Goal: Task Accomplishment & Management: Use online tool/utility

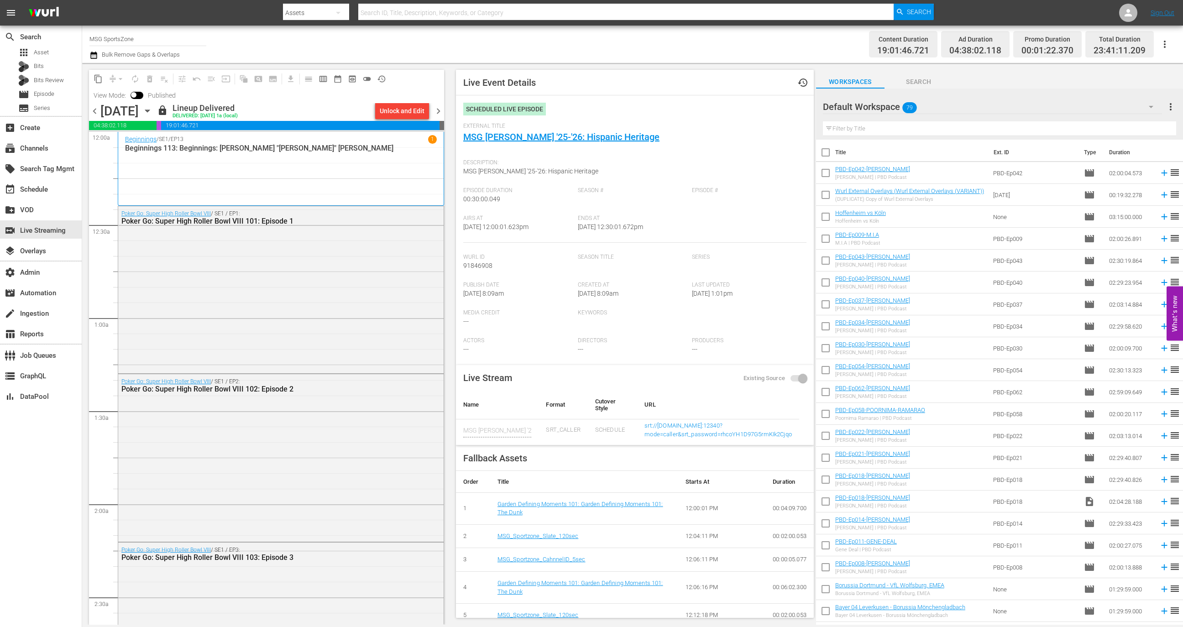
scroll to position [119, 0]
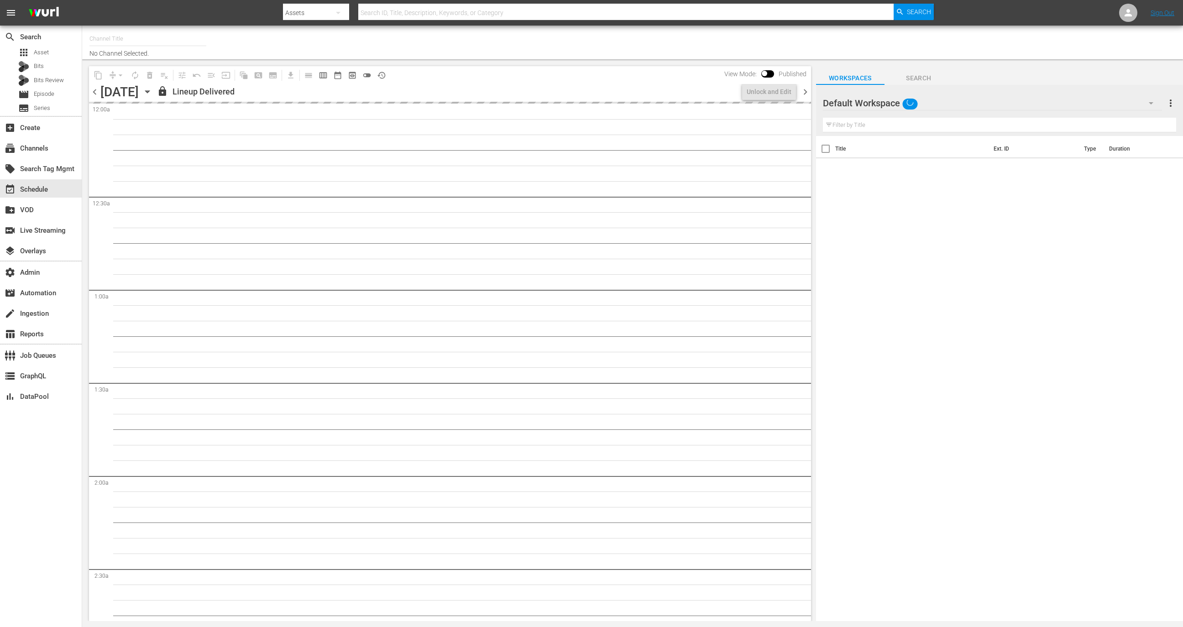
type input "MSG SportsZone (1386)"
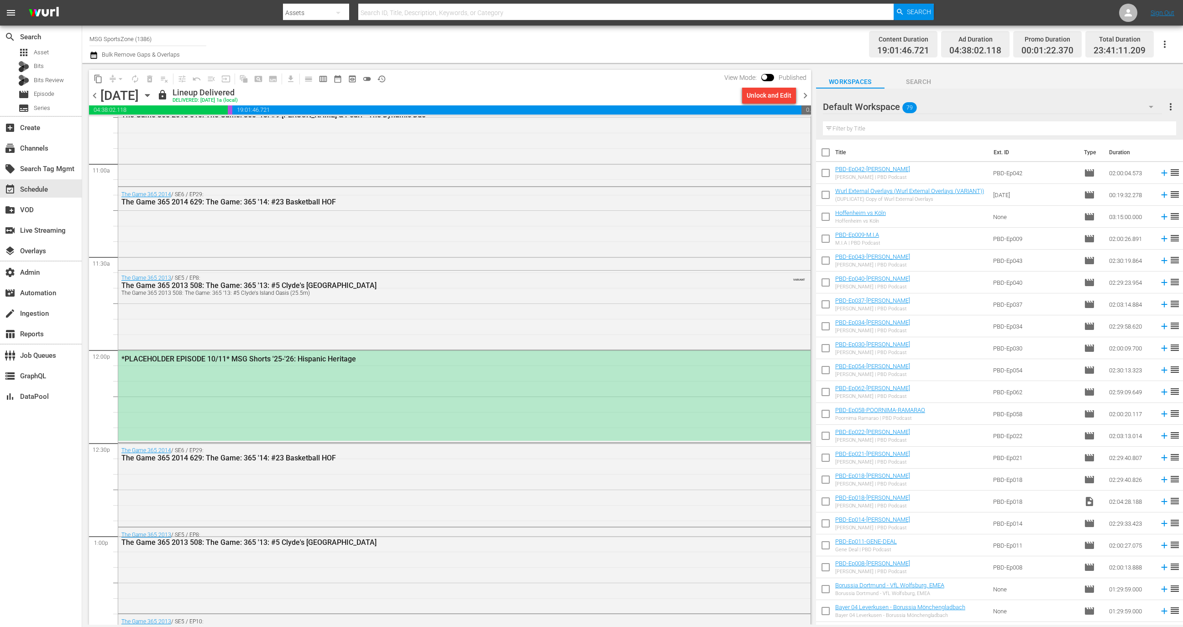
scroll to position [2155, 0]
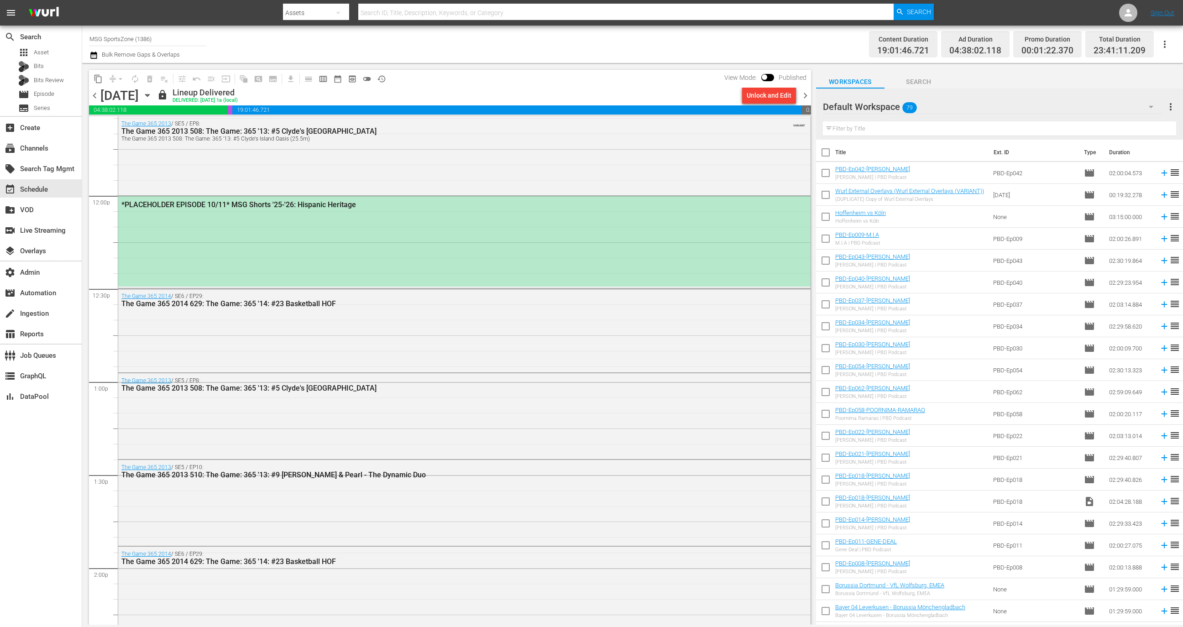
click at [802, 93] on span "chevron_right" at bounding box center [805, 95] width 11 height 11
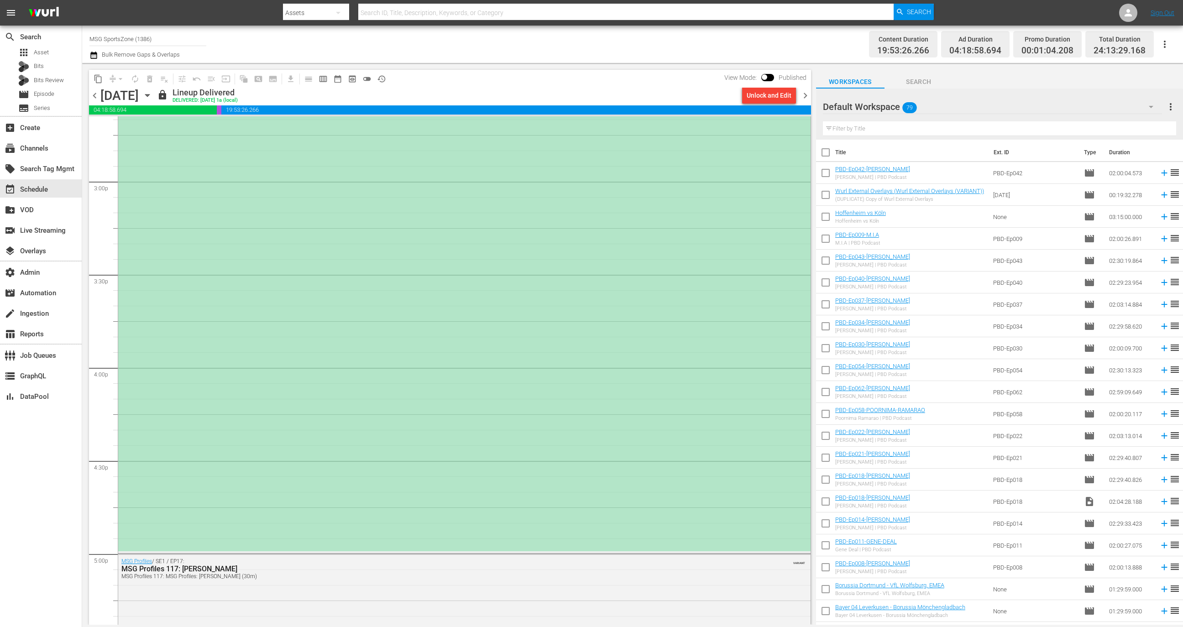
scroll to position [2348, 0]
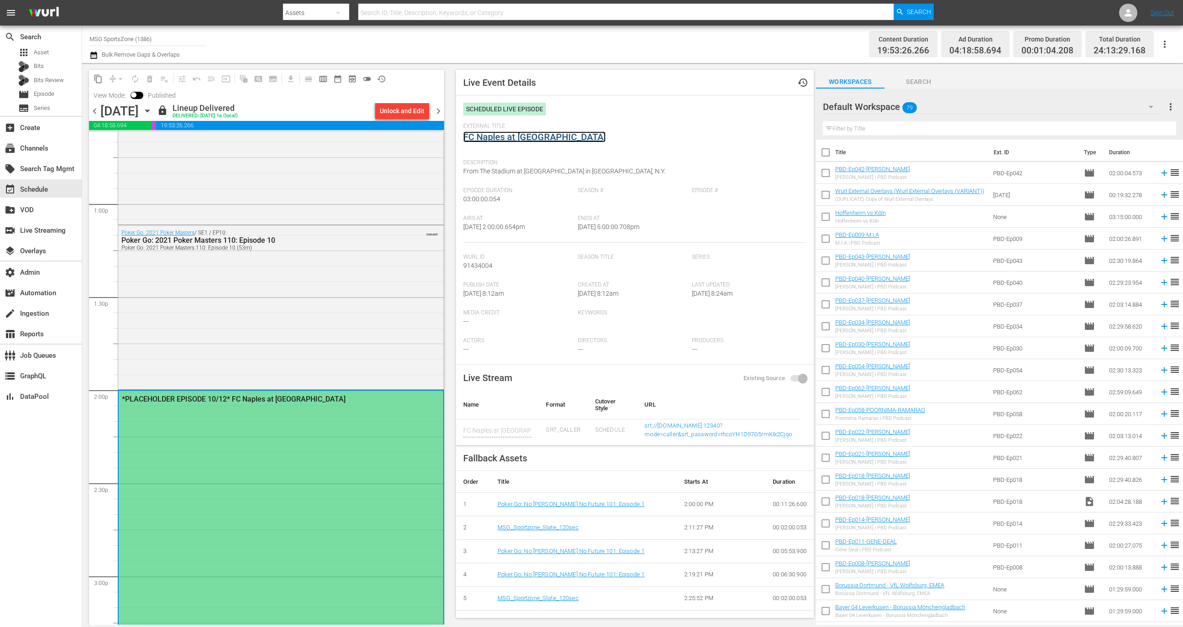
click at [542, 136] on link "FC Naples at Westchester SC" at bounding box center [534, 136] width 142 height 11
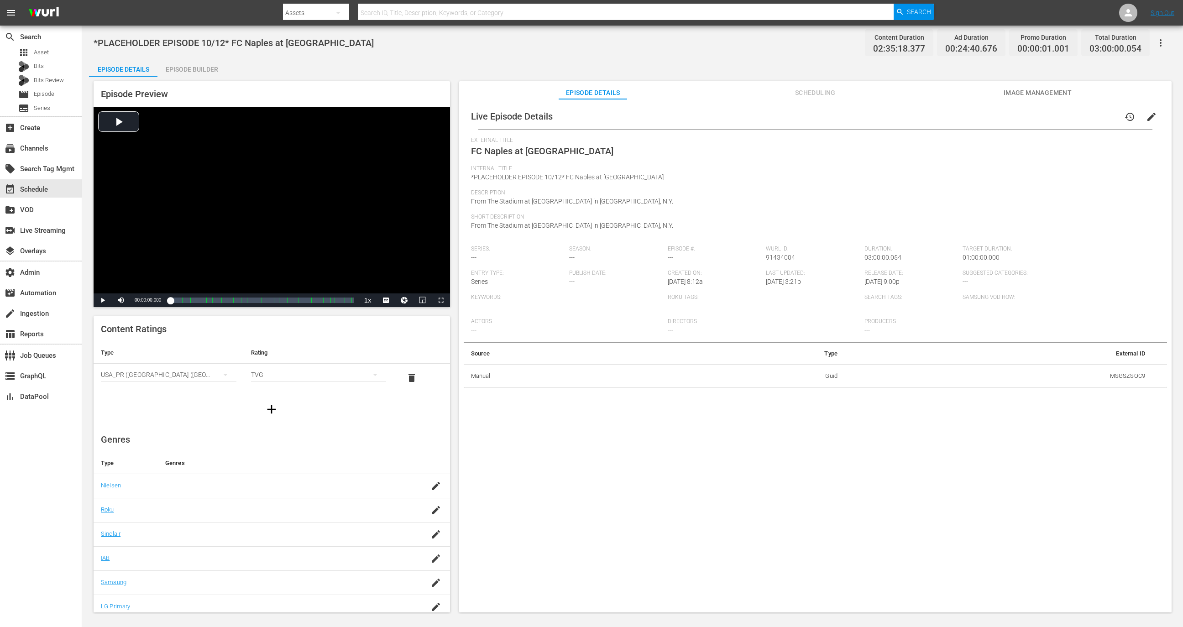
click at [1124, 374] on td "MSGSZSOC9" at bounding box center [999, 376] width 308 height 24
copy td "MSGSZSOC9"
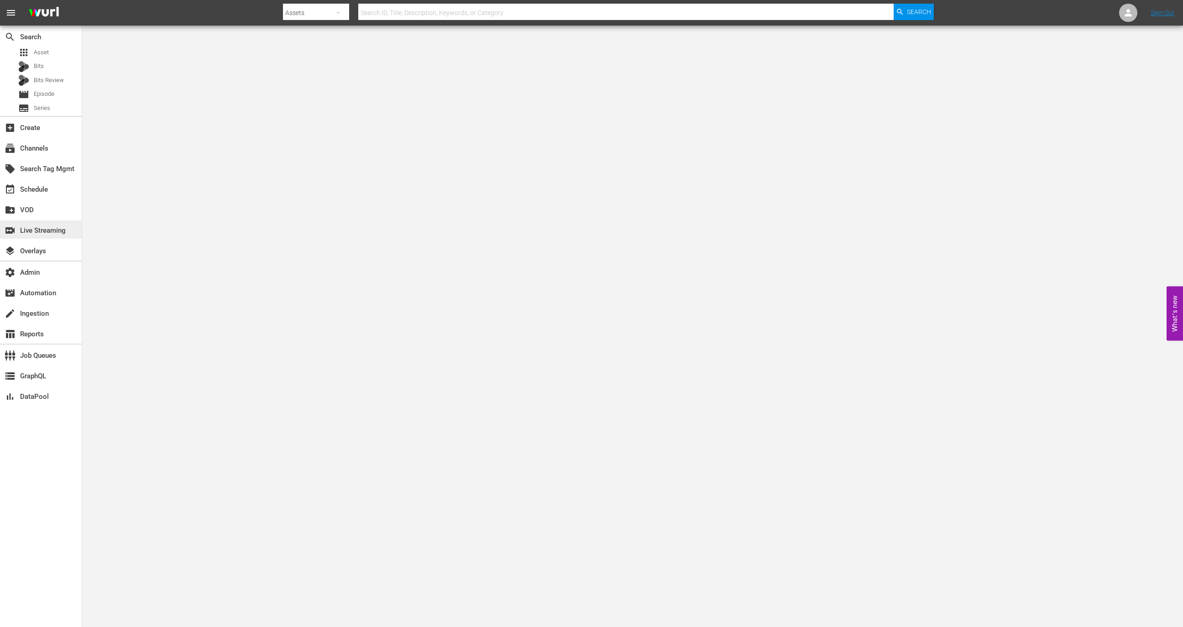
click at [50, 228] on div "switch_video Live Streaming" at bounding box center [25, 229] width 51 height 8
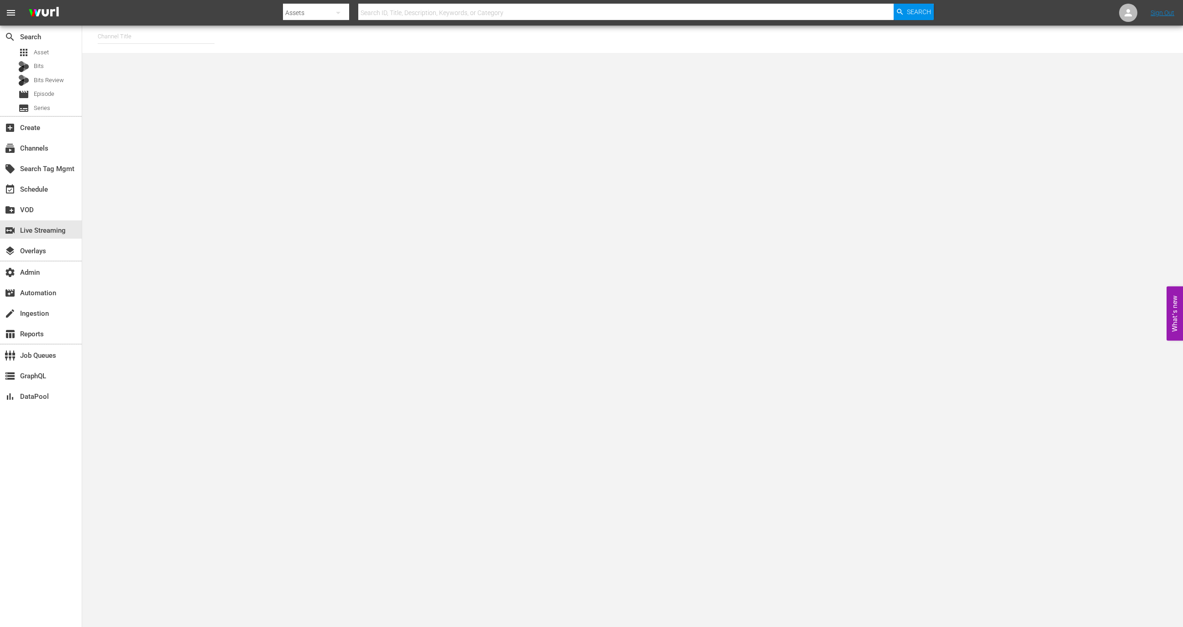
click at [164, 35] on input "text" at bounding box center [156, 37] width 117 height 22
click at [177, 66] on div "MSG SportsZone (1386 - amc_msgsportszone_1)" at bounding box center [223, 62] width 236 height 22
type input "MSG SportsZone (1386 - amc_msgsportszone_1)"
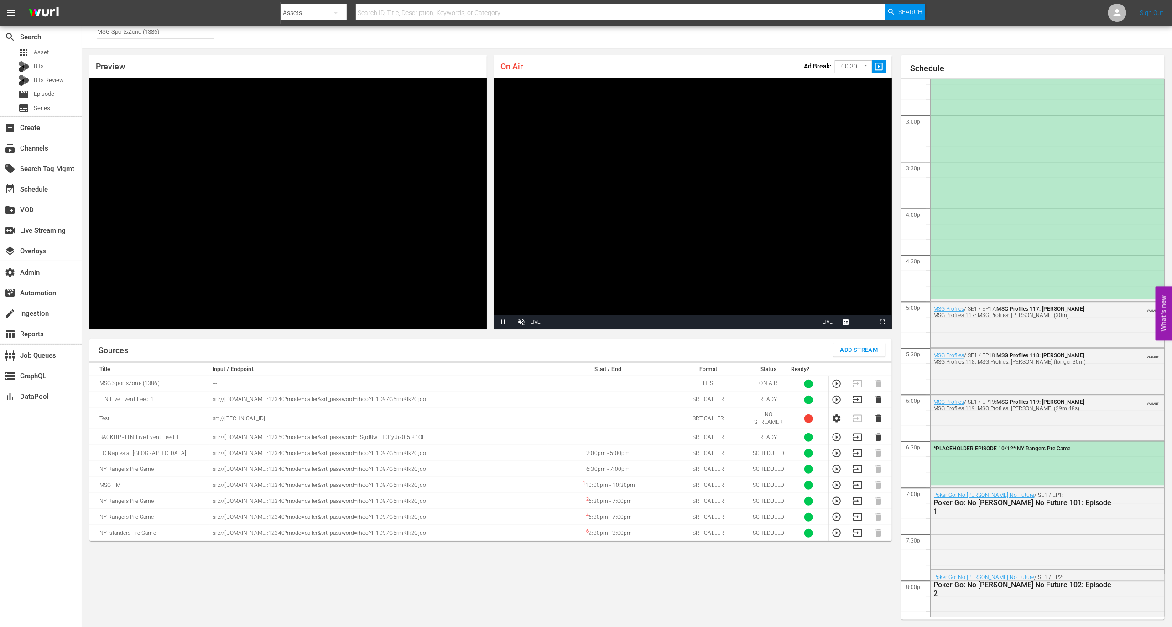
scroll to position [989, 0]
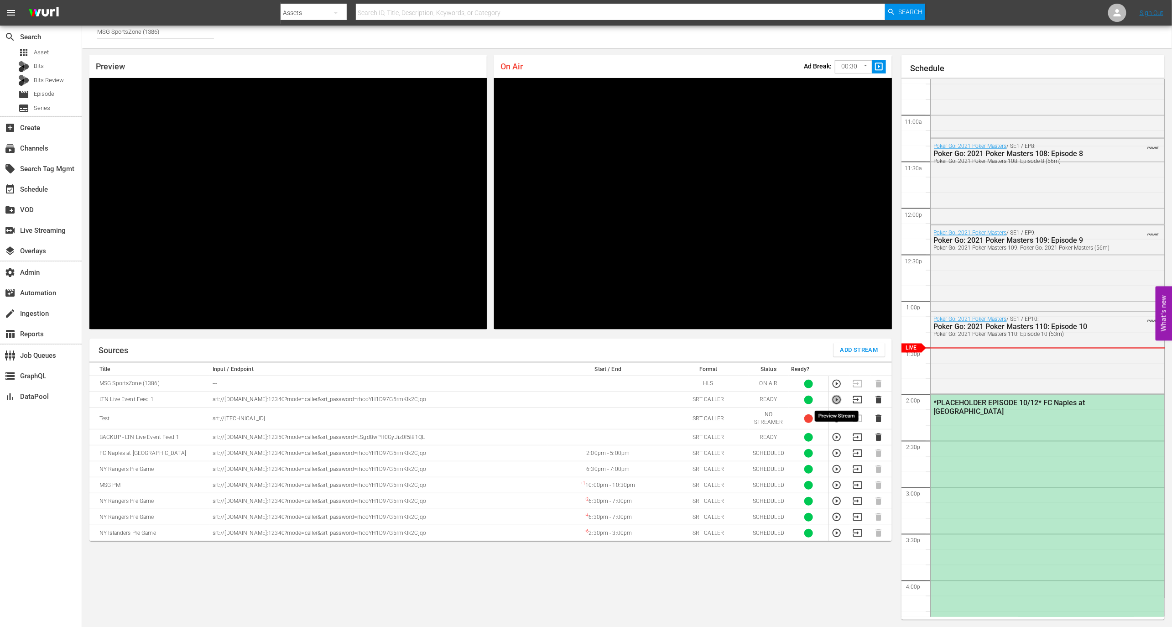
click at [835, 400] on icon "button" at bounding box center [837, 400] width 10 height 10
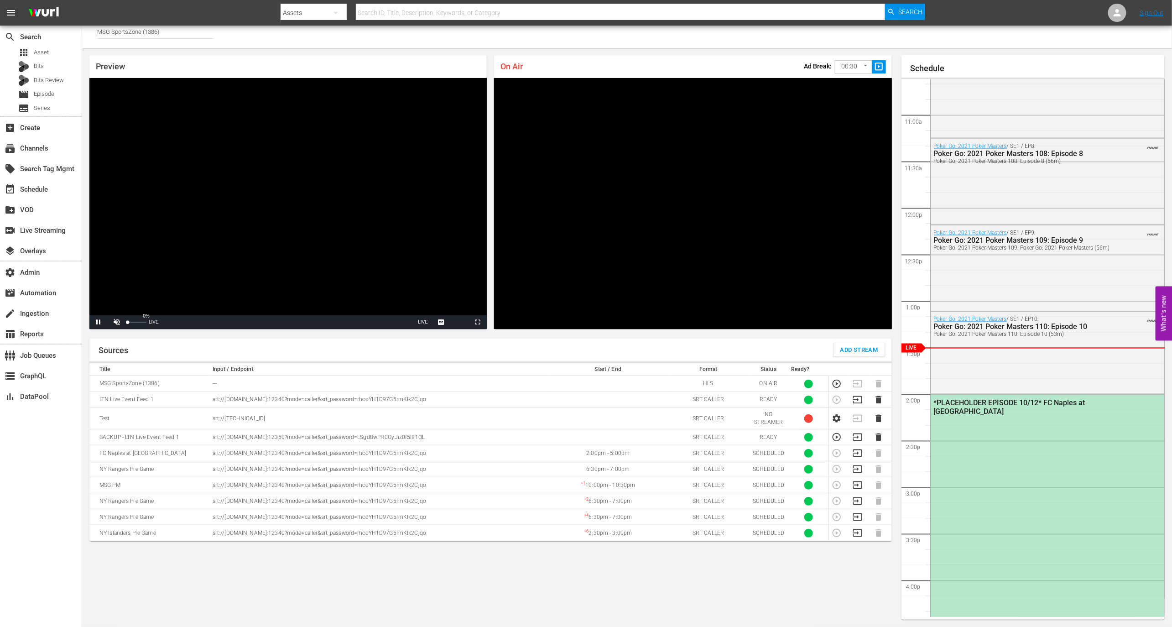
click at [128, 323] on div "Volume Level" at bounding box center [128, 322] width 0 height 1
click at [135, 324] on div "37%" at bounding box center [137, 322] width 23 height 14
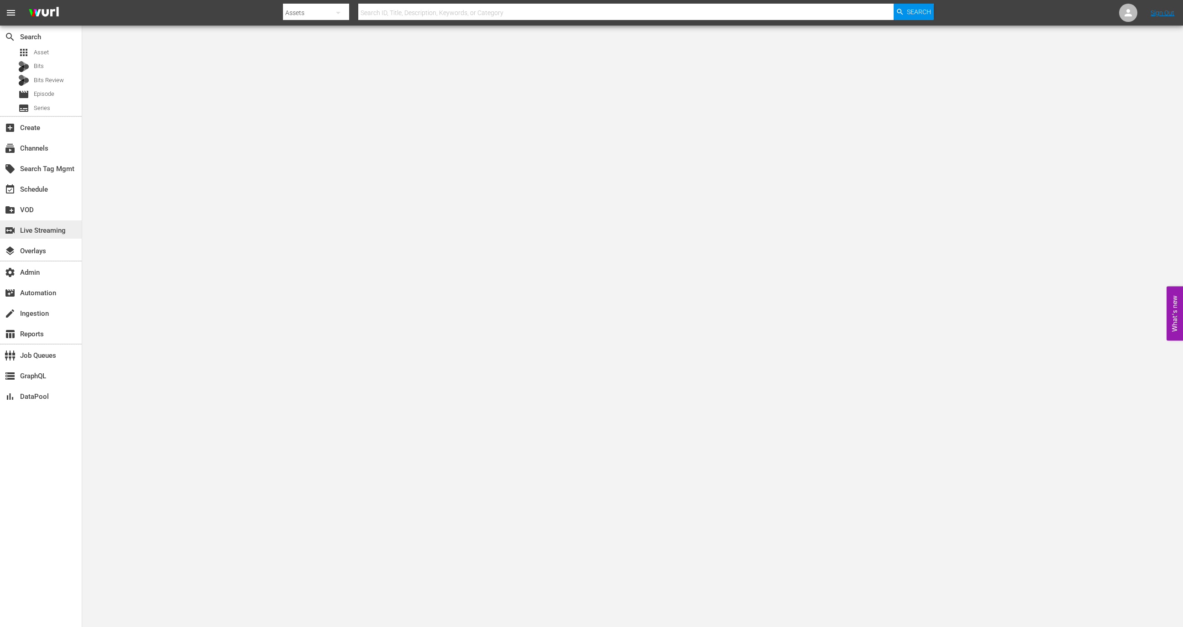
click at [35, 229] on div "switch_video Live Streaming" at bounding box center [25, 229] width 51 height 8
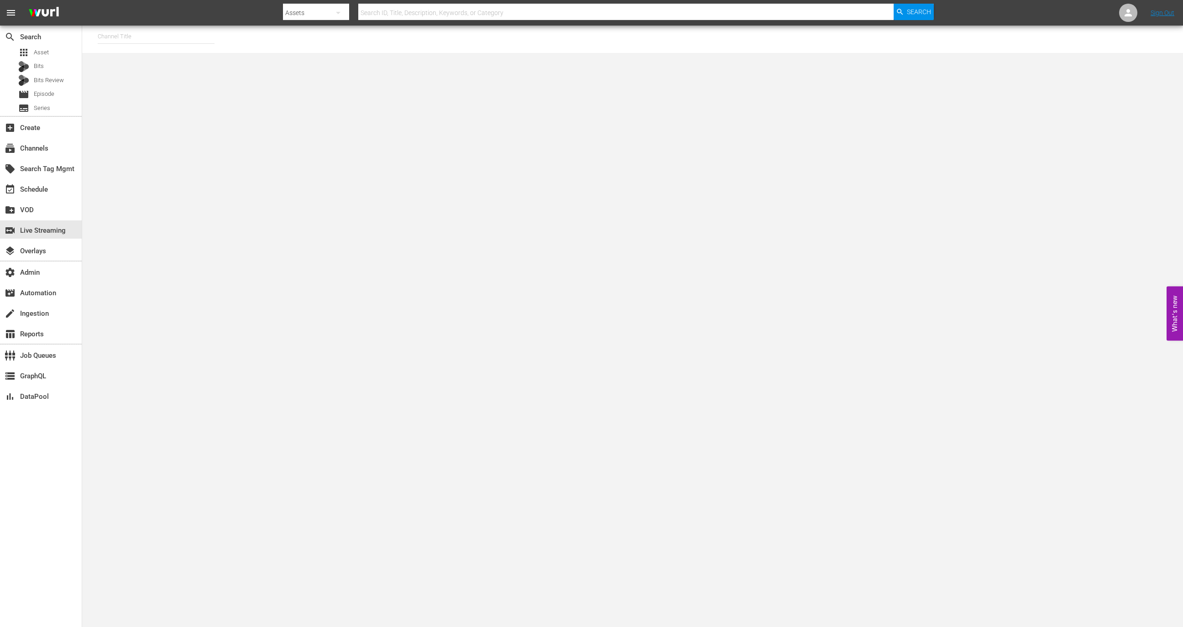
click at [174, 37] on input "text" at bounding box center [156, 37] width 117 height 22
click at [194, 106] on div "MSG SportsZone - Roku Feed (1582 - amc_msgsportszone_3)" at bounding box center [223, 106] width 236 height 22
type input "MSG SportsZone - Roku Feed (1582 - amc_msgsportszone_3)"
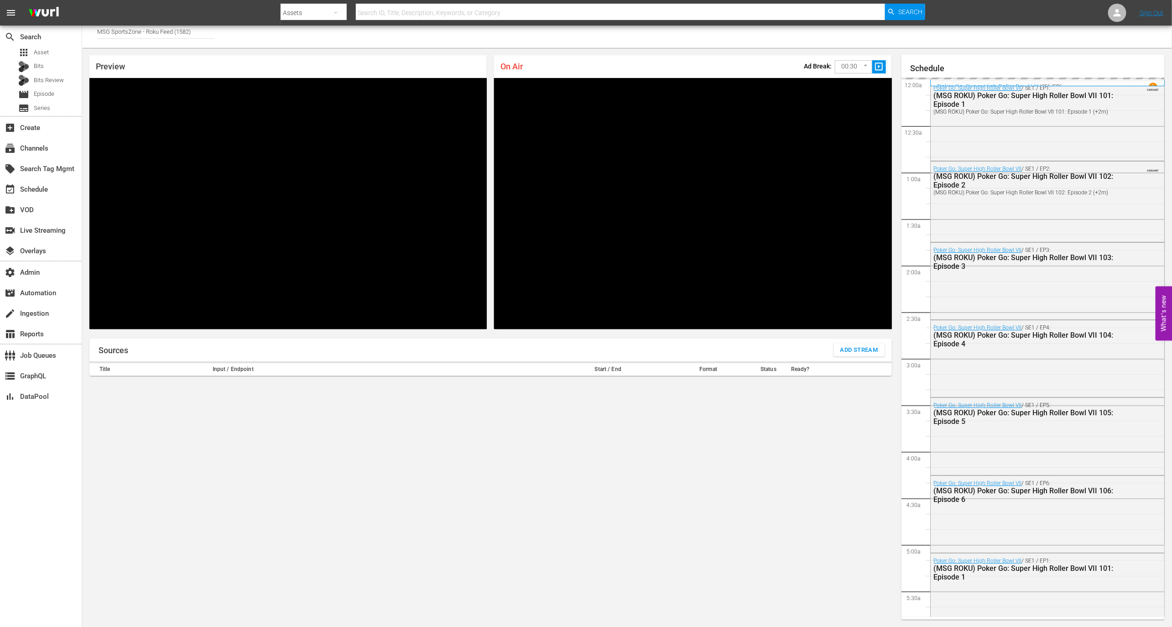
scroll to position [990, 0]
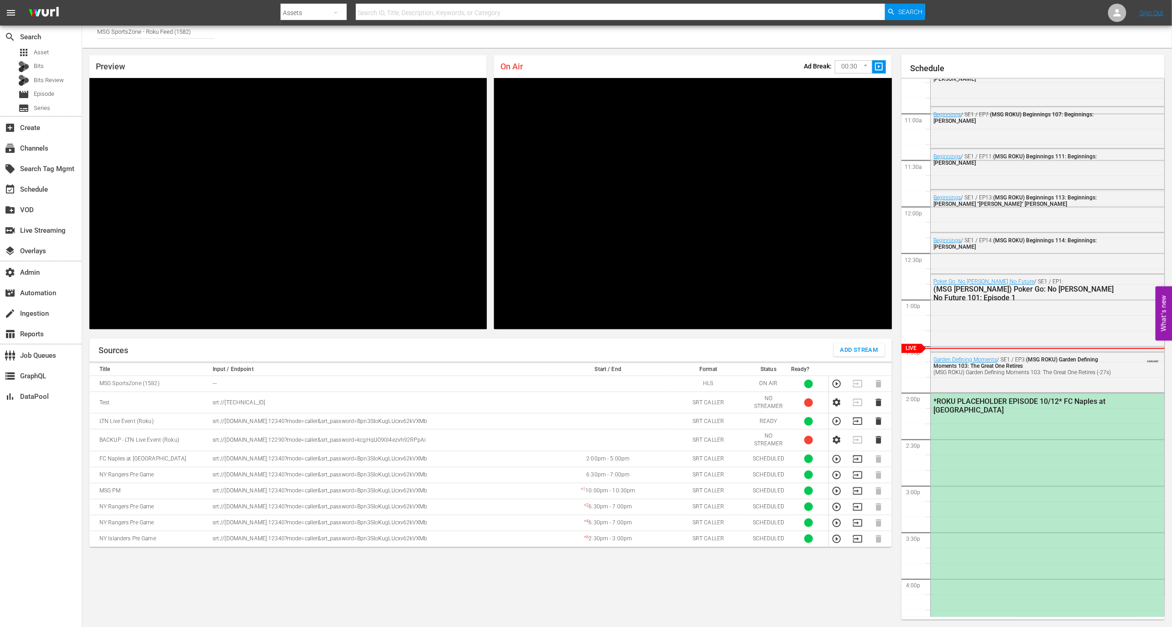
click at [835, 426] on td at bounding box center [839, 421] width 21 height 16
click at [838, 423] on icon "button" at bounding box center [837, 421] width 10 height 10
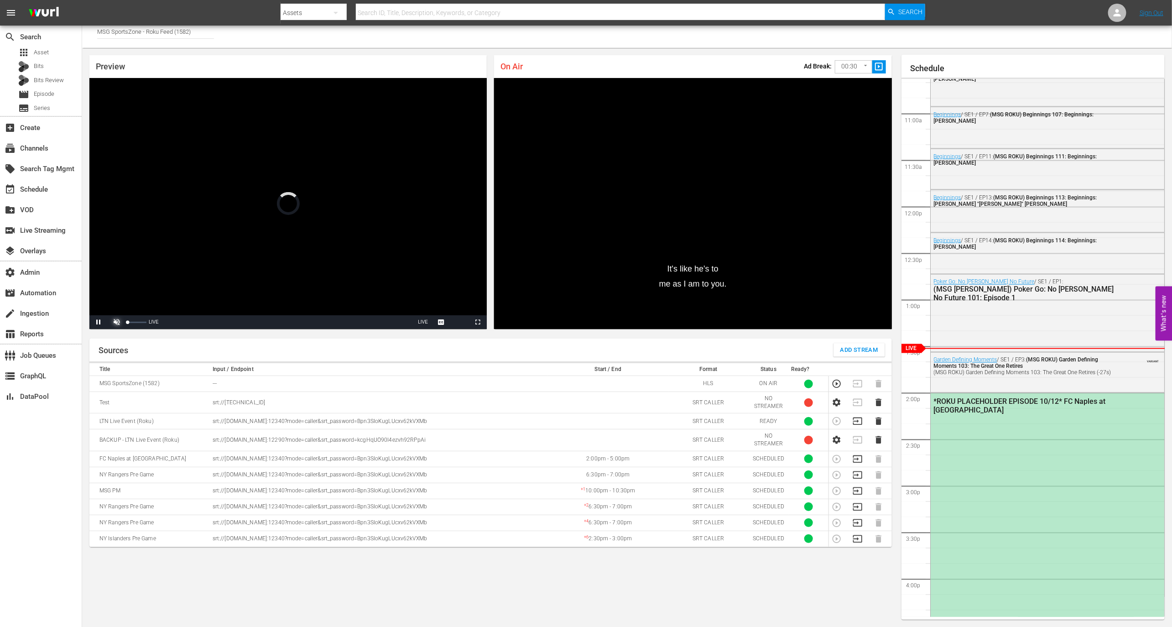
click at [117, 322] on span "Video Player" at bounding box center [117, 322] width 0 height 0
click at [139, 322] on div "Volume Level" at bounding box center [137, 322] width 19 height 1
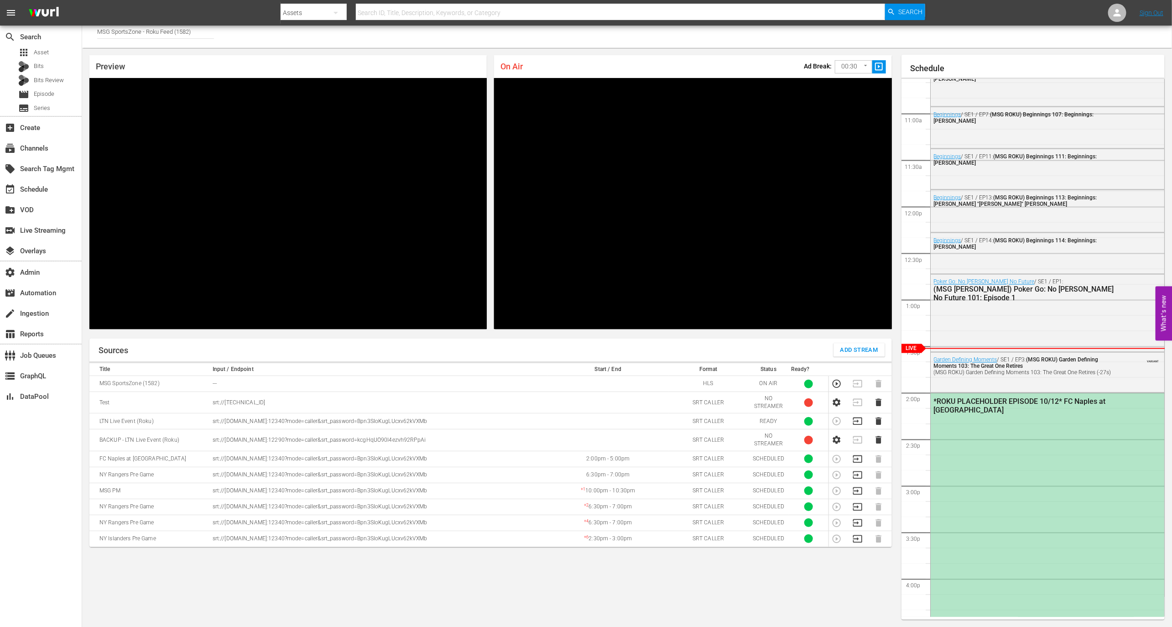
click at [1091, 424] on div "*ROKU PLACEHOLDER EPISODE 10/12* FC Naples at Westchester SC" at bounding box center [1048, 531] width 234 height 277
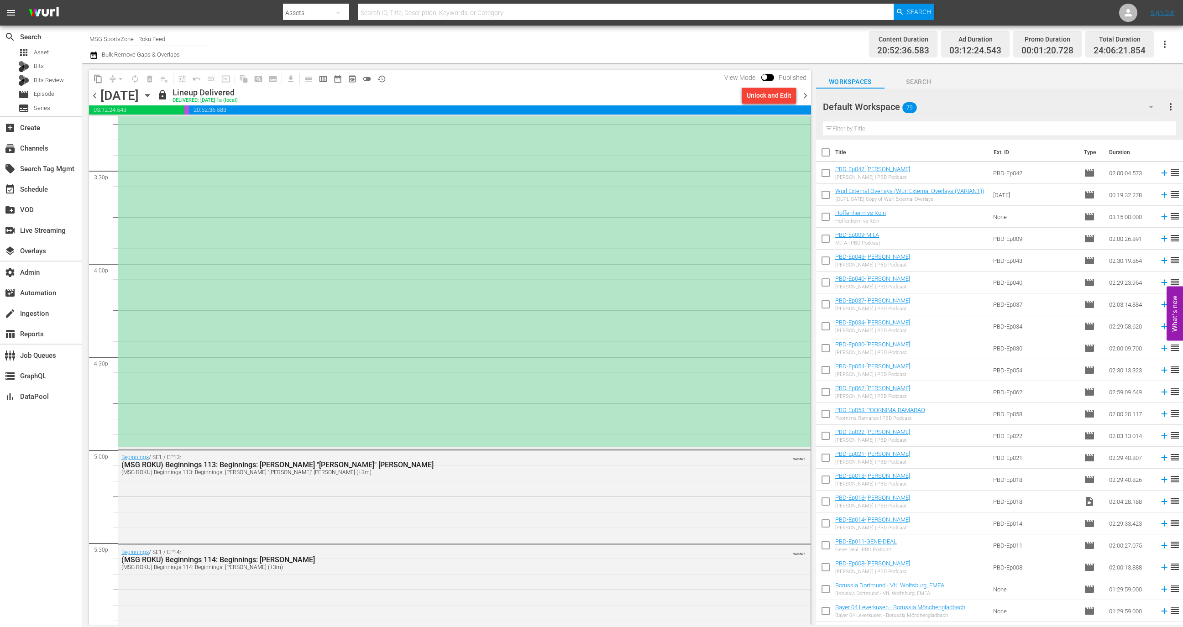
scroll to position [2792, 0]
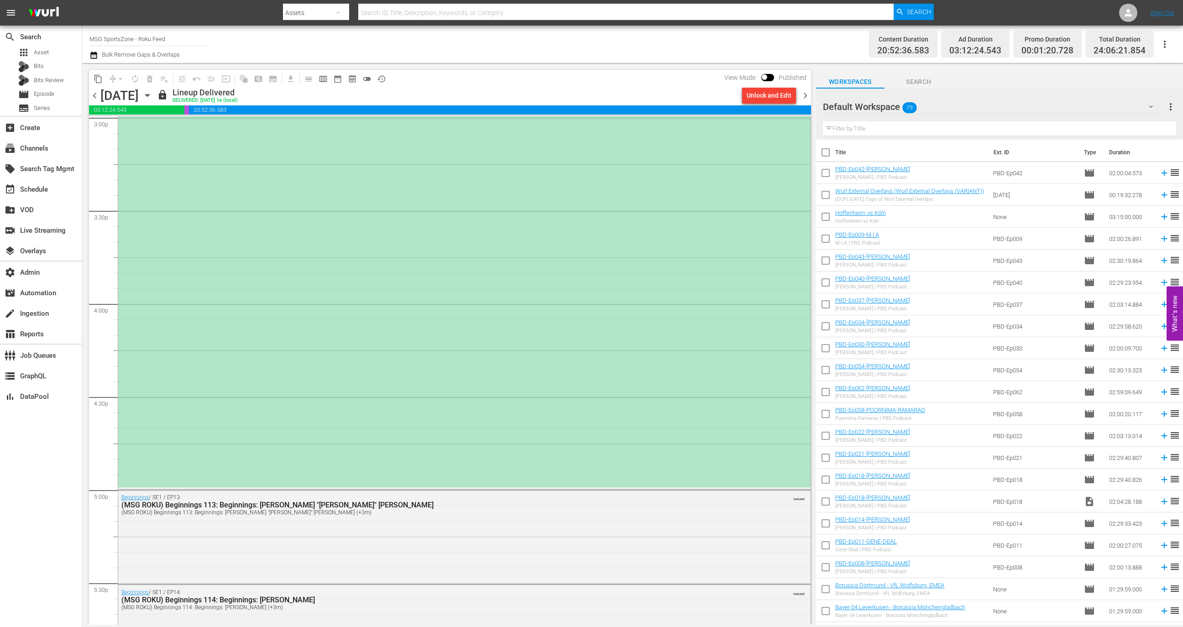
click at [377, 278] on div "*ROKU PLACEHOLDER EPISODE 10/12* FC Naples at Westchester SC" at bounding box center [464, 210] width 692 height 556
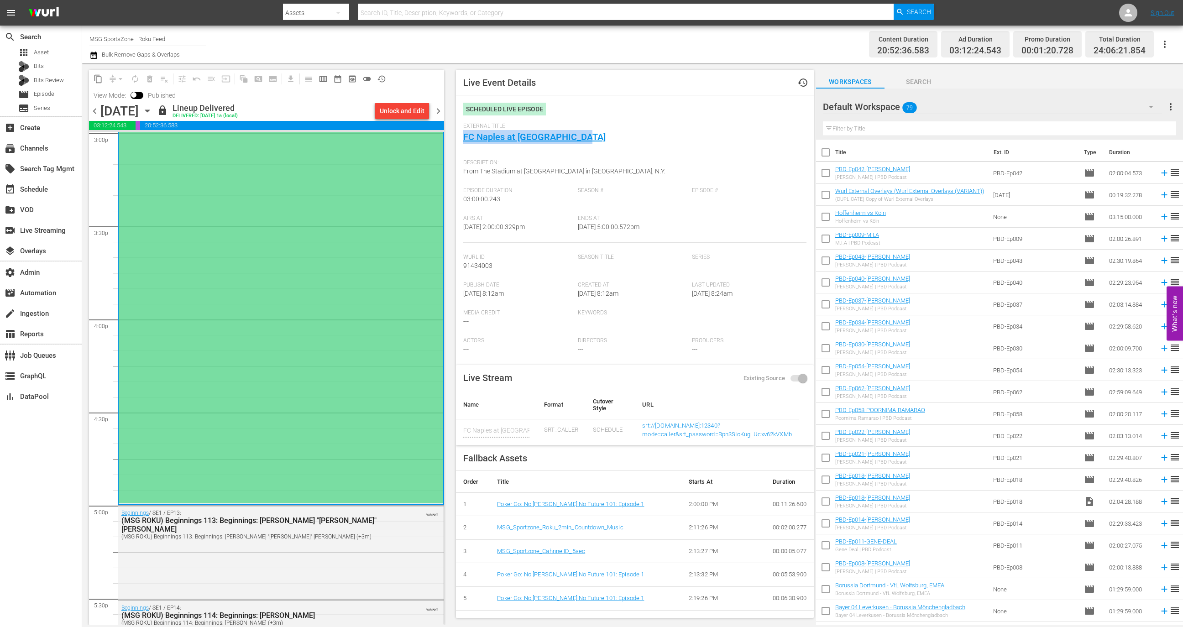
drag, startPoint x: 657, startPoint y: 142, endPoint x: 456, endPoint y: 137, distance: 200.9
click at [456, 137] on div "Live Event Details history Scheduled Live Episode External Title FC Naples at W…" at bounding box center [635, 344] width 358 height 548
copy link "FC Naples at Westchester SC"
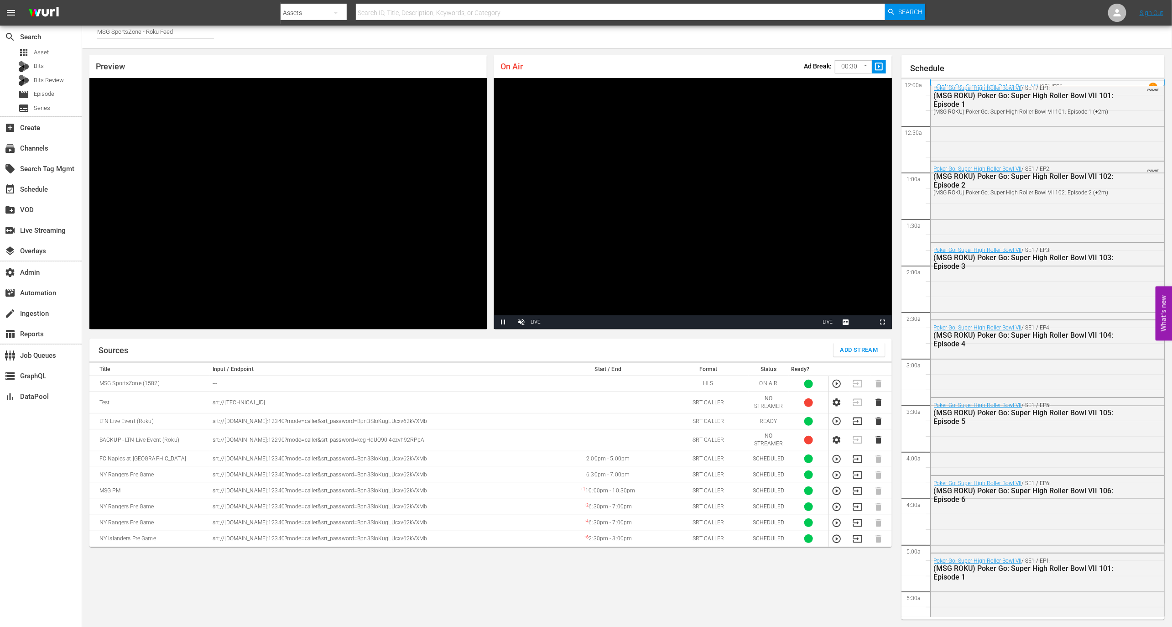
scroll to position [993, 0]
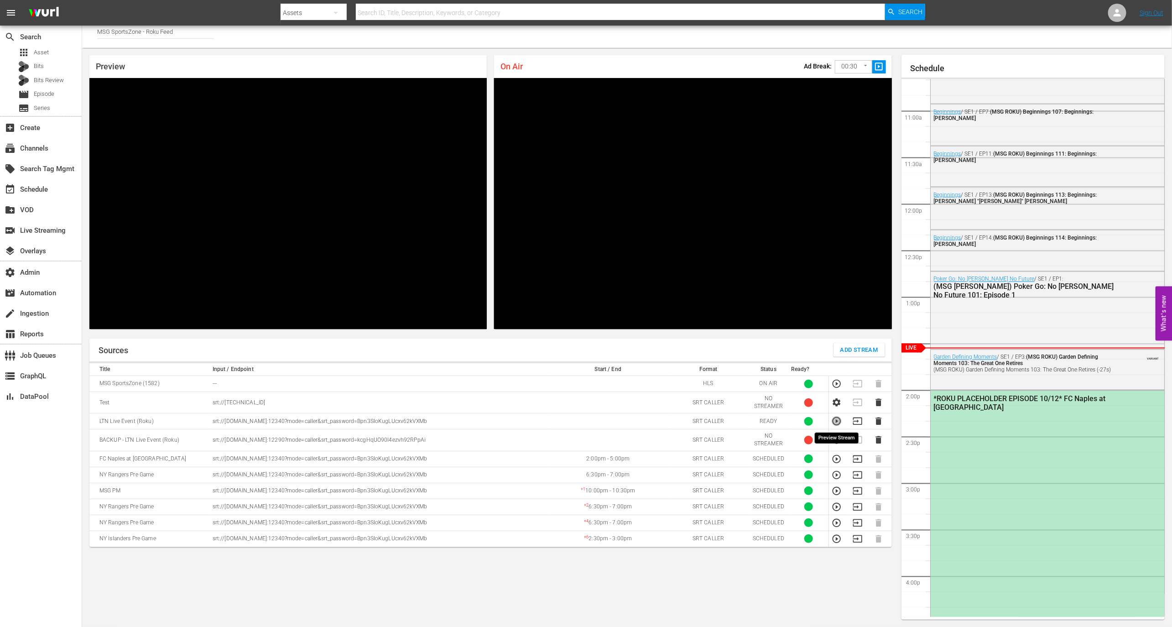
click at [835, 424] on icon "button" at bounding box center [837, 421] width 10 height 10
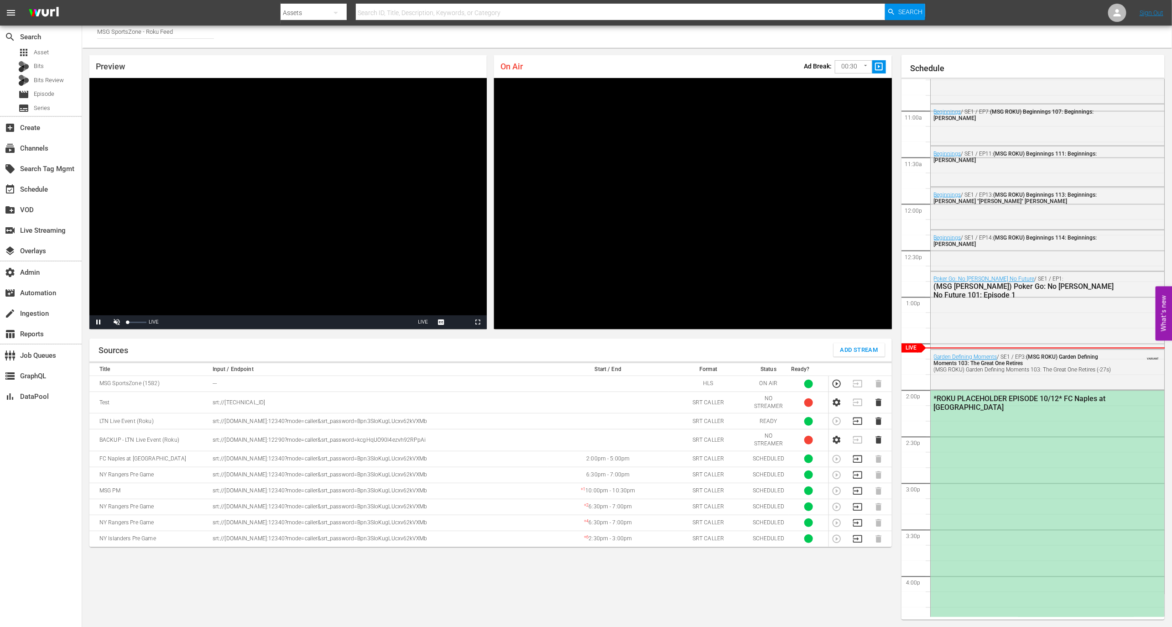
click at [128, 324] on div "Video Player" at bounding box center [137, 322] width 23 height 14
click at [139, 324] on div "59%" at bounding box center [137, 322] width 23 height 14
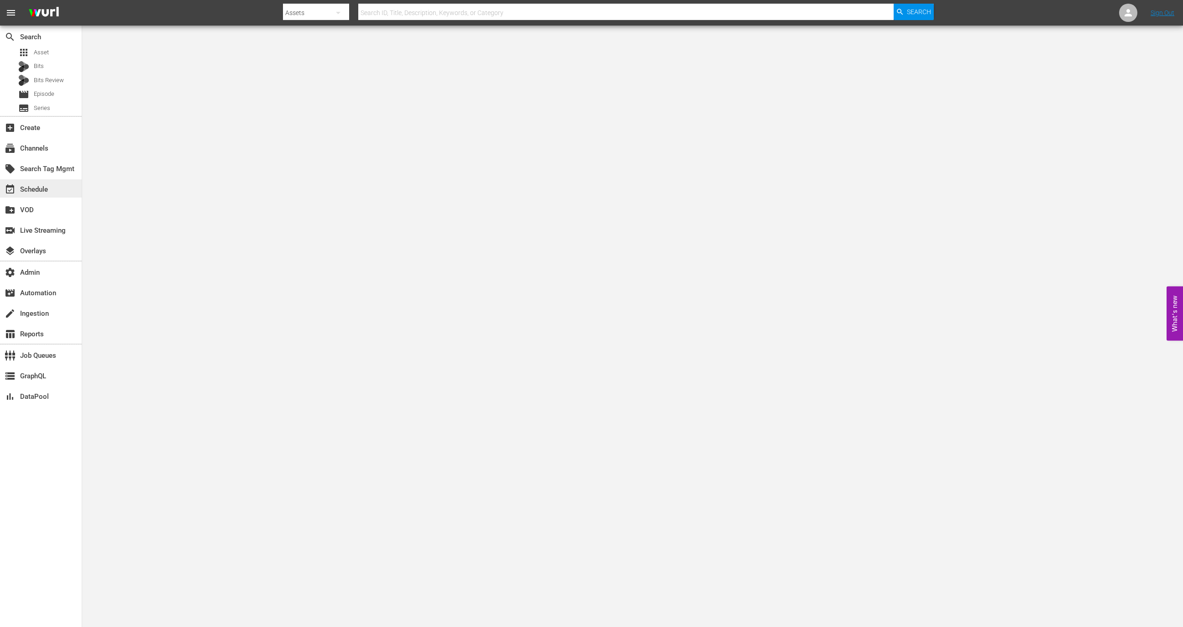
click at [39, 187] on div "event_available Schedule" at bounding box center [25, 188] width 51 height 8
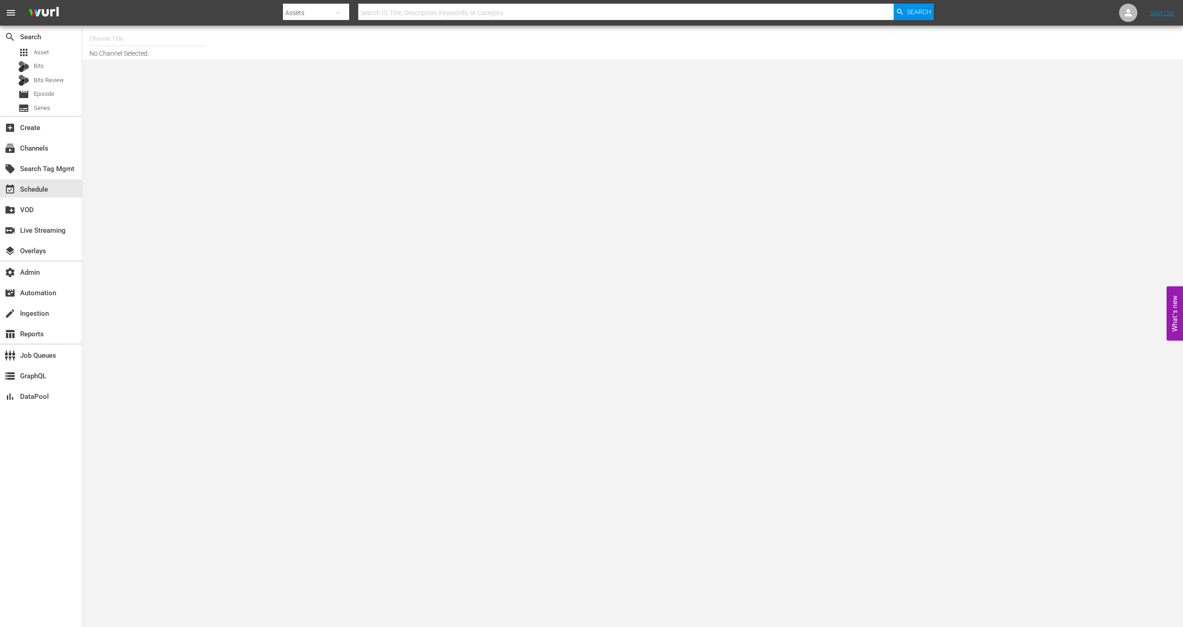
click at [150, 46] on hr at bounding box center [147, 46] width 117 height 0
click at [152, 37] on input "text" at bounding box center [147, 39] width 117 height 22
click at [175, 61] on div "TD Jakes Channel (1385 - freevee_tdjakes_1)" at bounding box center [215, 64] width 236 height 22
type input "TD Jakes Channel (1385 - freevee_tdjakes_1)"
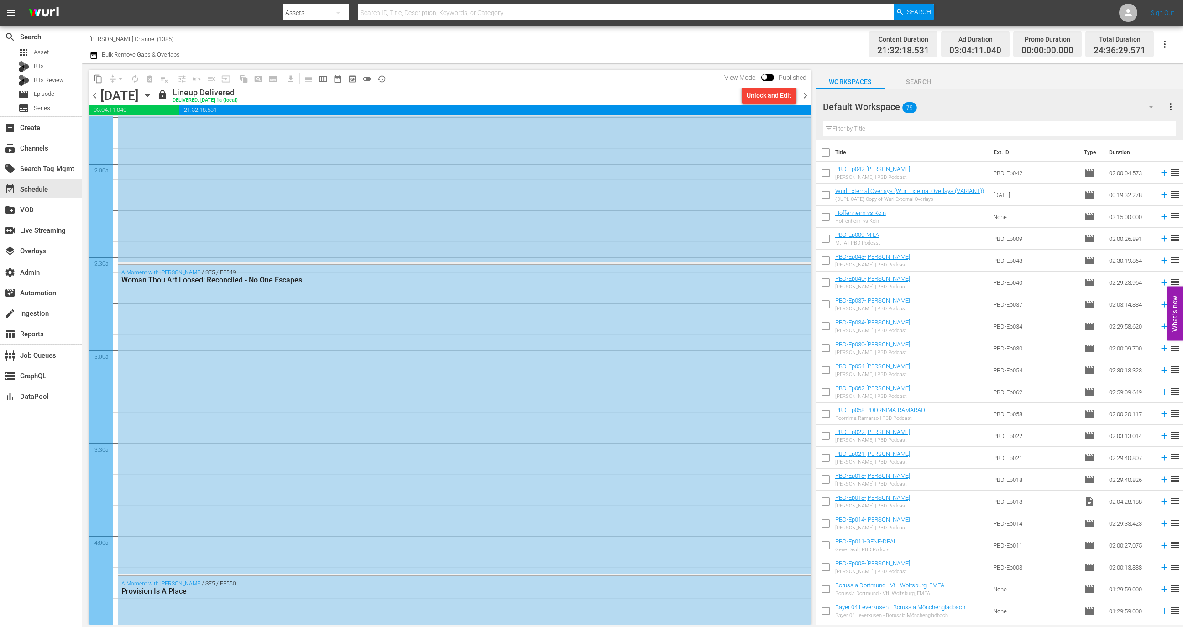
scroll to position [617, 0]
click at [283, 235] on div "A Moment with T.D. Jakes / SE5 / EP549: Woman Thou Art Loosed: Reconciled - No …" at bounding box center [464, 128] width 692 height 309
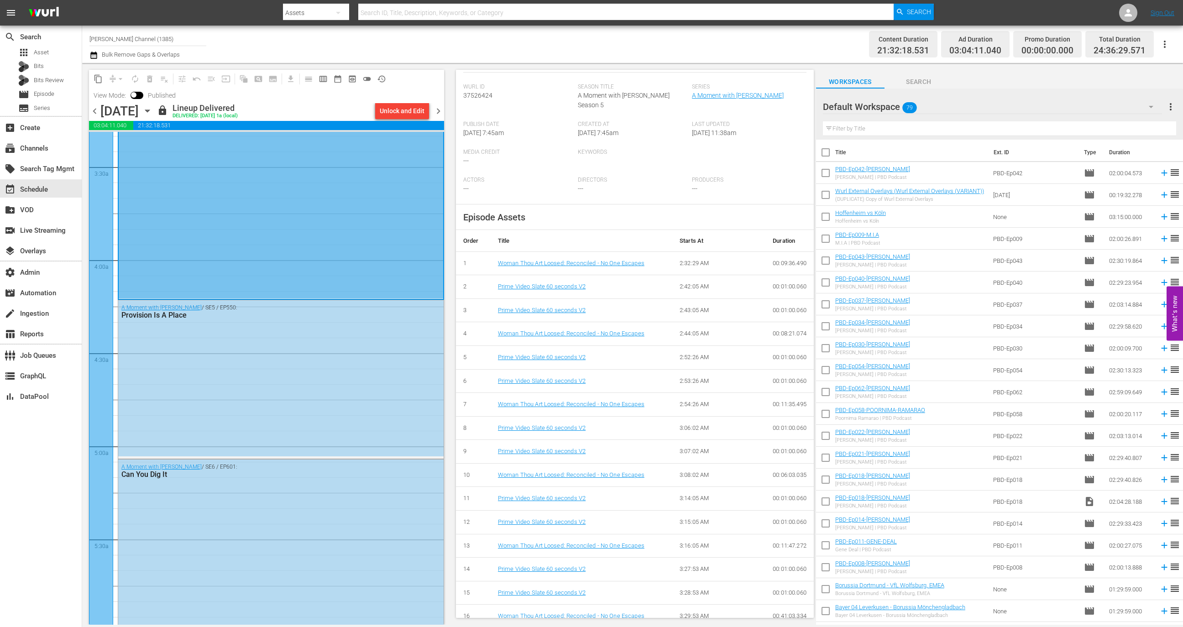
scroll to position [245, 0]
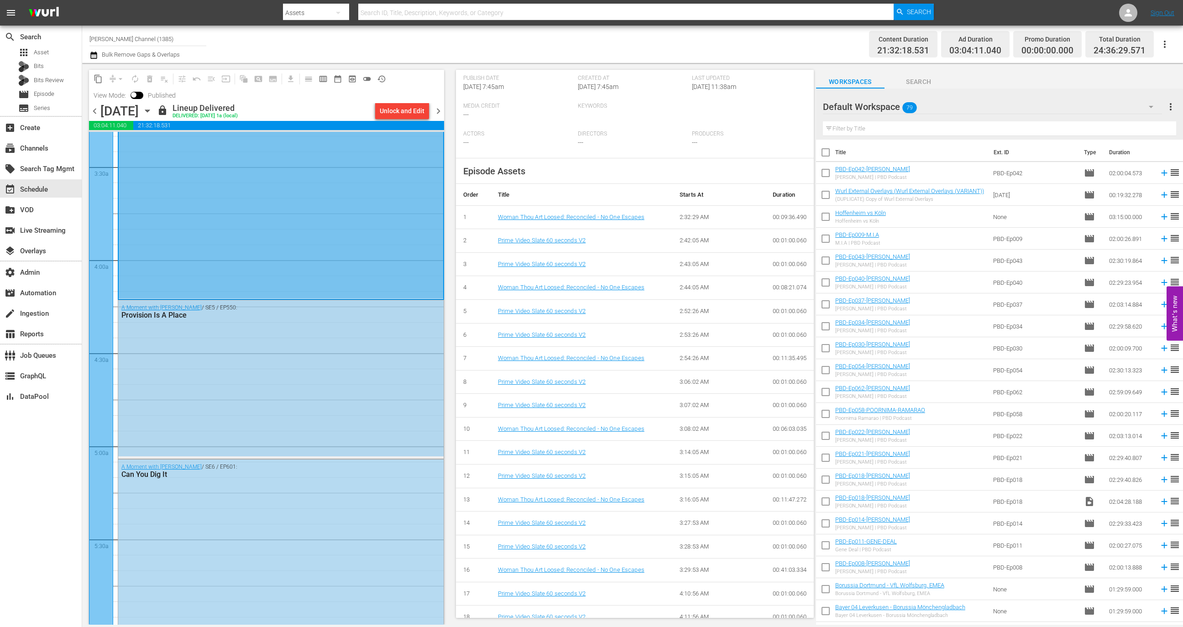
click at [377, 411] on div "A Moment with T.D. Jakes / SE5 / EP550: Provision Is A Place" at bounding box center [280, 378] width 325 height 156
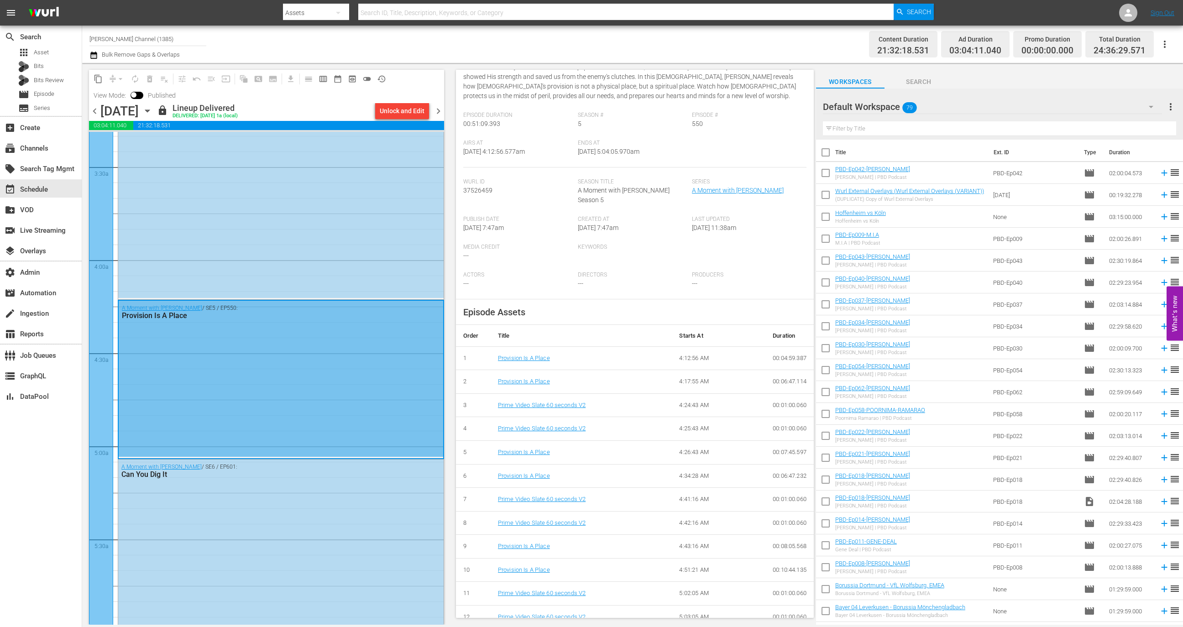
scroll to position [0, 0]
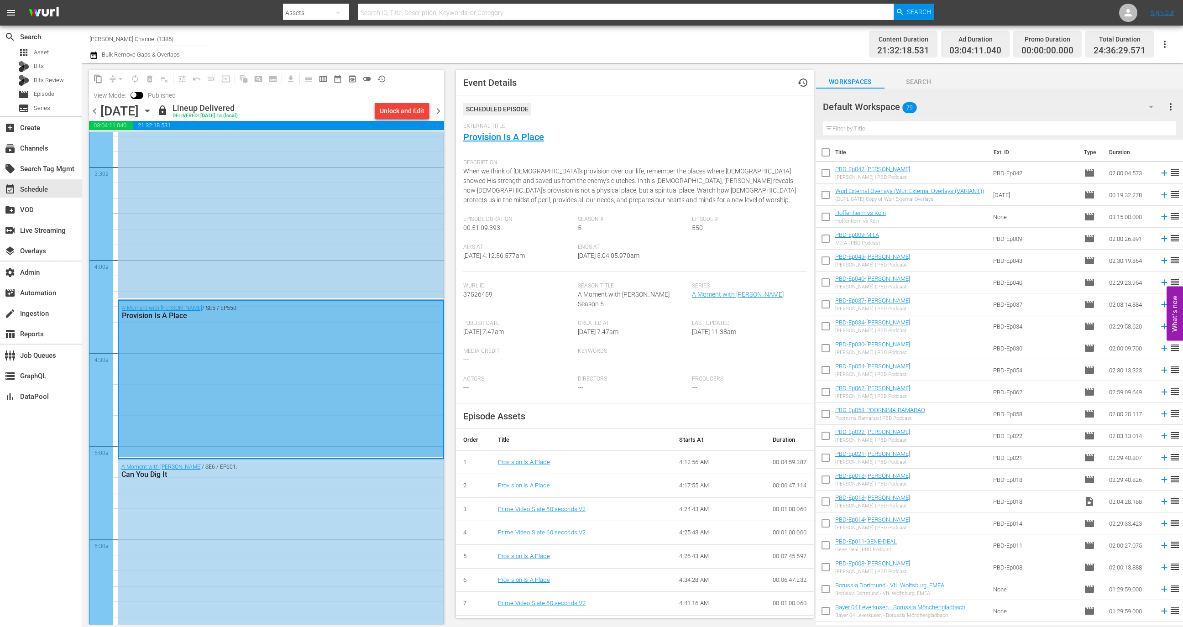
click at [316, 247] on div "A Moment with T.D. Jakes / SE5 / EP549: Woman Thou Art Loosed: Reconciled - No …" at bounding box center [280, 143] width 325 height 309
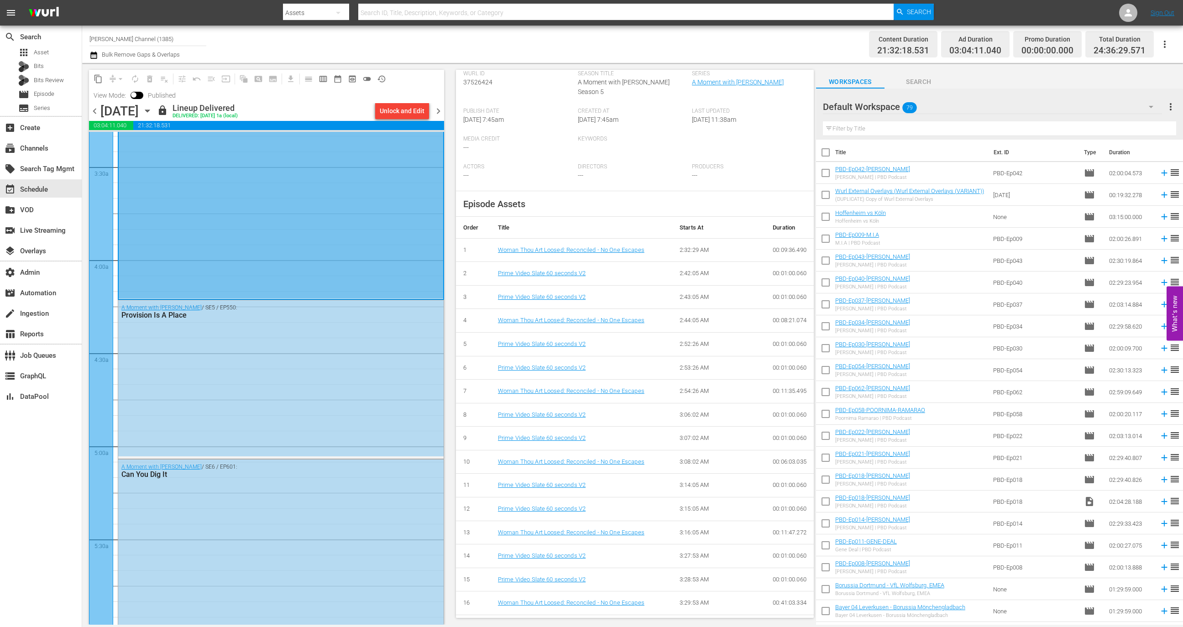
scroll to position [245, 0]
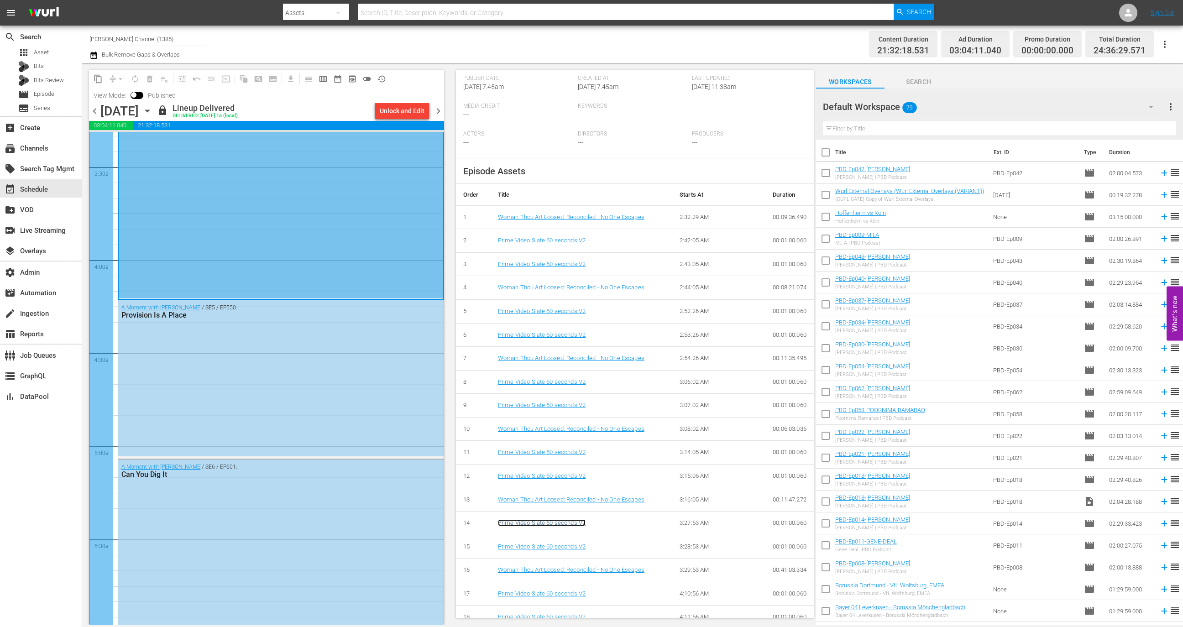
click at [561, 519] on link "Prime Video Slate 60 seconds V2" at bounding box center [542, 522] width 88 height 7
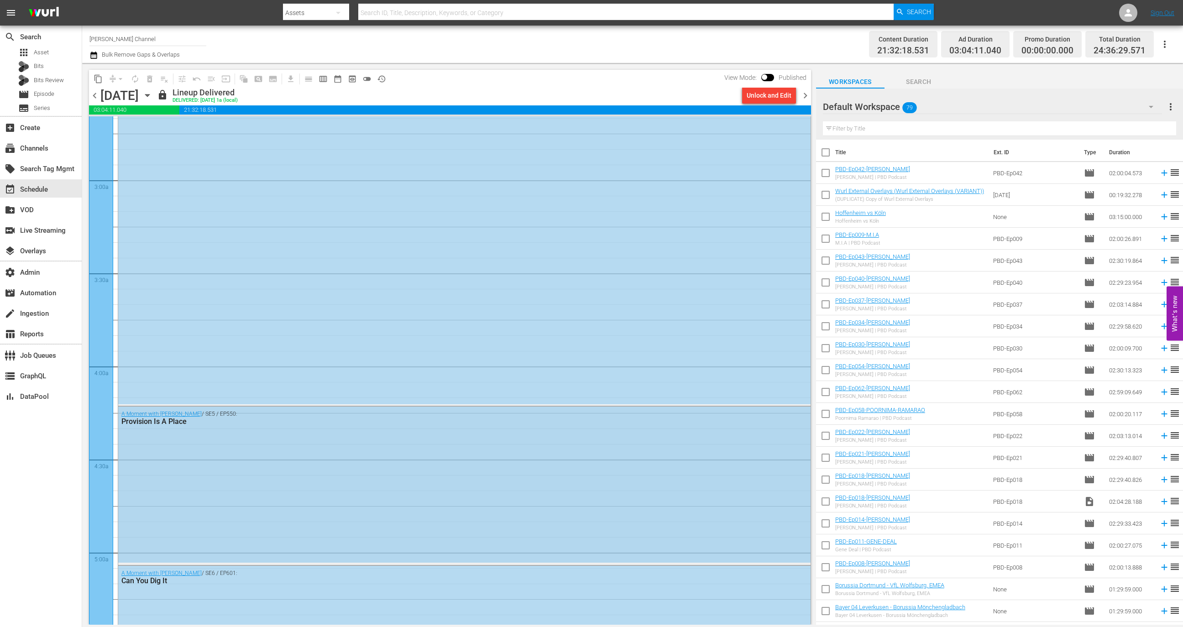
scroll to position [490, 0]
click at [264, 347] on div "A Moment with T.D. Jakes / SE5 / EP549: Woman Thou Art Loosed: Reconciled - No …" at bounding box center [464, 254] width 692 height 309
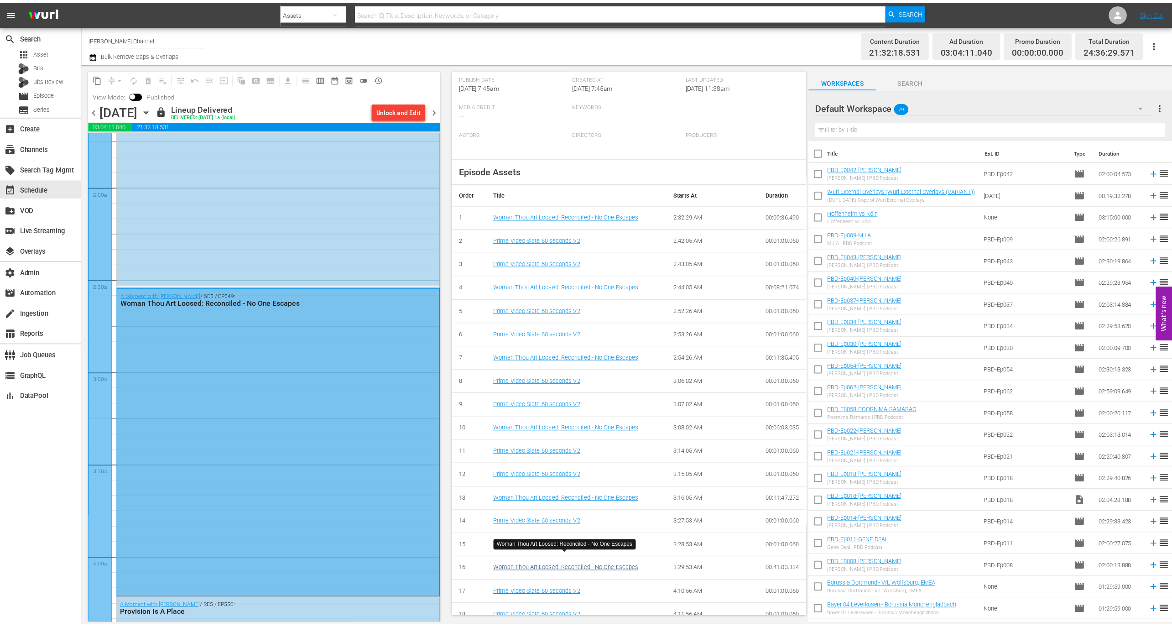
scroll to position [0, 0]
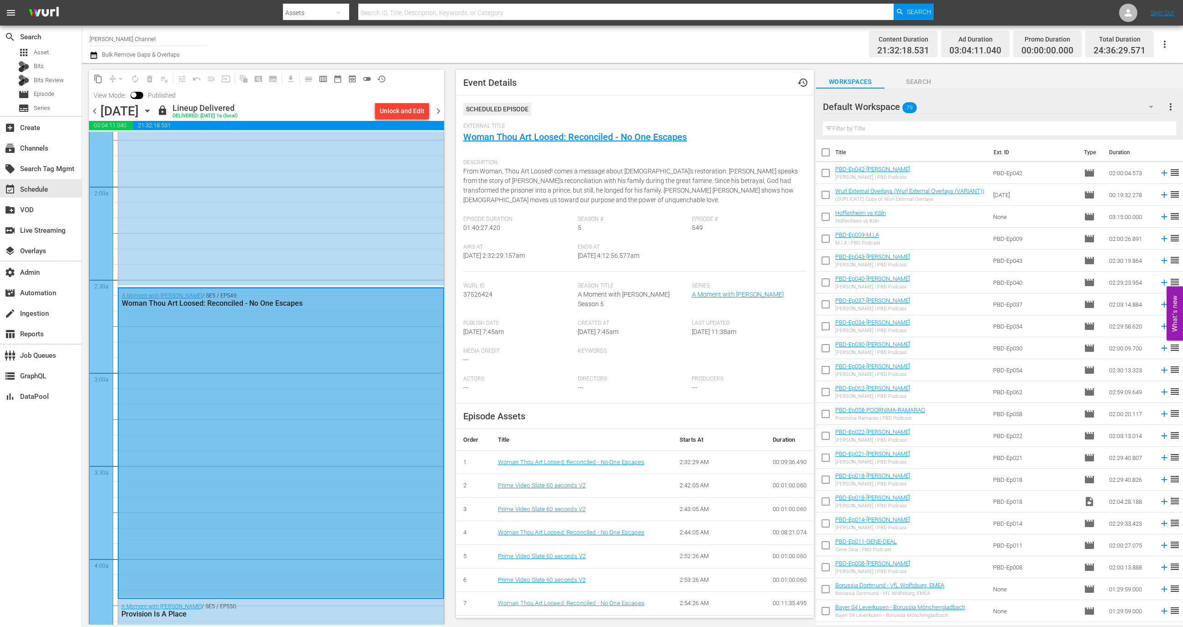
click at [614, 122] on div "Scheduled Episode" at bounding box center [634, 113] width 343 height 20
click at [613, 136] on link "Woman Thou Art Loosed: Reconciled - No One Escapes" at bounding box center [575, 136] width 224 height 11
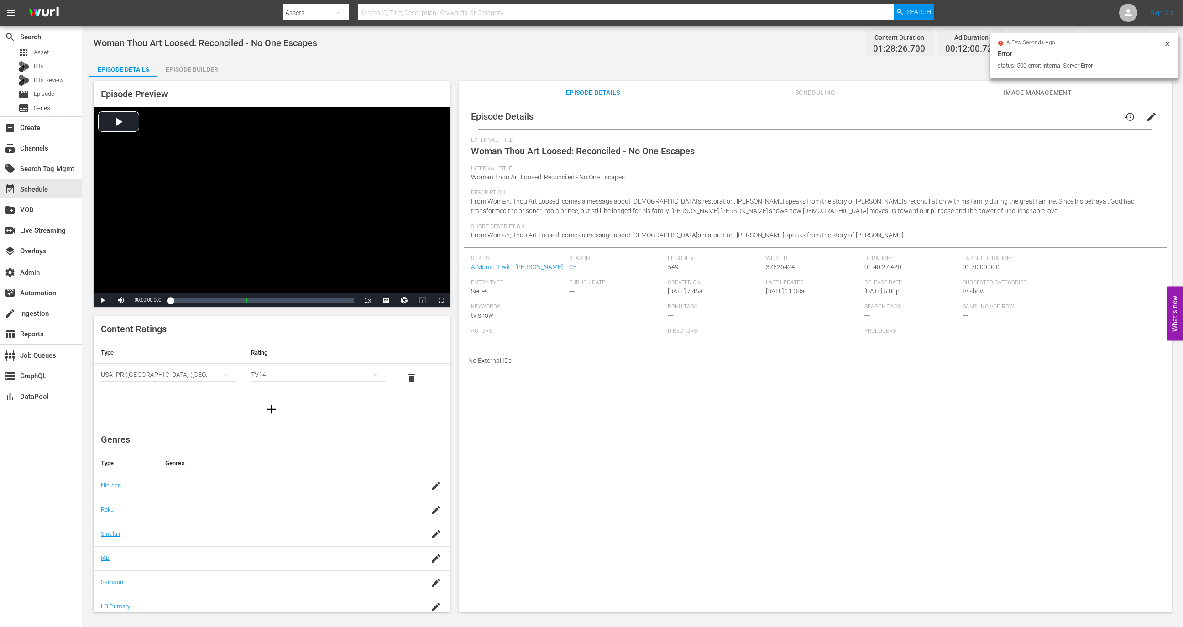
click at [203, 73] on div "Episode Builder" at bounding box center [191, 69] width 68 height 22
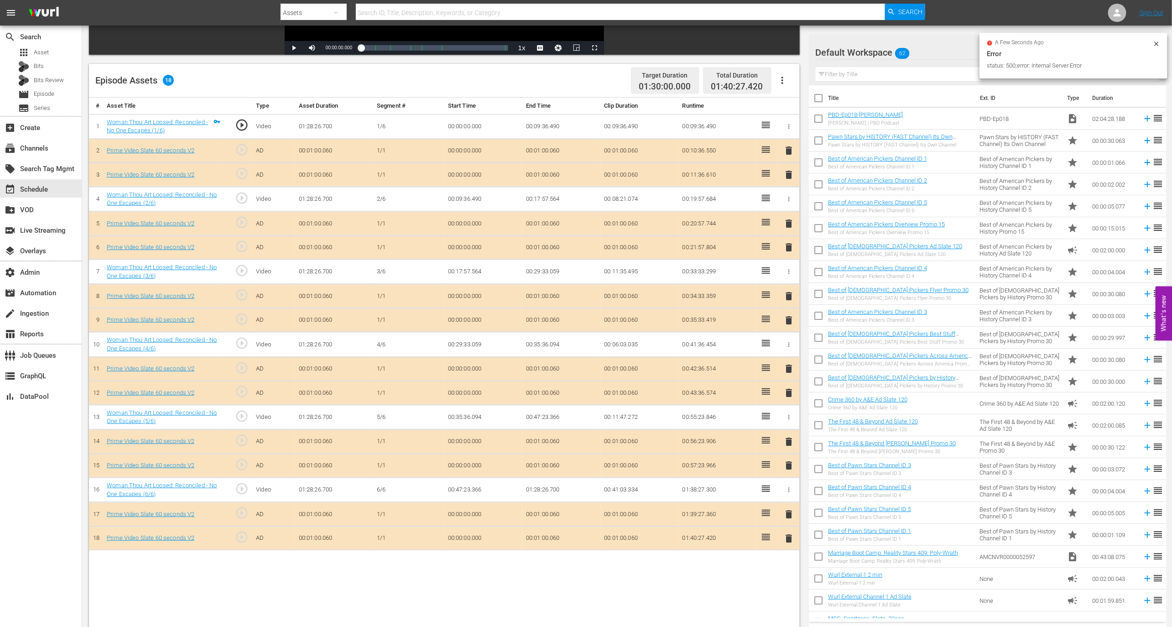
scroll to position [237, 0]
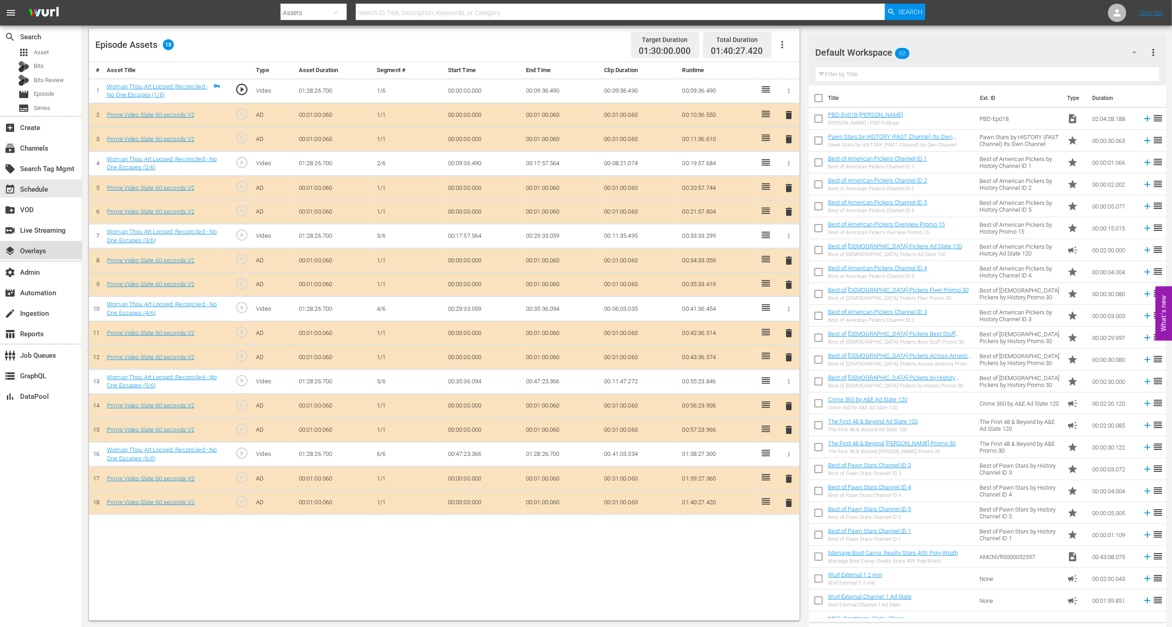
click at [46, 249] on div "layers Overlays" at bounding box center [25, 250] width 51 height 8
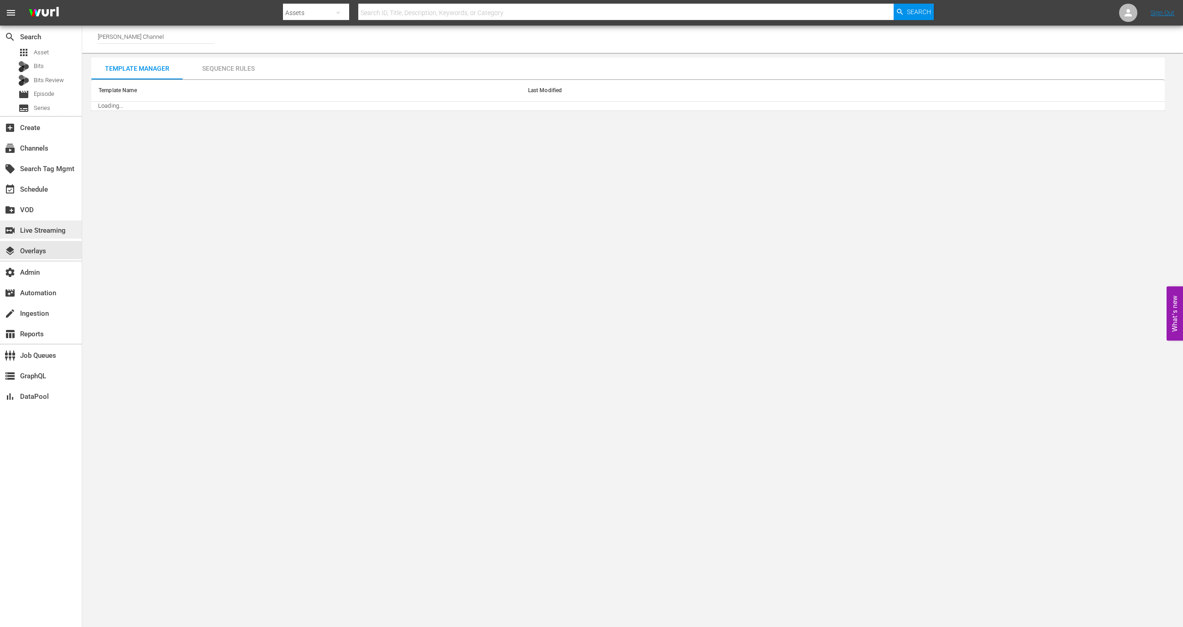
click at [49, 230] on div "switch_video Live Streaming" at bounding box center [25, 229] width 51 height 8
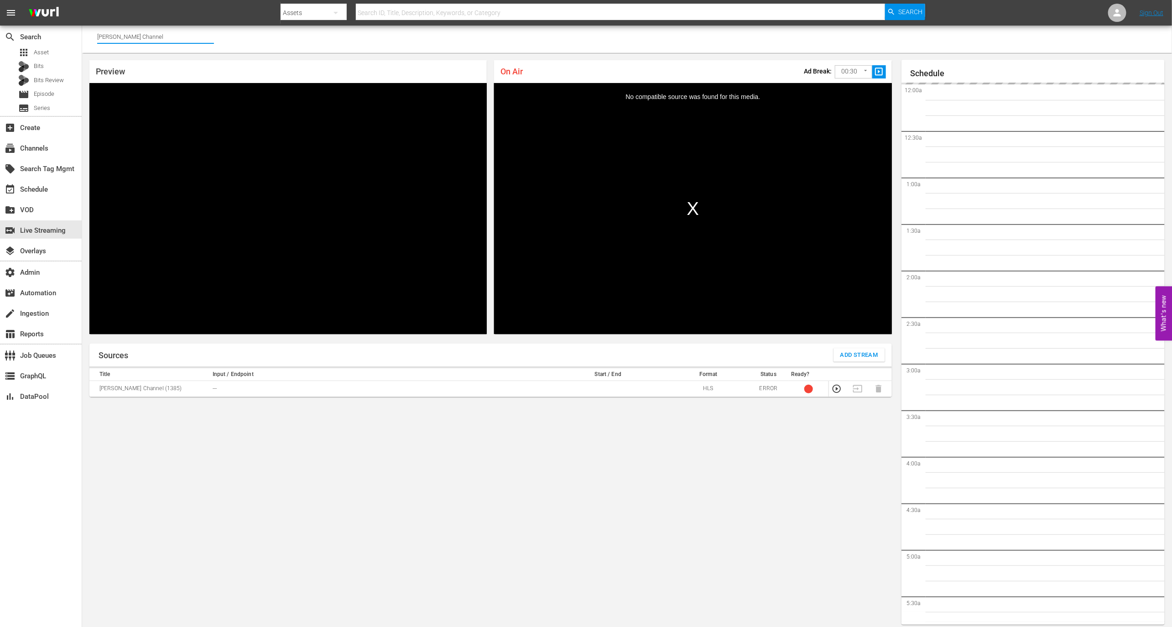
click at [168, 47] on div at bounding box center [155, 47] width 117 height 0
click at [168, 43] on hr at bounding box center [155, 43] width 117 height 1
click at [168, 43] on input "TD Jakes Channel" at bounding box center [155, 37] width 117 height 22
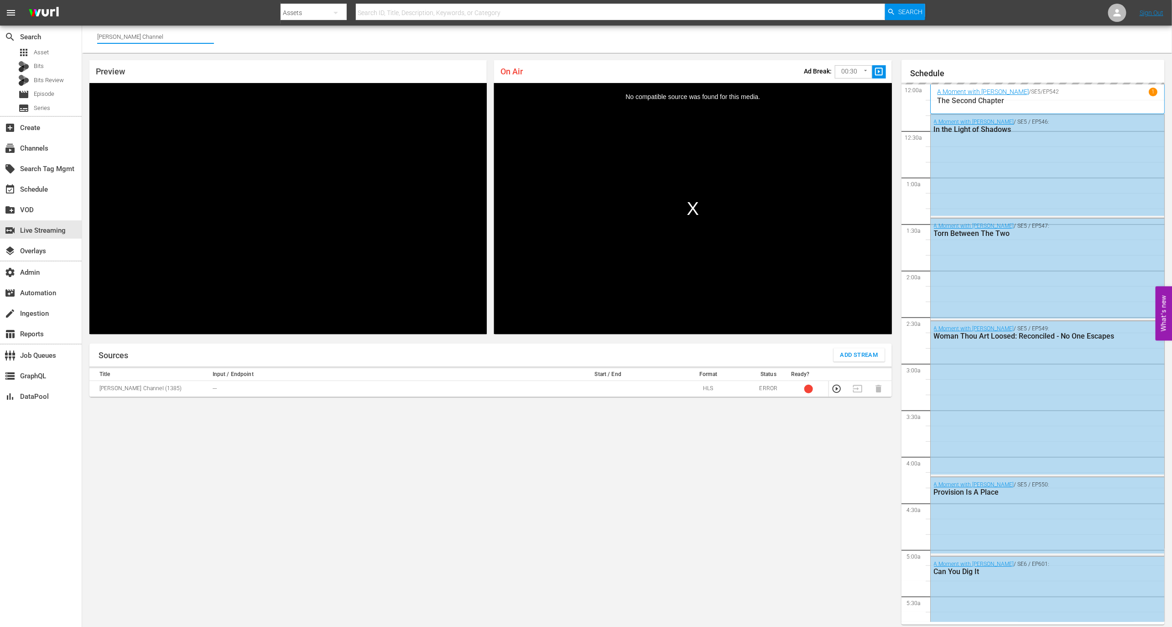
click at [168, 43] on hr at bounding box center [155, 43] width 117 height 1
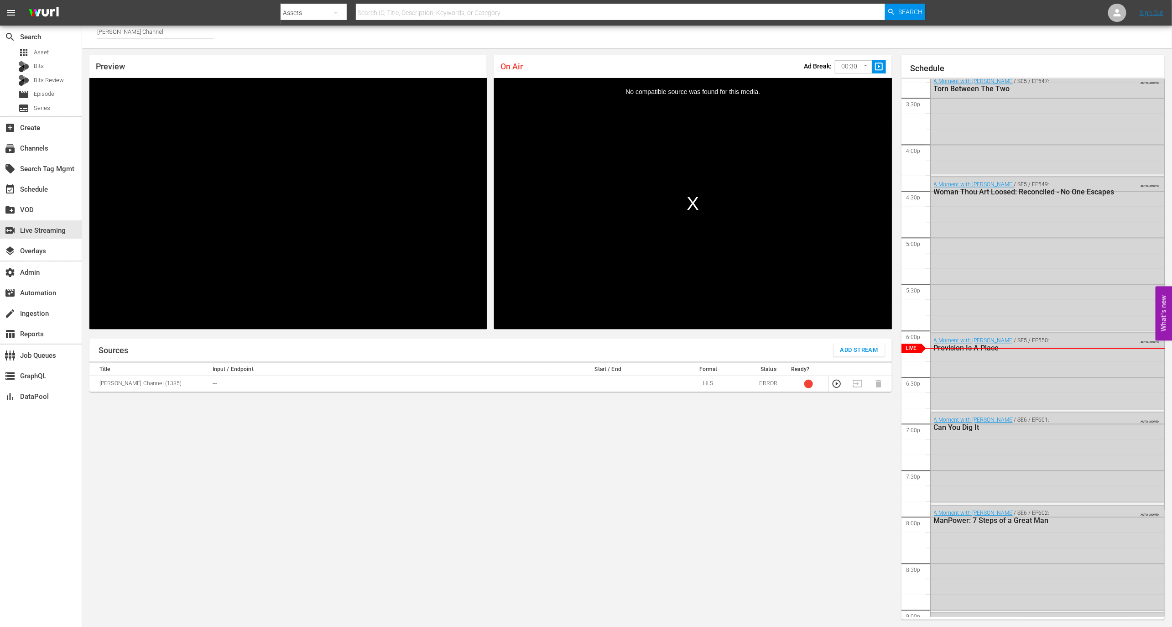
click at [172, 42] on div "Channel Title TD Jakes Channel" at bounding box center [627, 34] width 1090 height 27
click at [172, 28] on input "TD Jakes Channel" at bounding box center [155, 32] width 117 height 22
click at [174, 61] on div "RugbyPass TV (1872 - world_rugby_rugbypasstv_1)" at bounding box center [223, 57] width 236 height 22
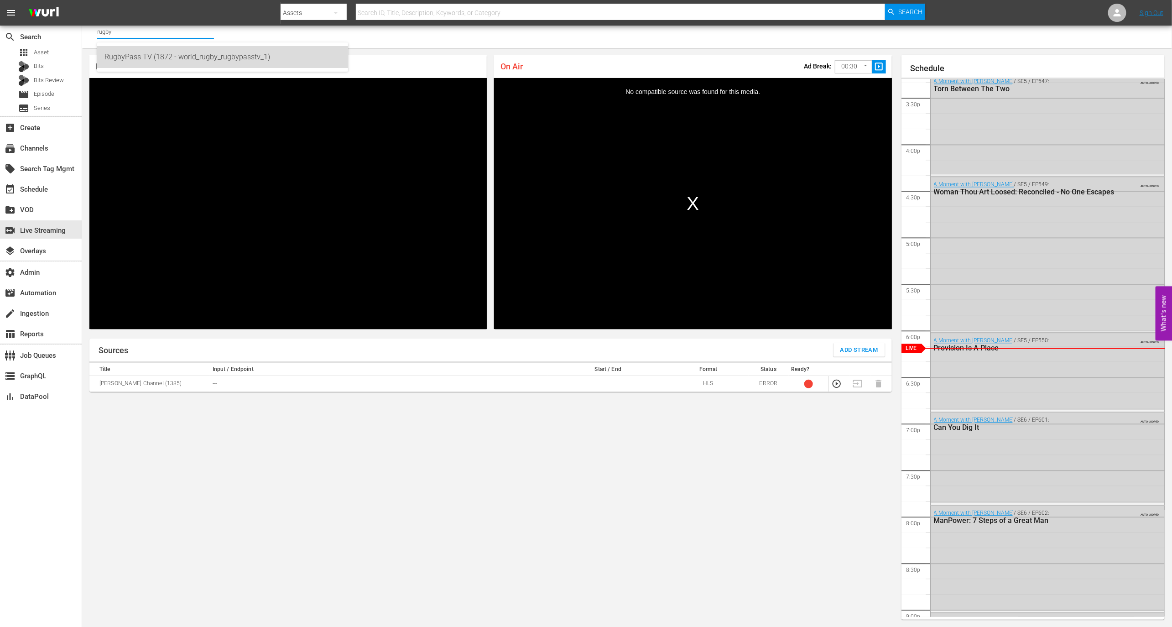
type input "RugbyPass TV (1872 - world_rugby_rugbypasstv_1)"
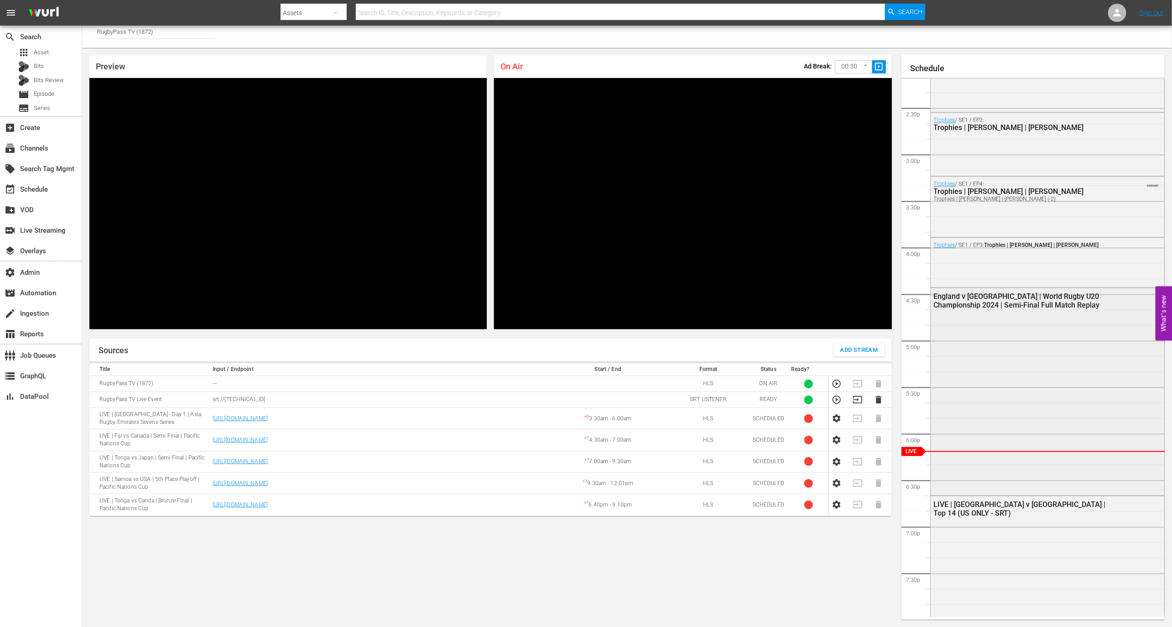
scroll to position [1323, 0]
click at [837, 401] on icon "button" at bounding box center [837, 400] width 10 height 10
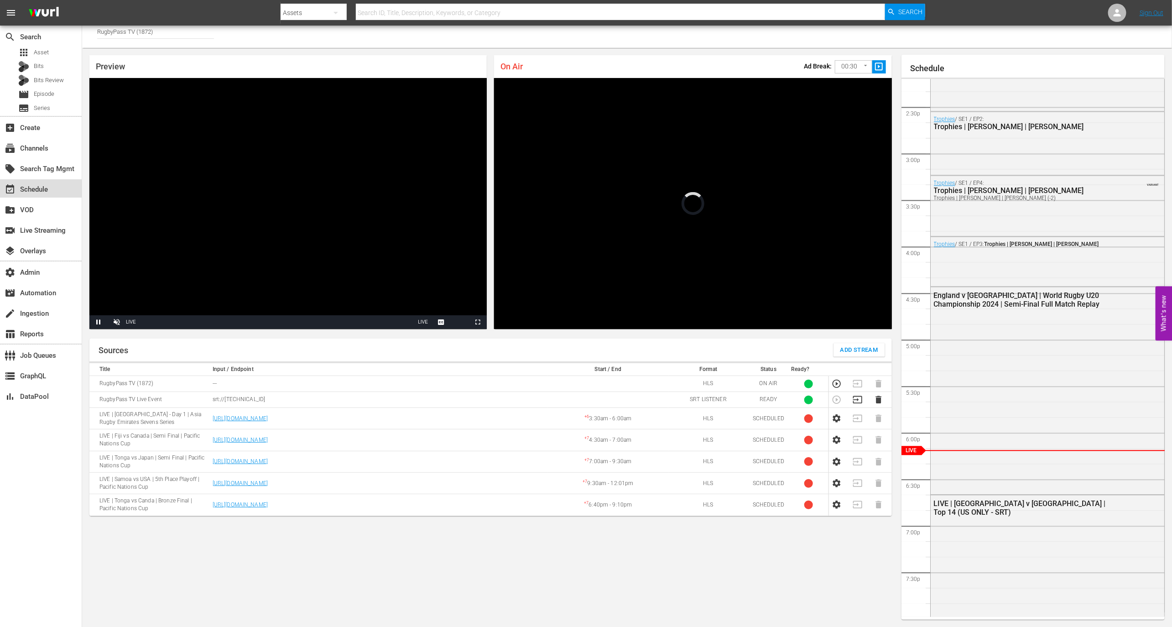
click at [40, 192] on div "event_available Schedule" at bounding box center [25, 188] width 51 height 8
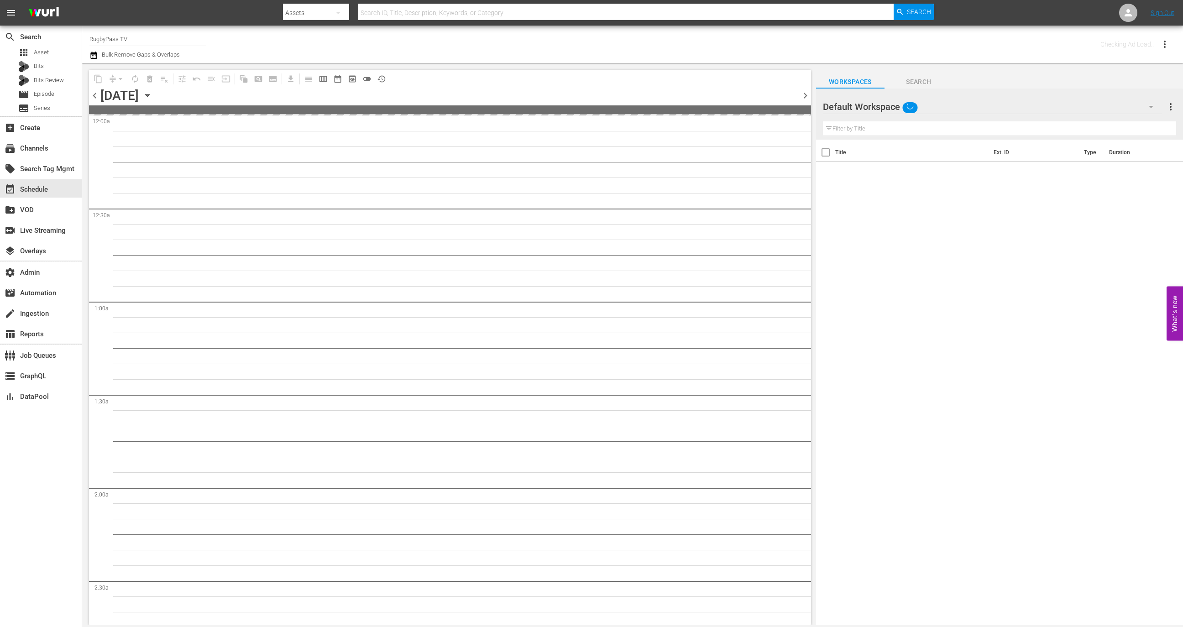
click at [154, 42] on input "RugbyPass TV" at bounding box center [147, 39] width 117 height 22
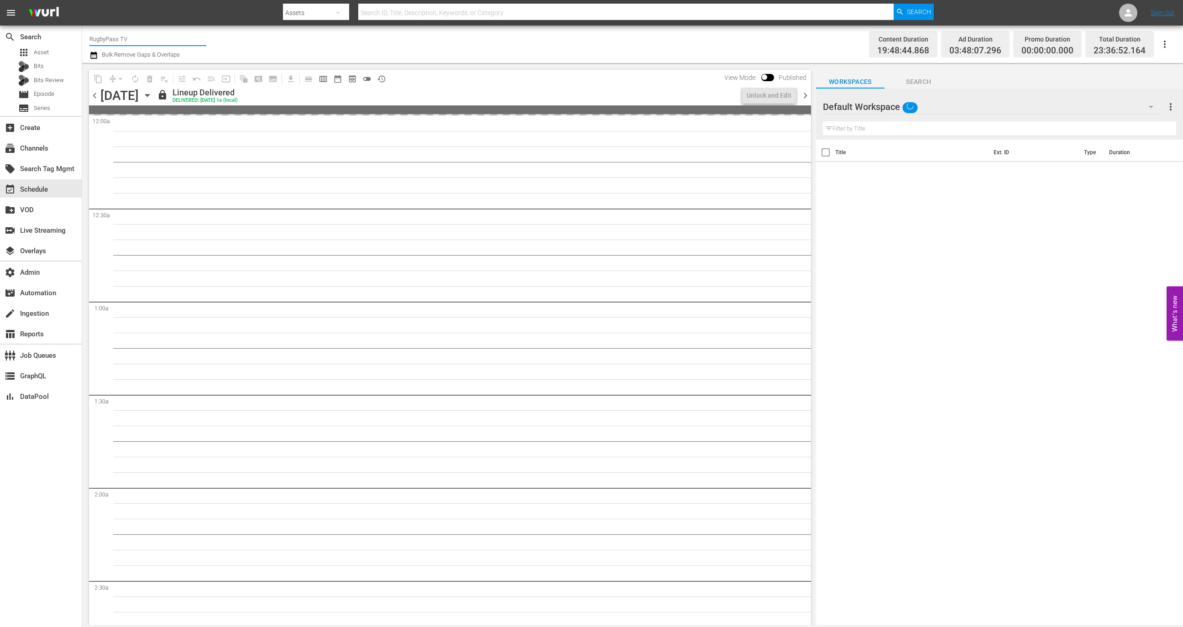
click at [154, 42] on input "RugbyPass TV" at bounding box center [147, 39] width 117 height 22
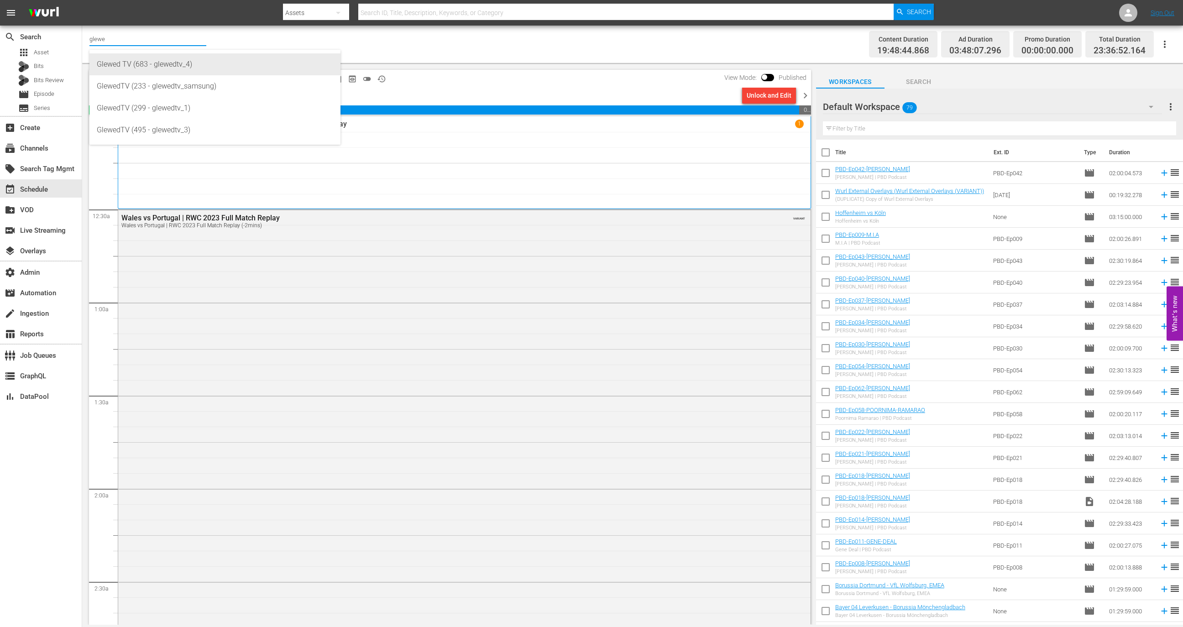
click at [258, 57] on div "Glewed TV (683 - glewedtv_4)" at bounding box center [215, 64] width 236 height 22
type input "Glewed TV (683 - glewedtv_4)"
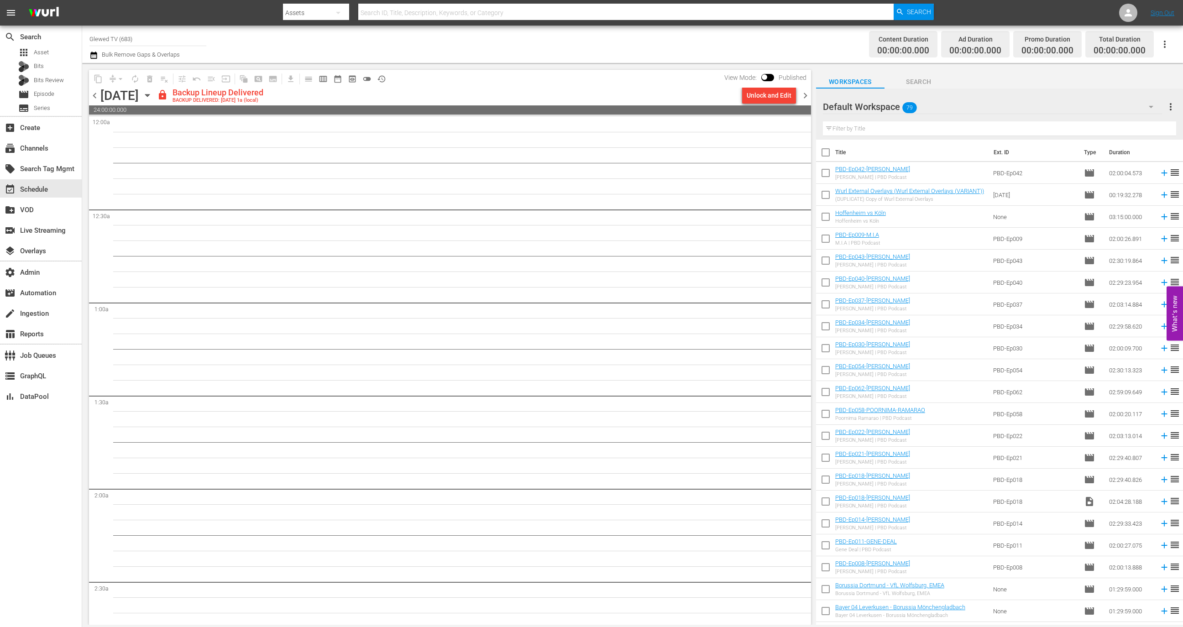
click at [355, 77] on span "preview_outlined" at bounding box center [352, 78] width 9 height 9
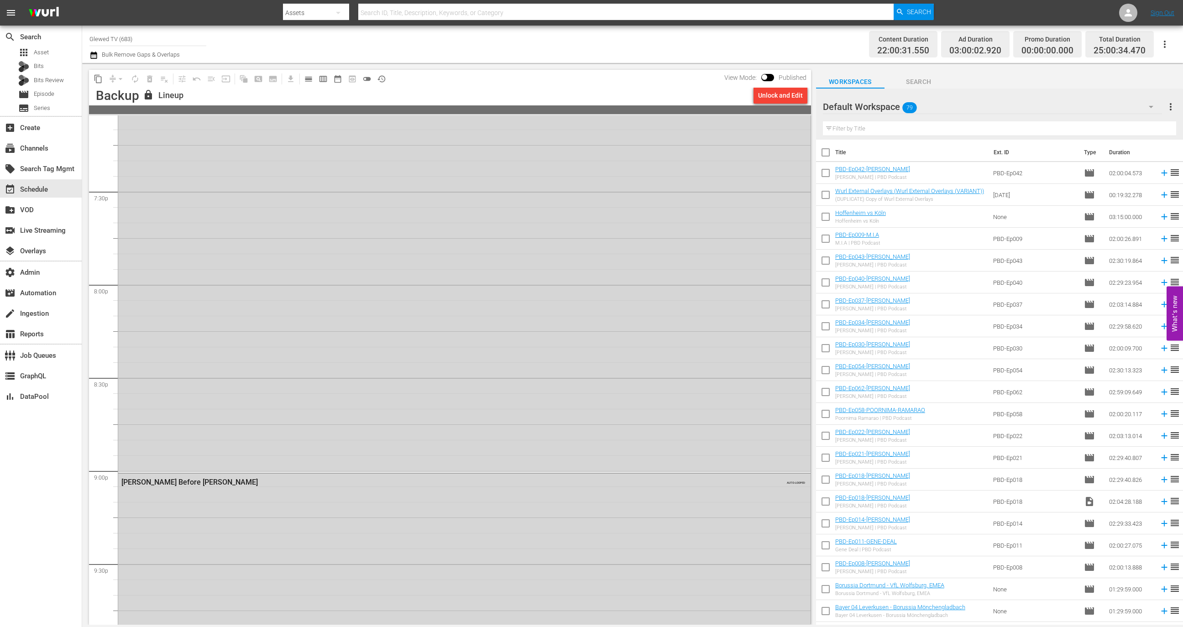
scroll to position [3854, 0]
click at [357, 435] on div "Walt Before Mickey AUTO-LOOPED" at bounding box center [464, 359] width 692 height 370
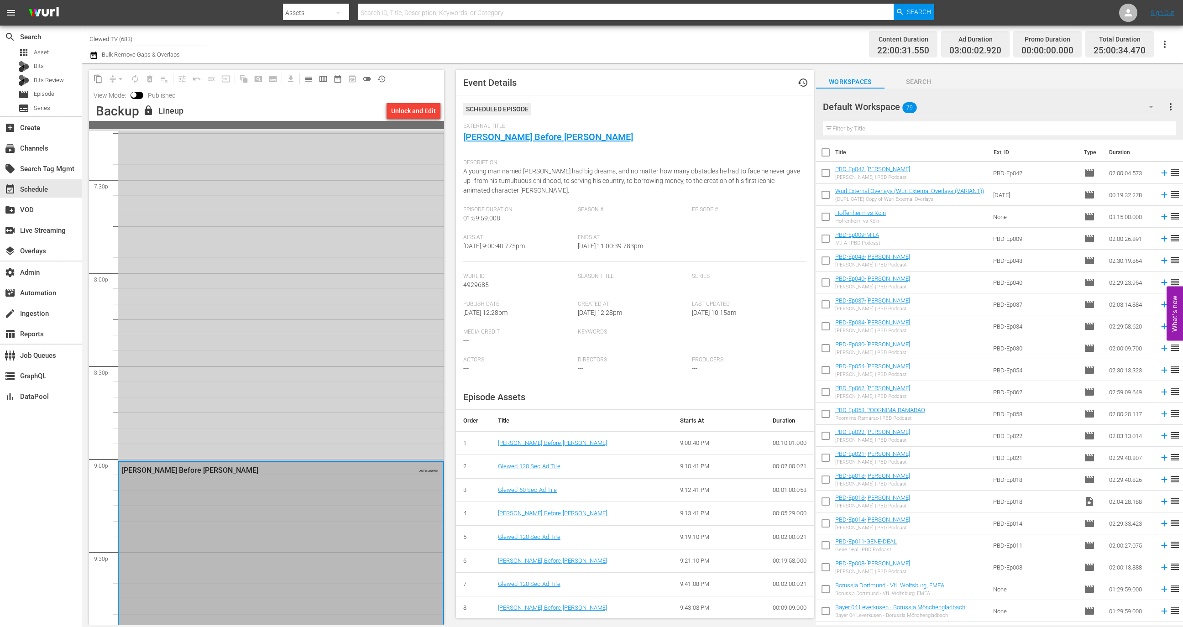
click at [302, 359] on div "Watercolor Postcards AUTO-LOOPED" at bounding box center [280, 274] width 325 height 370
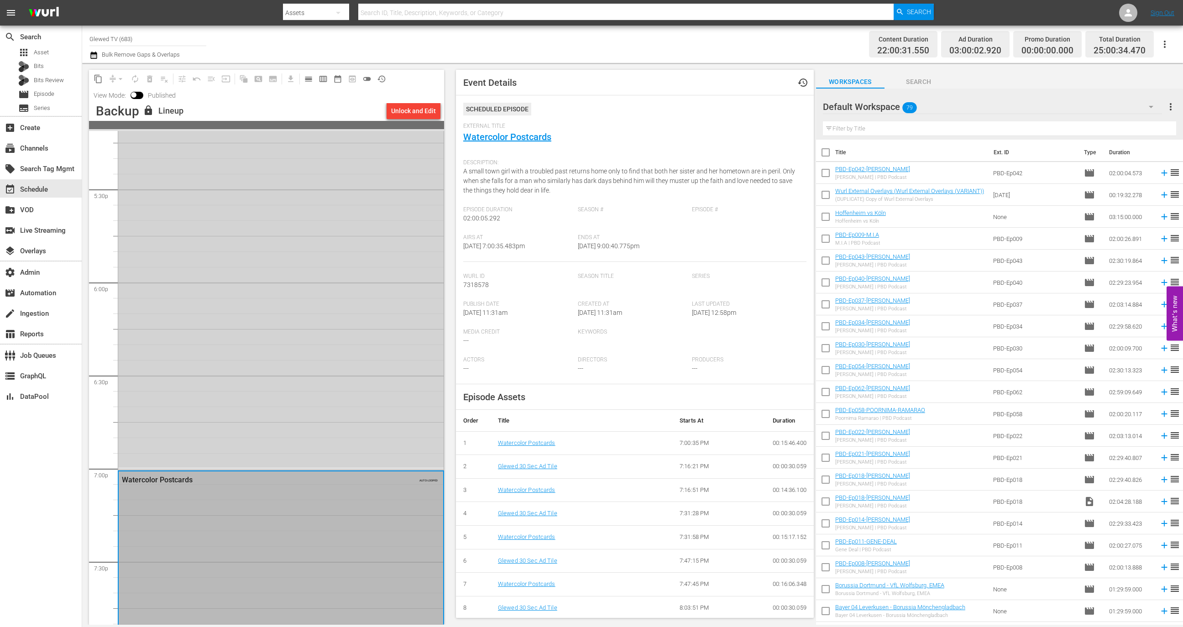
click at [305, 345] on div "Like Sunday, Like Rain AUTO-LOOPED" at bounding box center [280, 283] width 325 height 370
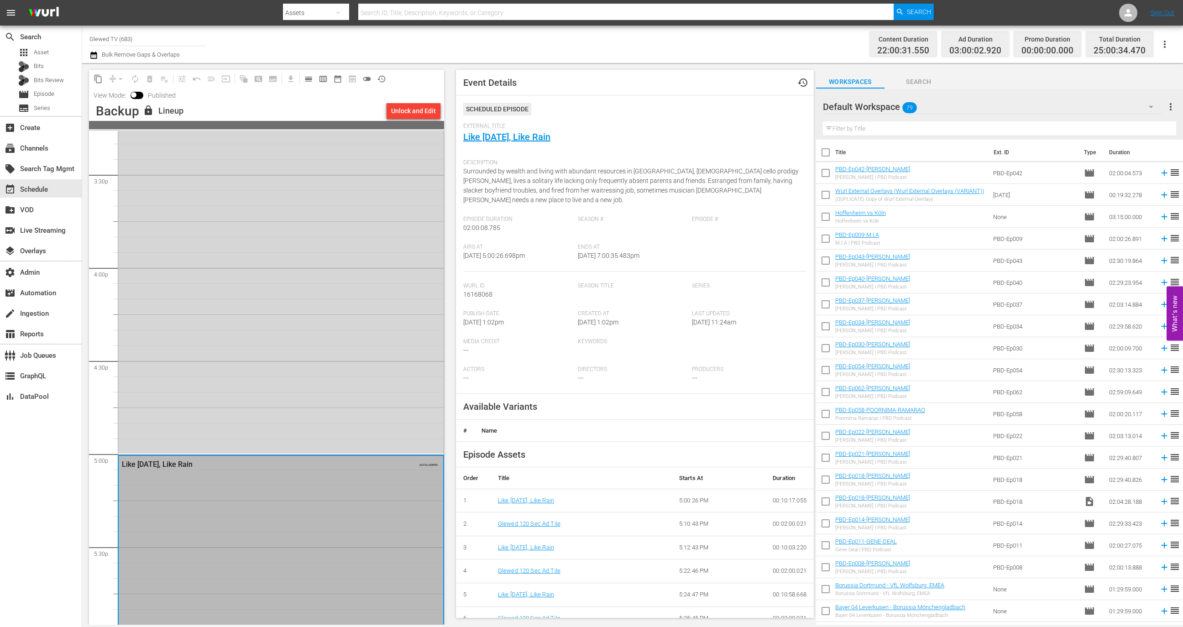
scroll to position [2809, 0]
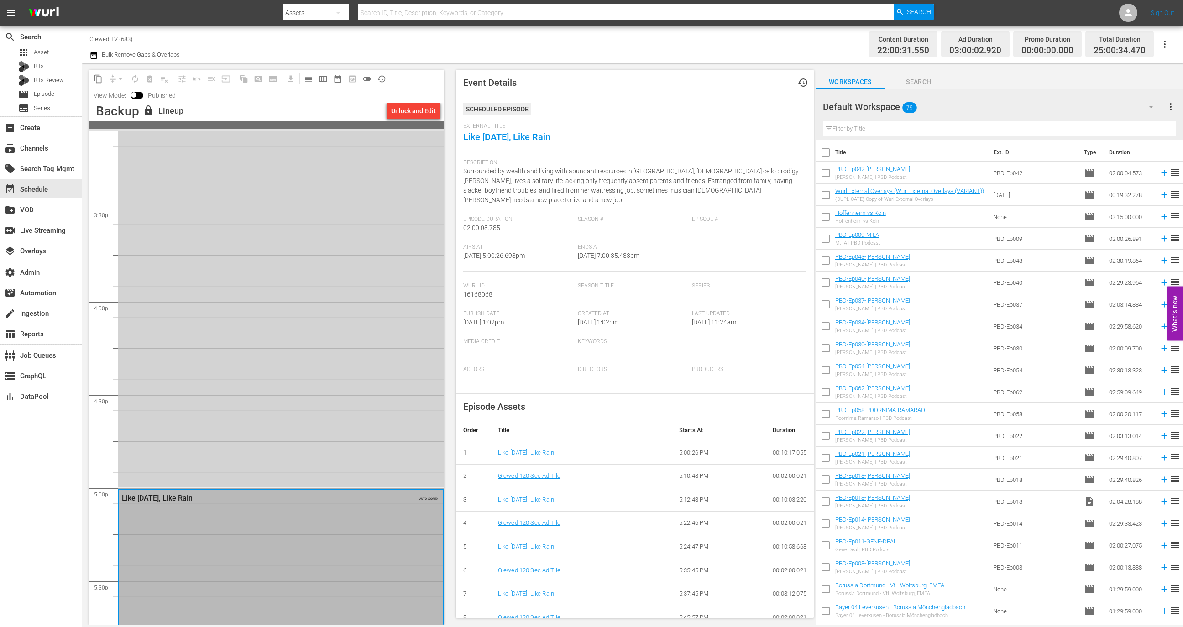
click at [296, 397] on div "Susie's Hope AUTO-LOOPED" at bounding box center [280, 301] width 325 height 371
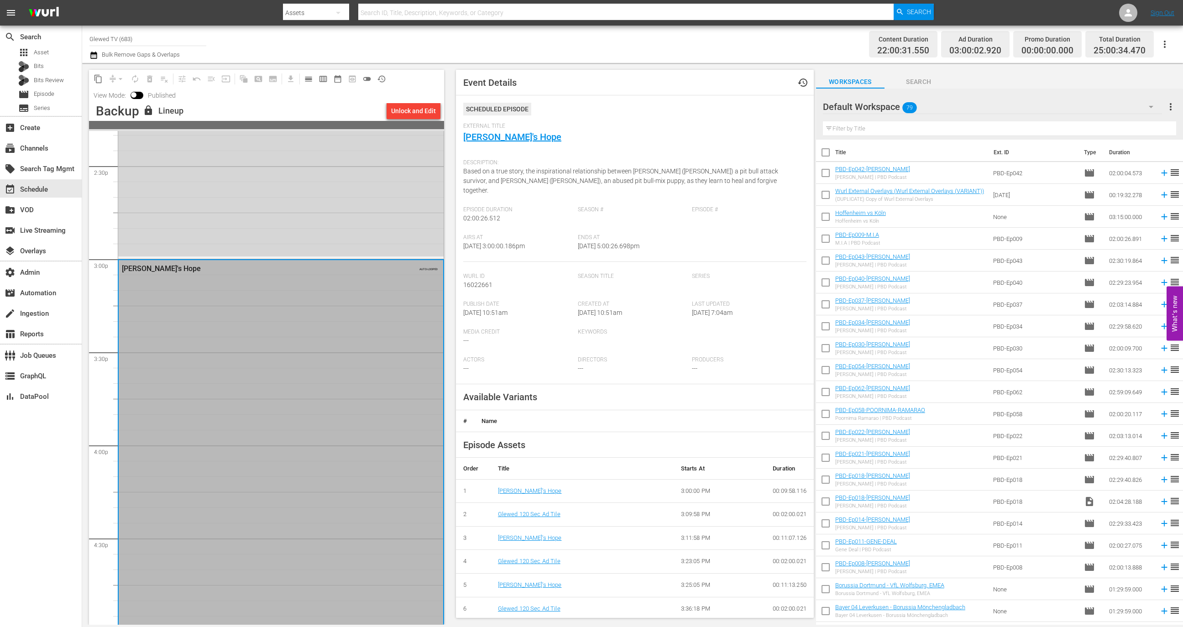
scroll to position [2596, 0]
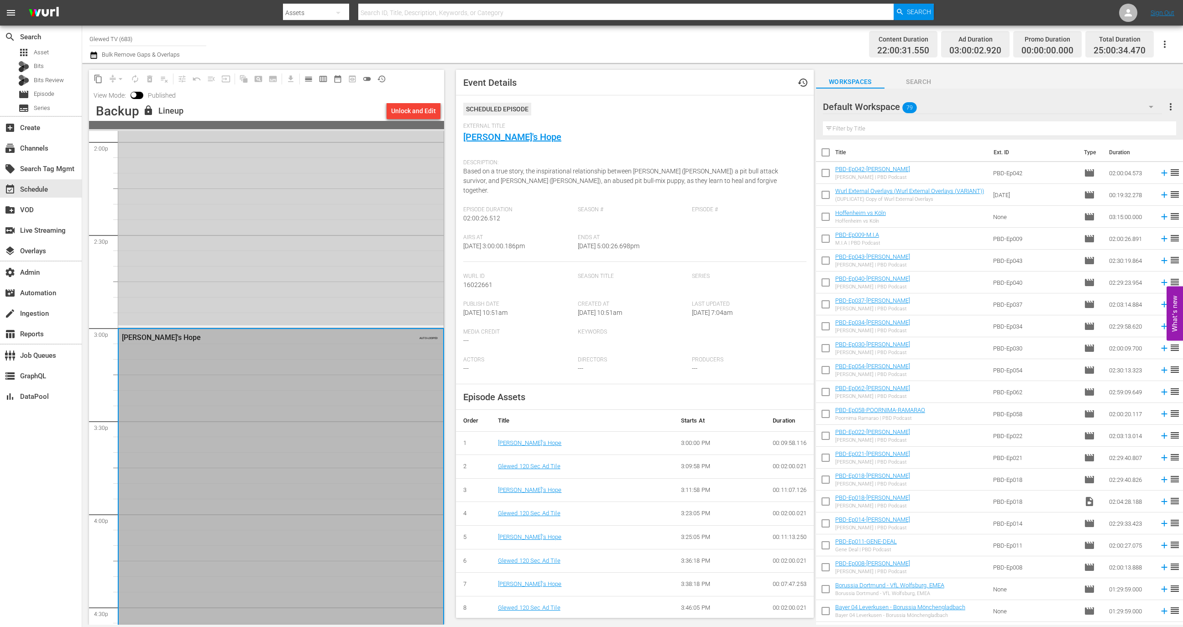
click at [301, 282] on div "Tentacle 8 AUTO-LOOPED" at bounding box center [280, 95] width 325 height 462
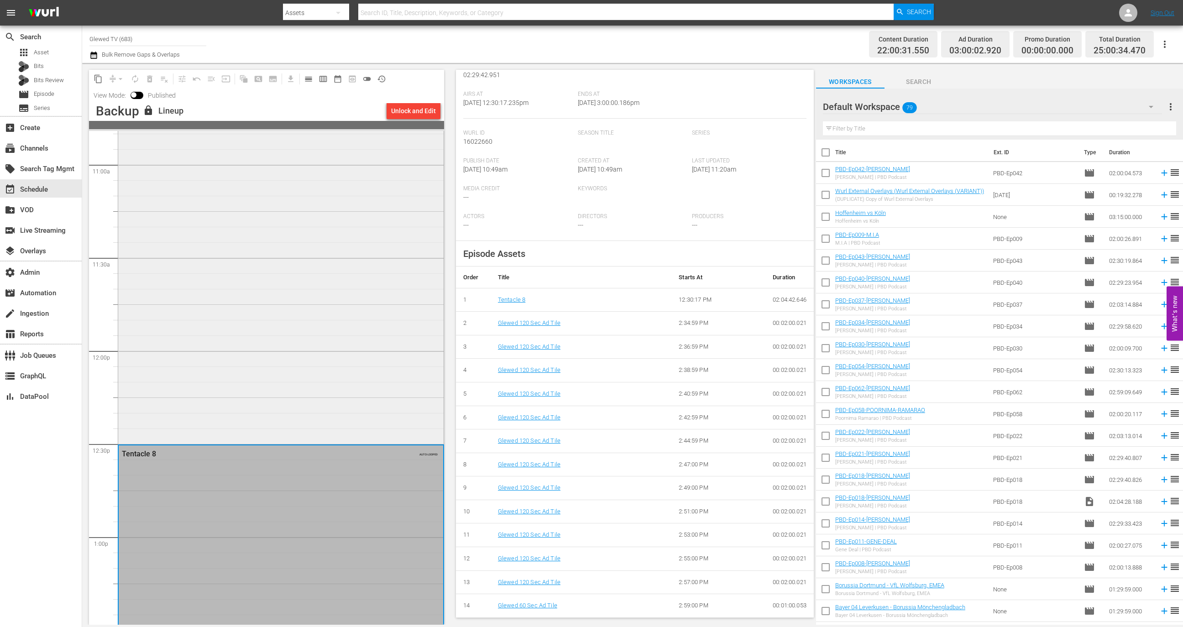
scroll to position [1962, 0]
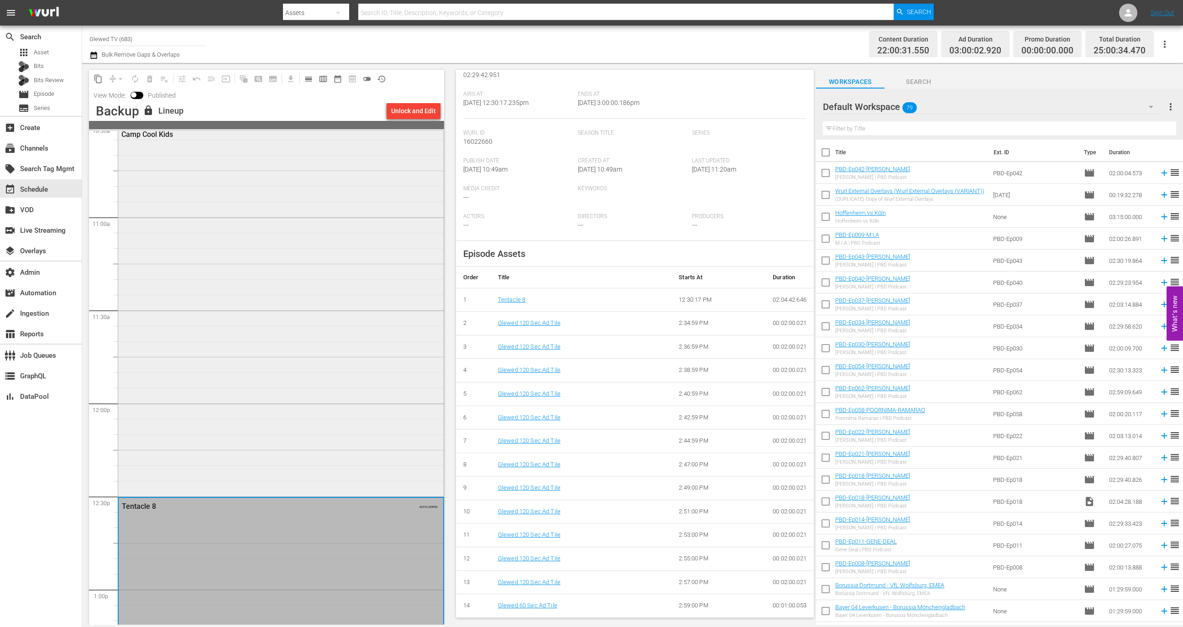
click at [281, 402] on div "Camp Cool Kids" at bounding box center [280, 310] width 325 height 369
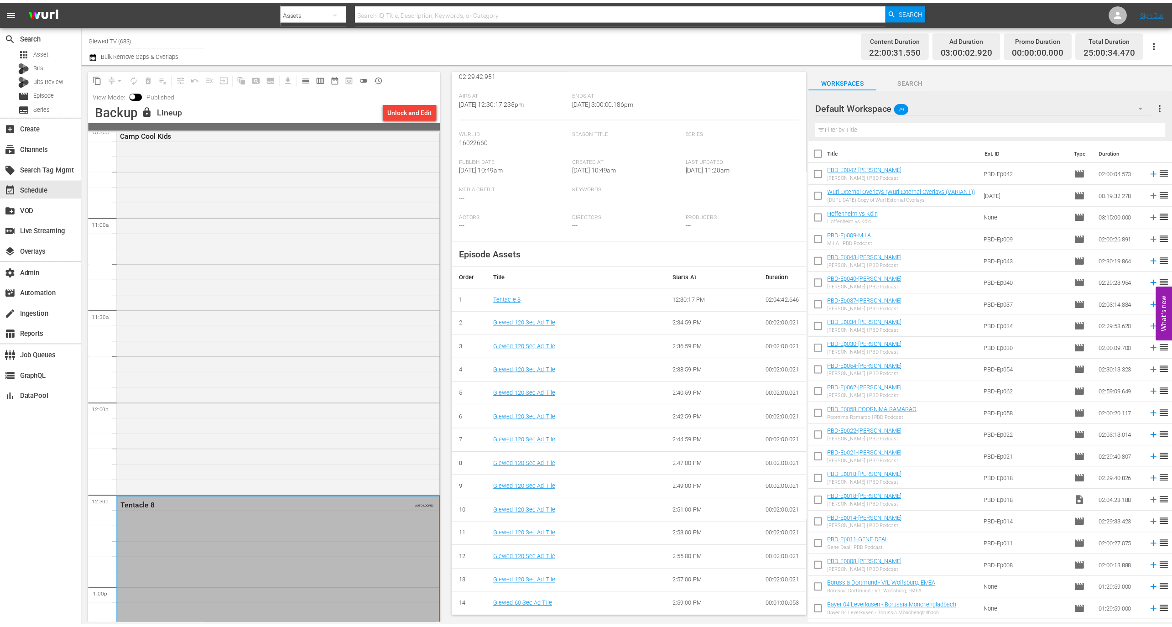
scroll to position [0, 0]
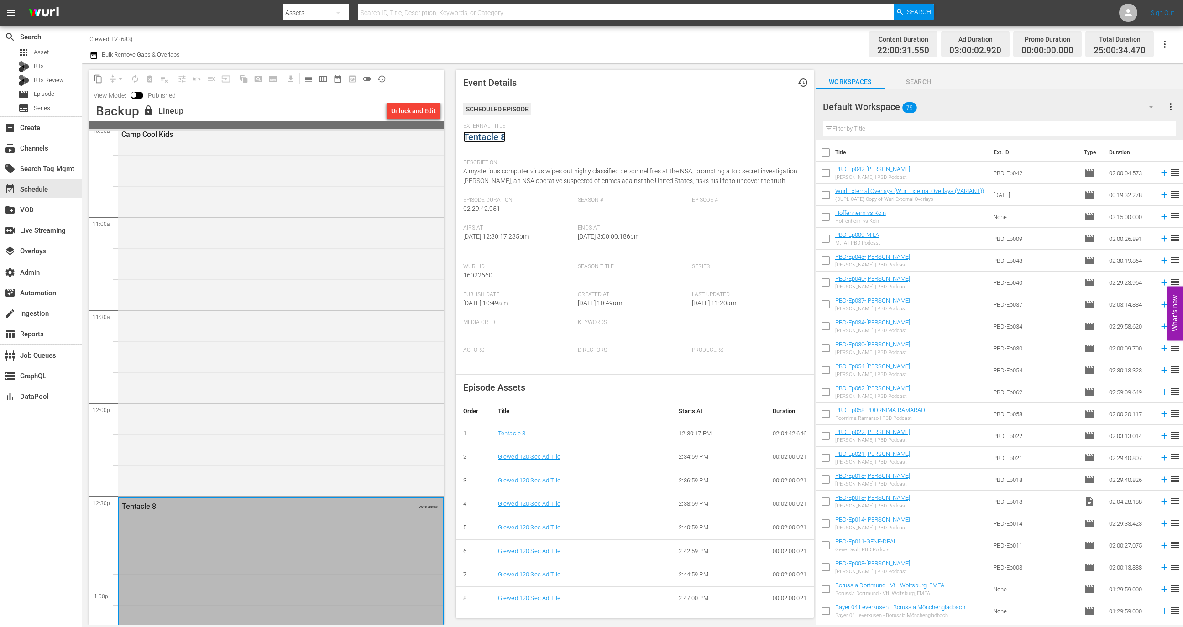
click at [502, 135] on link "Tentacle 8" at bounding box center [484, 136] width 42 height 11
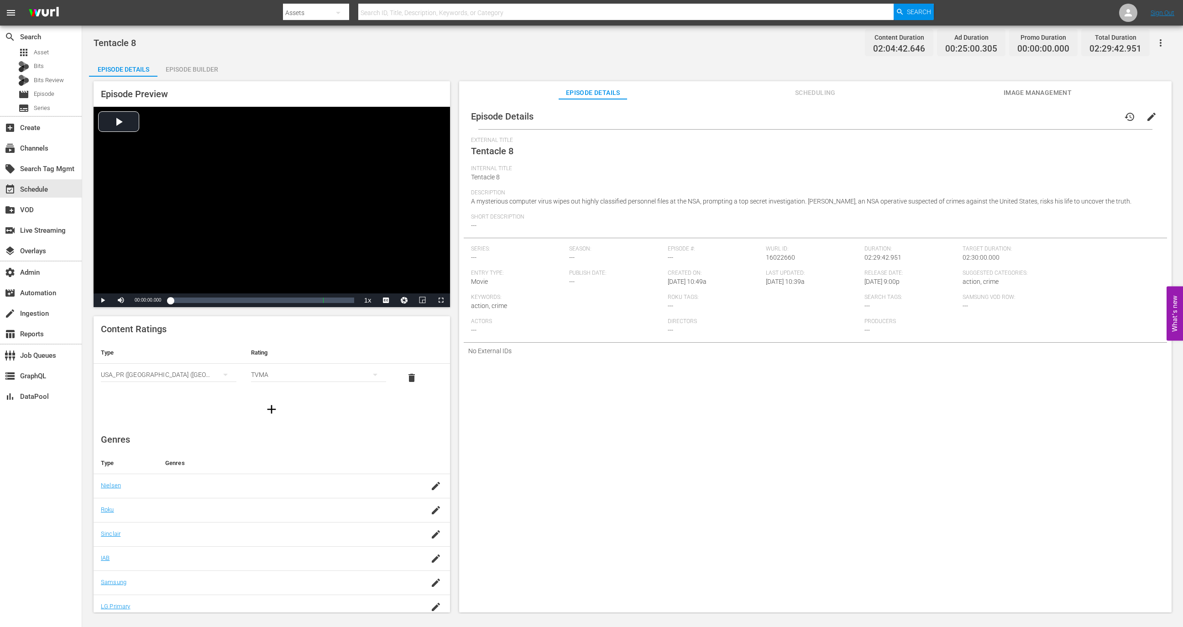
click at [187, 74] on div "Episode Builder" at bounding box center [191, 69] width 68 height 22
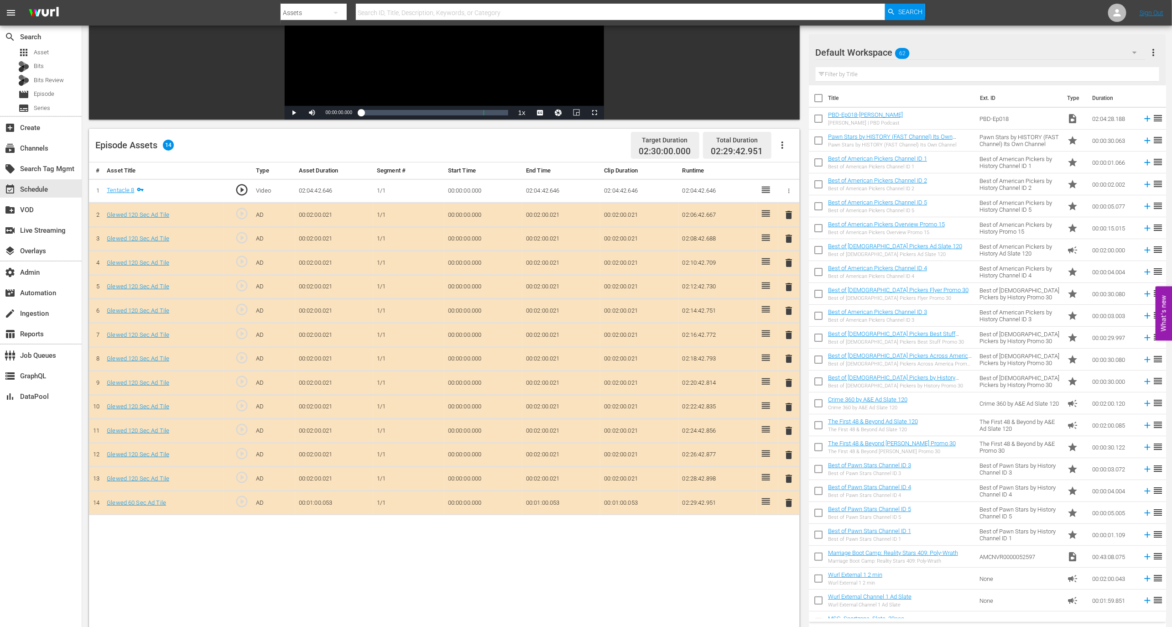
scroll to position [98, 0]
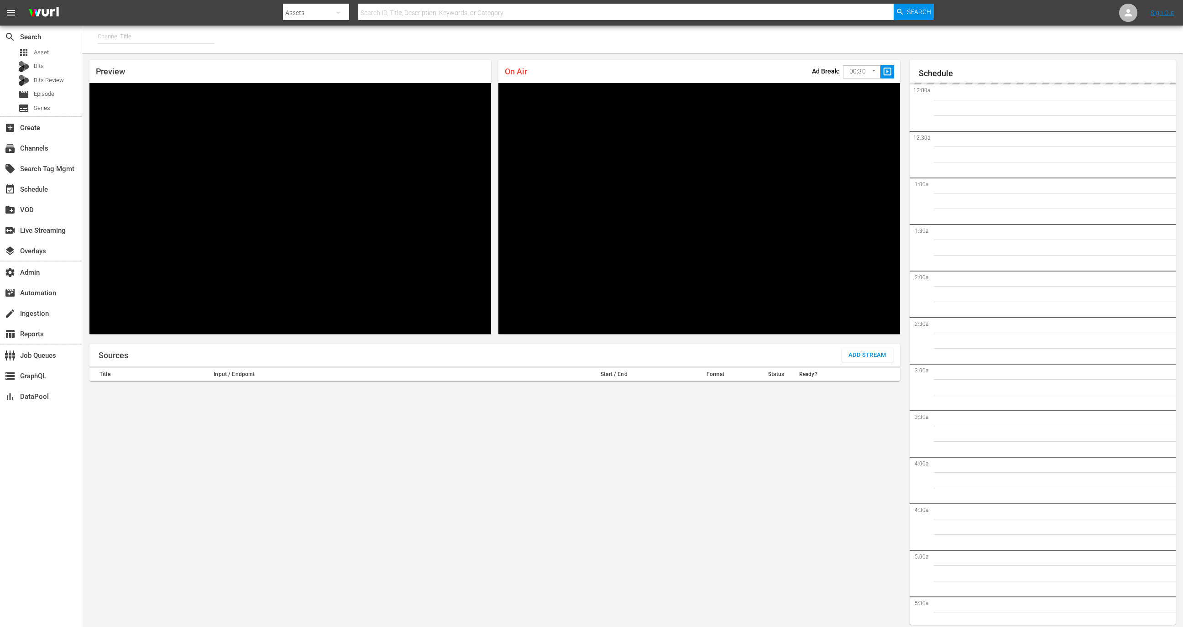
type input "MSG SportsZone - Roku Feed (1582)"
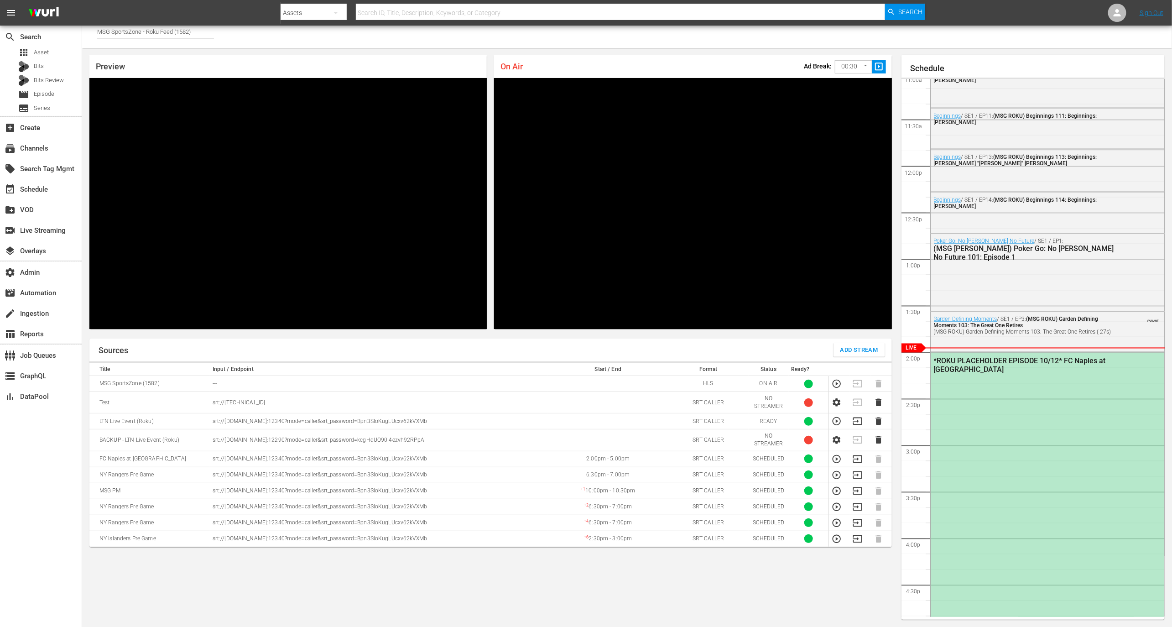
scroll to position [5, 0]
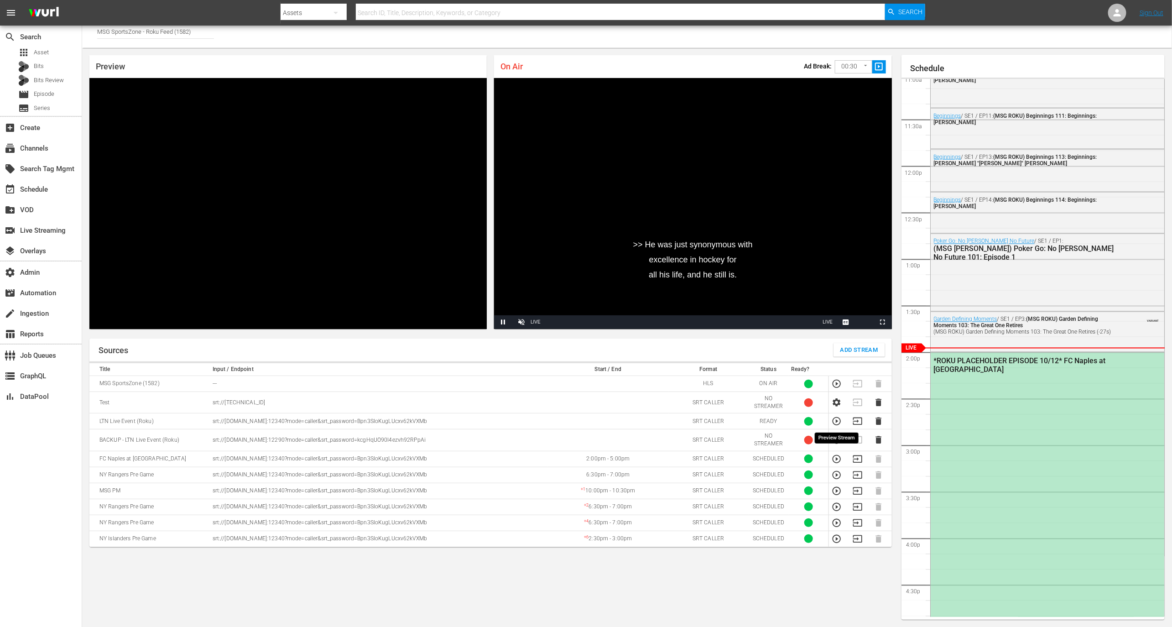
click at [835, 421] on icon "button" at bounding box center [837, 421] width 10 height 10
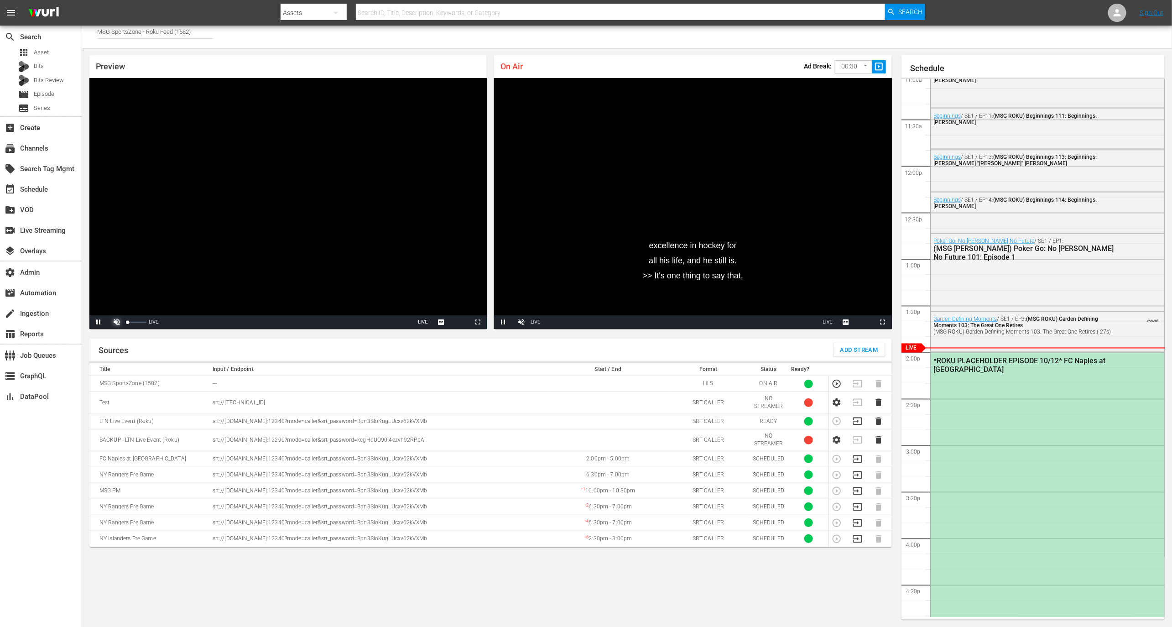
click at [117, 322] on span "Video Player" at bounding box center [117, 322] width 0 height 0
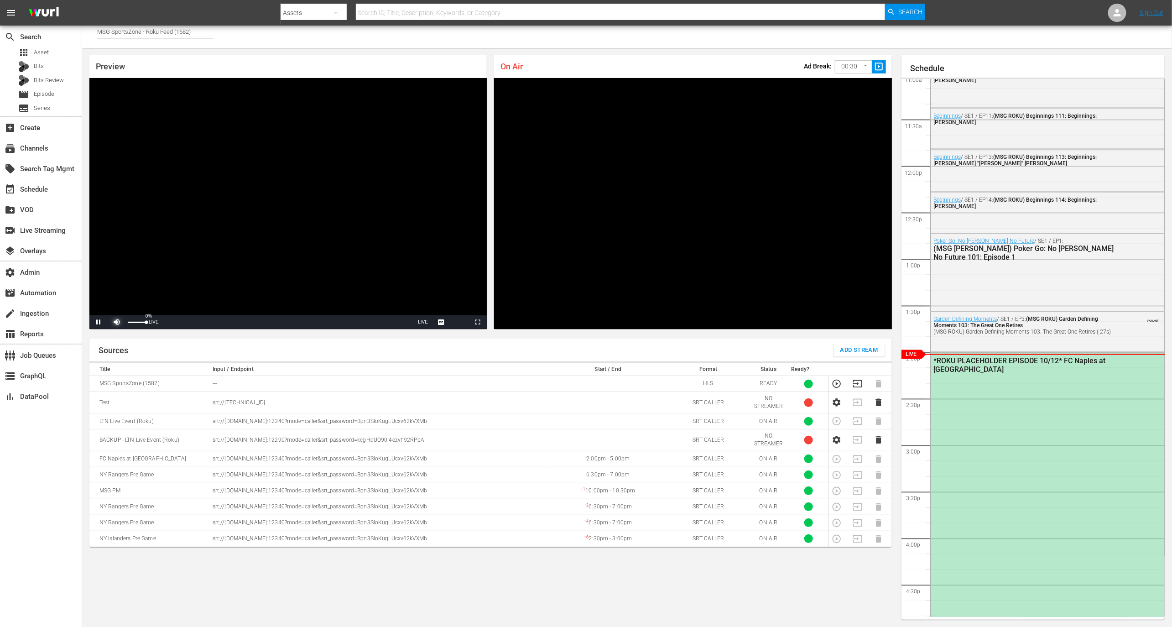
click at [117, 322] on span "Video Player" at bounding box center [117, 322] width 0 height 0
click at [522, 322] on span "Video Player" at bounding box center [522, 322] width 0 height 0
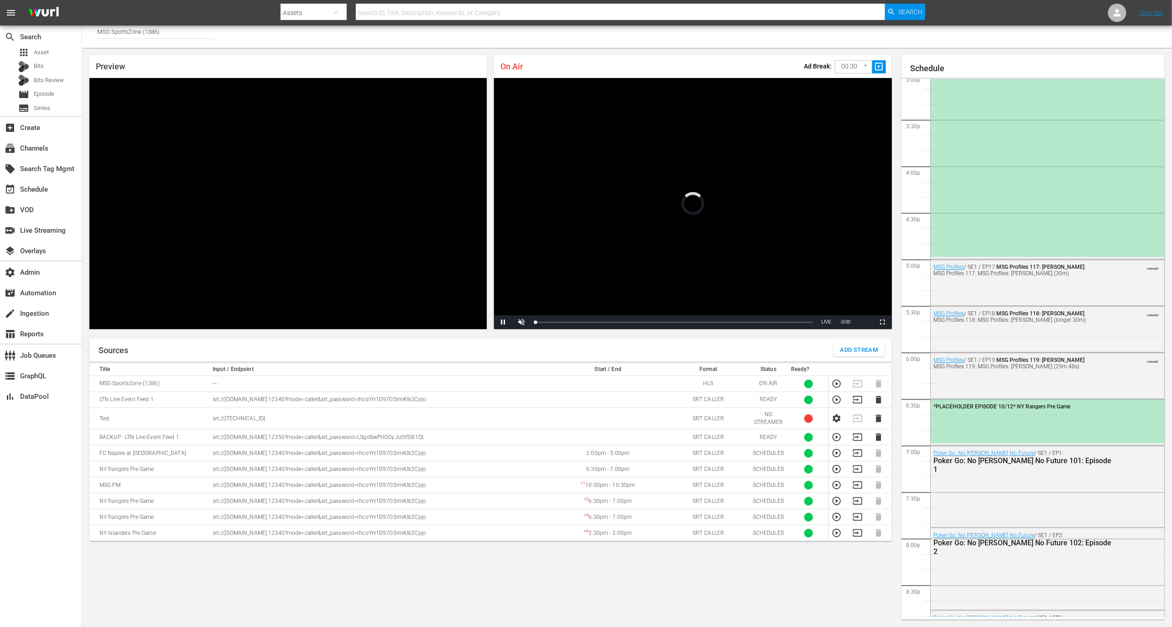
scroll to position [1030, 0]
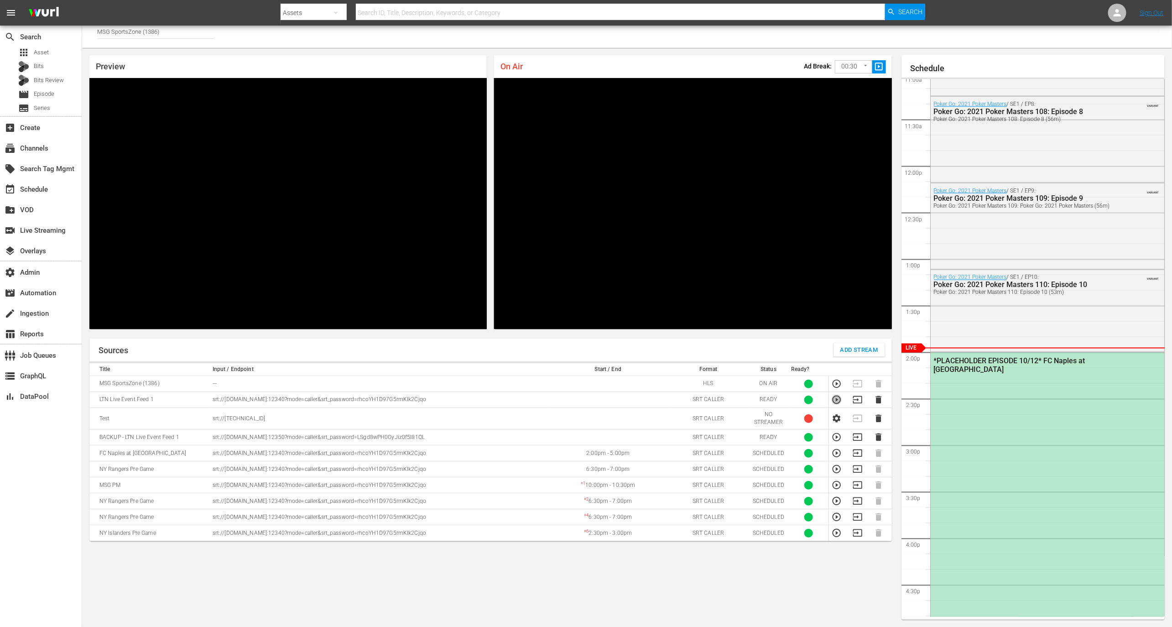
click at [836, 400] on icon "button" at bounding box center [837, 400] width 10 height 10
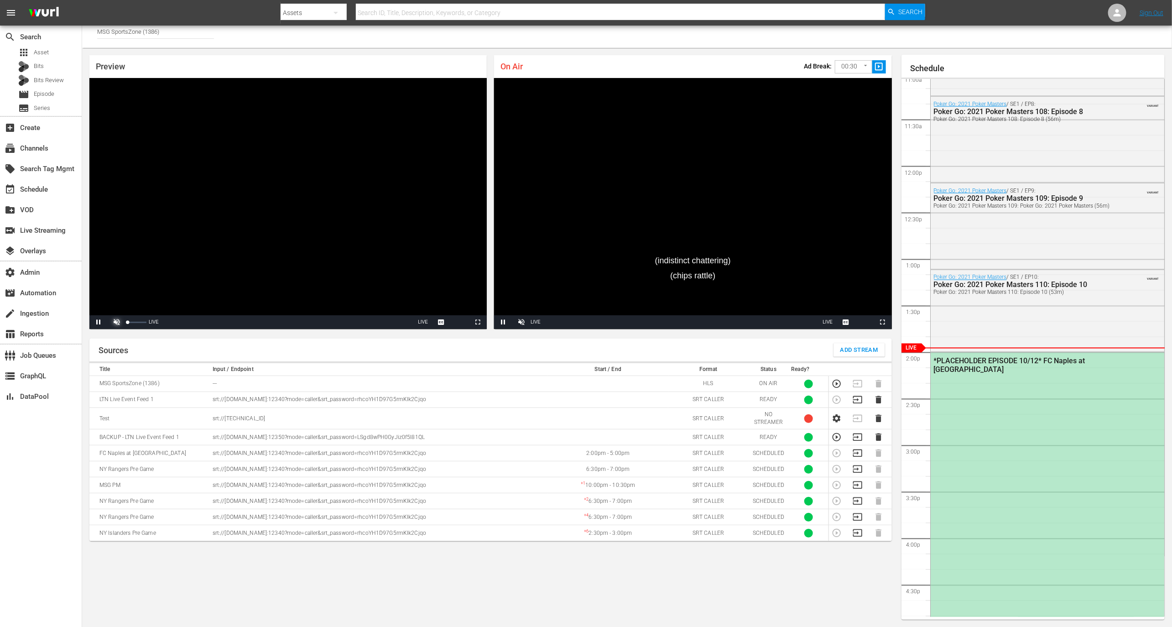
click at [117, 322] on span "Video Player" at bounding box center [117, 322] width 0 height 0
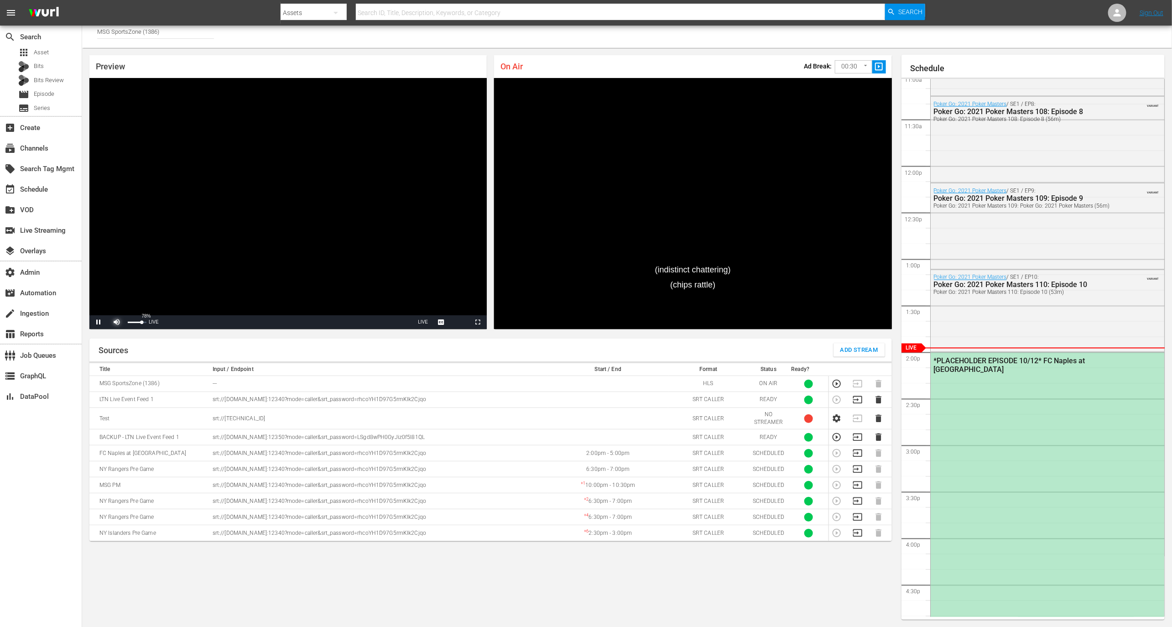
click at [141, 323] on div "Volume Level" at bounding box center [135, 322] width 14 height 1
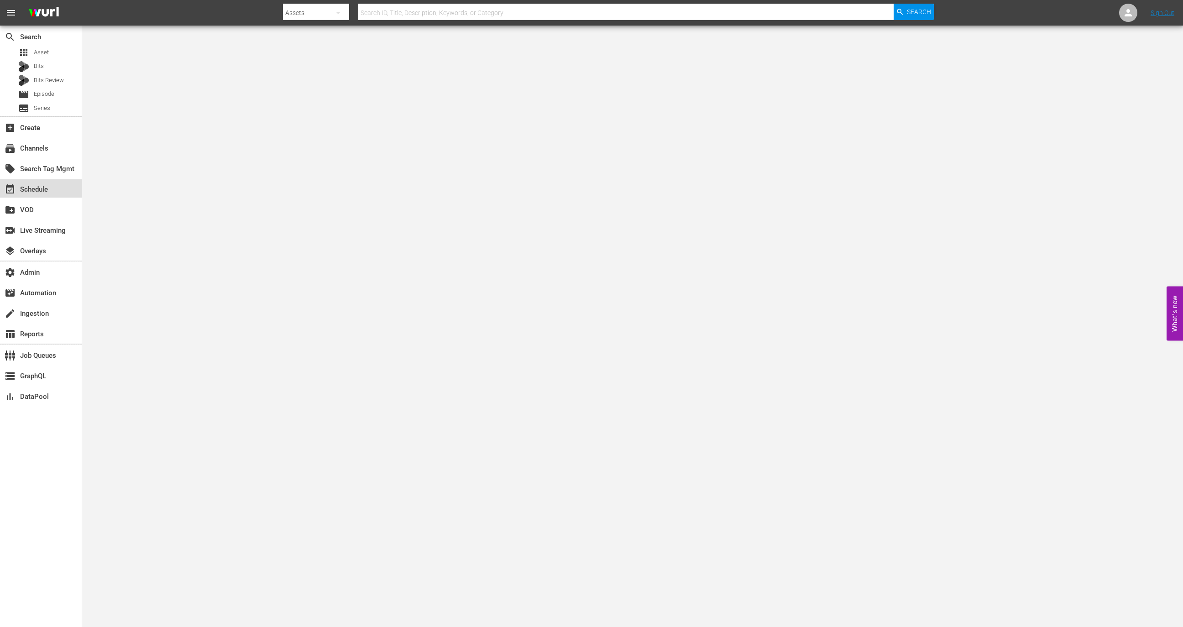
click at [30, 192] on div "event_available Schedule" at bounding box center [25, 188] width 51 height 8
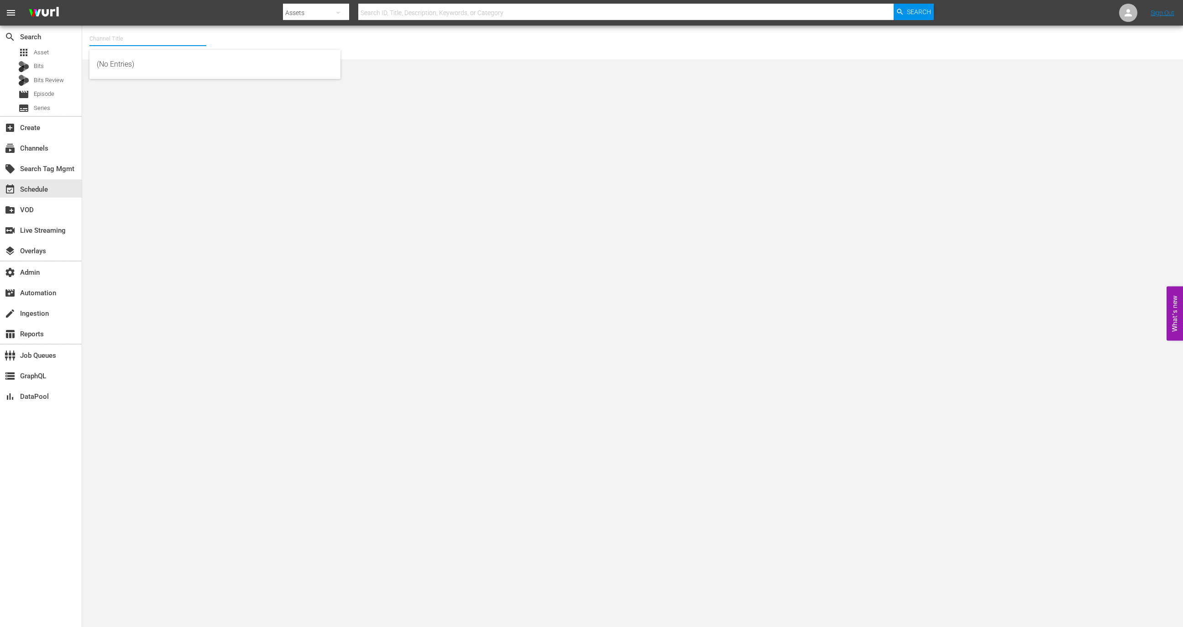
click at [127, 38] on input "text" at bounding box center [147, 39] width 117 height 22
click at [152, 60] on div "ZI TV, Zona Investigación TV (1558 - atresmedia_zitv_1)" at bounding box center [215, 64] width 236 height 22
type input "ZI TV, Zona Investigación TV (1558 - atresmedia_zitv_1)"
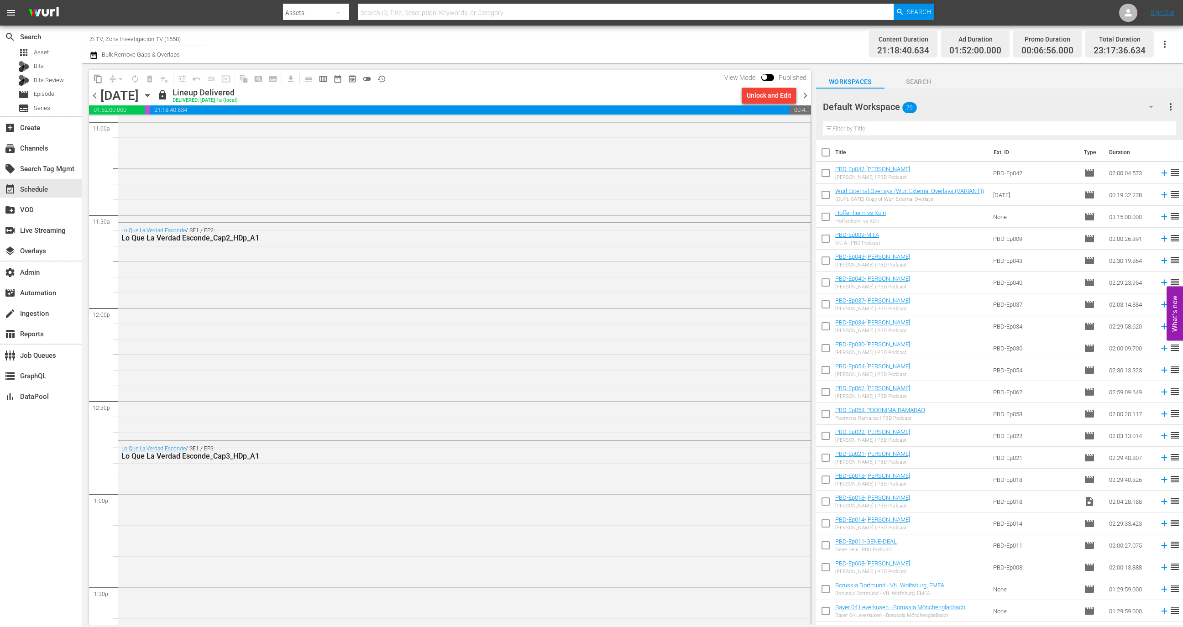
scroll to position [2121, 0]
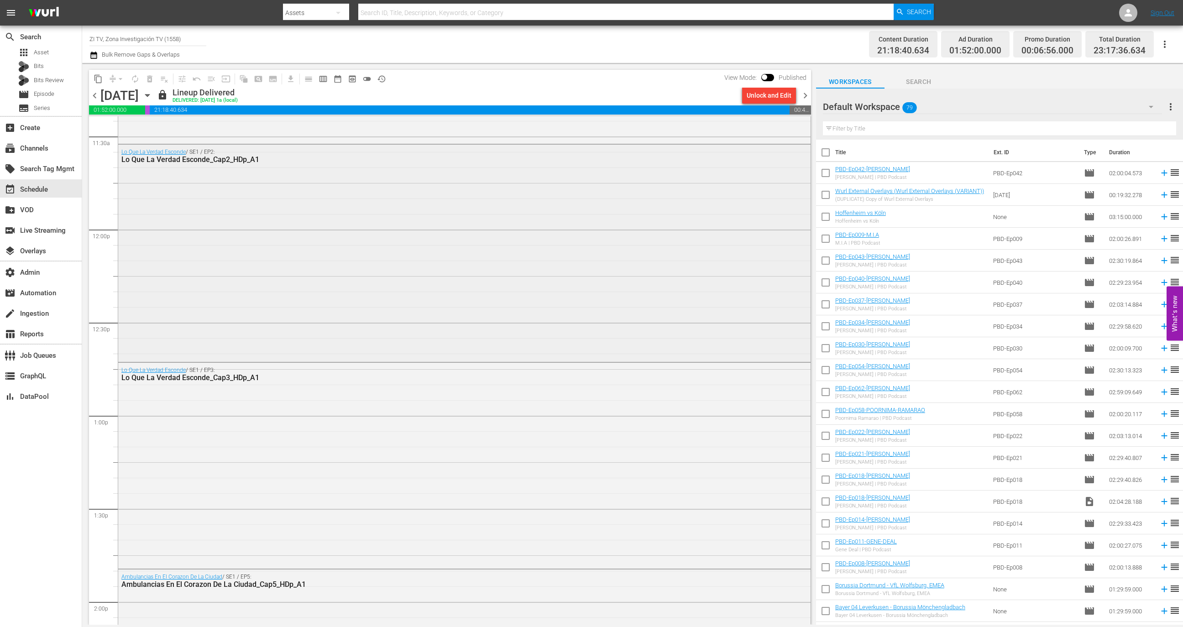
click at [424, 325] on div "Lo Que La Verdad Esconde / SE1 / EP2: Lo Que La Verdad Esconde_Cap2_HDp_A1" at bounding box center [464, 252] width 692 height 215
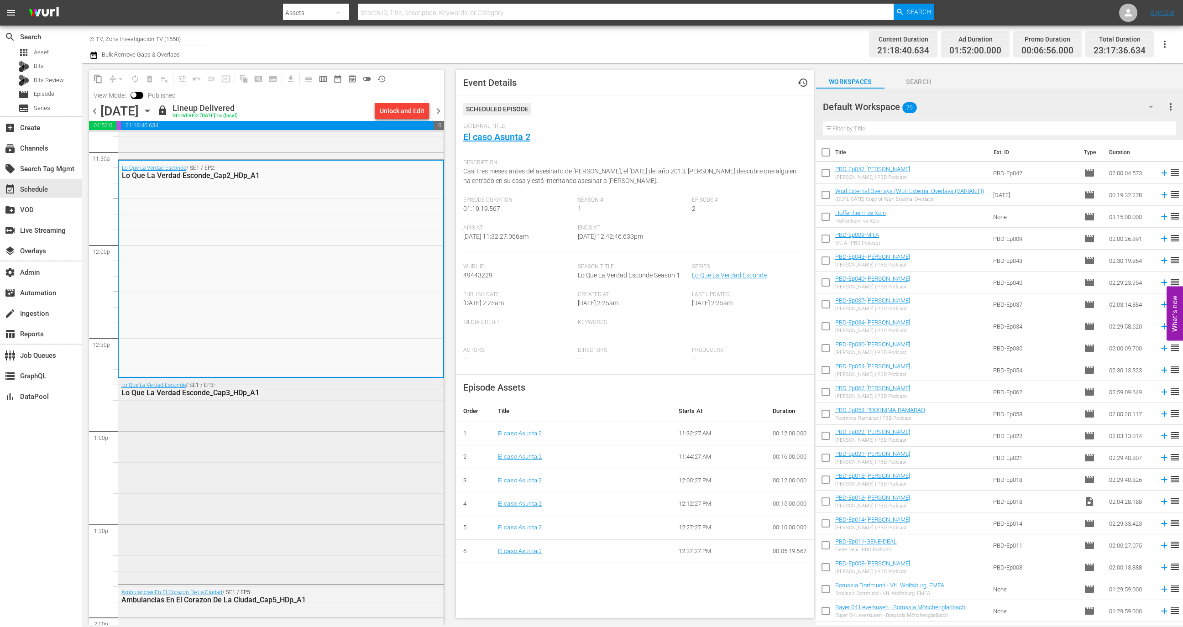
click at [295, 407] on div "Lo Que La Verdad Esconde / SE1 / EP3: Lo Que La Verdad Esconde_Cap3_HDp_A1" at bounding box center [280, 480] width 325 height 204
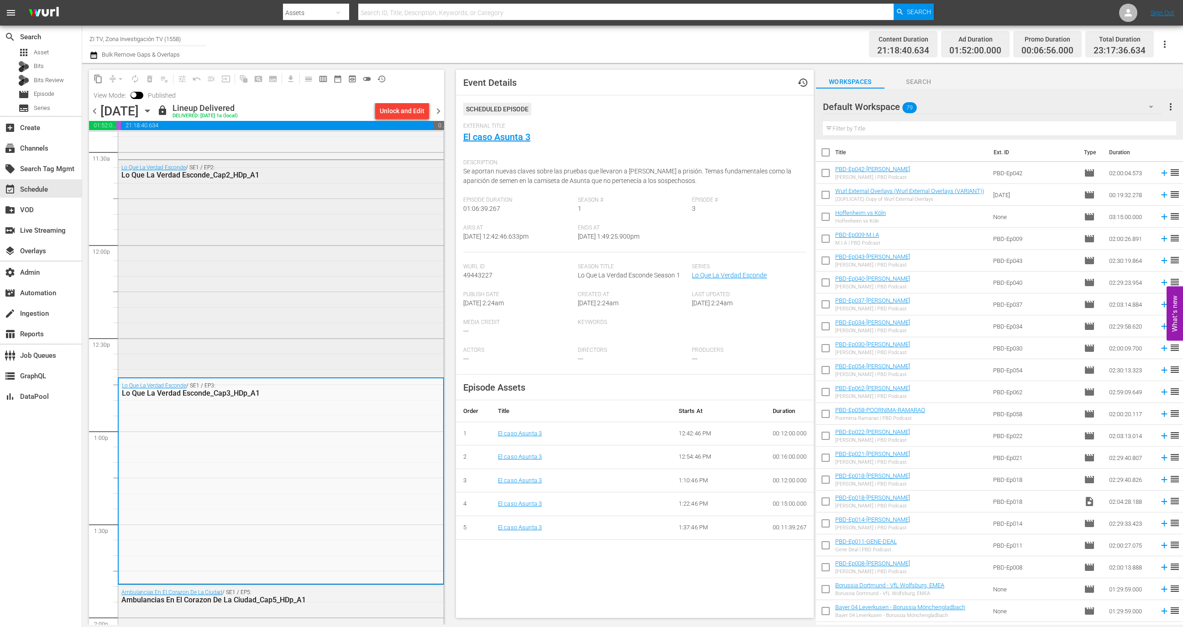
click at [342, 311] on div "Lo Que La Verdad Esconde / SE1 / EP2: Lo Que La Verdad Esconde_Cap2_HDp_A1" at bounding box center [280, 267] width 325 height 215
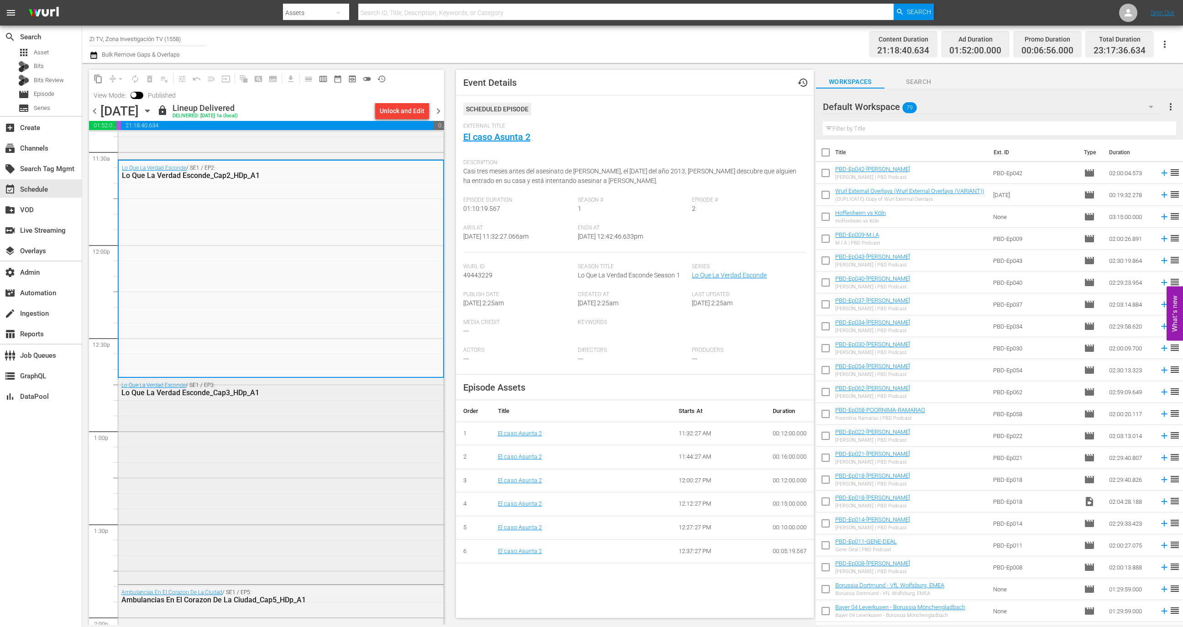
click at [333, 418] on div "Lo Que La Verdad Esconde / SE1 / EP3: Lo Que La Verdad Esconde_Cap3_HDp_A1" at bounding box center [280, 480] width 325 height 204
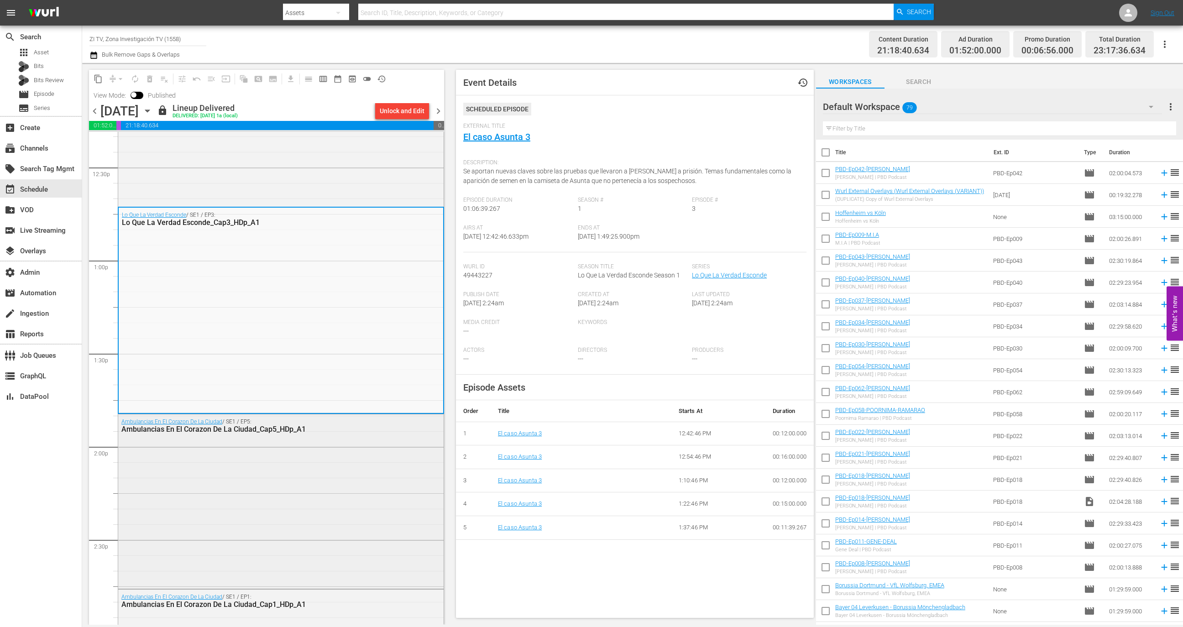
click at [314, 480] on div "Ambulancias En El Corazon De La Ciudad / SE1 / EP5: Ambulancias En El Corazon D…" at bounding box center [280, 500] width 325 height 172
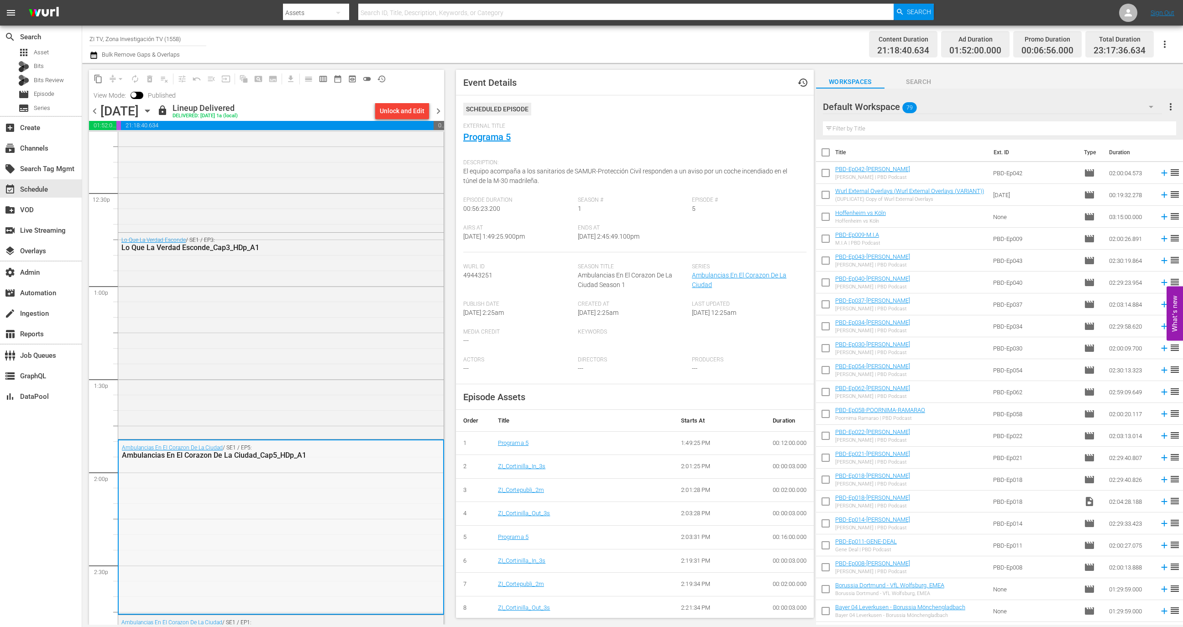
scroll to position [2201, 0]
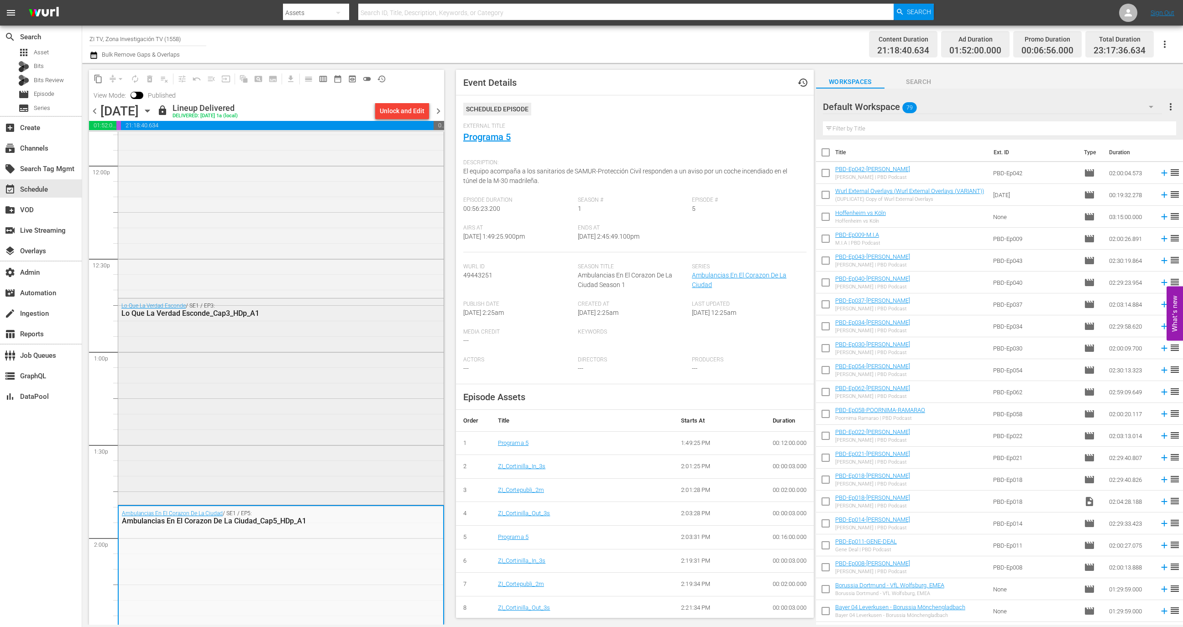
click at [314, 431] on div "Lo Que La Verdad Esconde / SE1 / EP3: Lo Que La Verdad Esconde_Cap3_HDp_A1" at bounding box center [280, 400] width 325 height 204
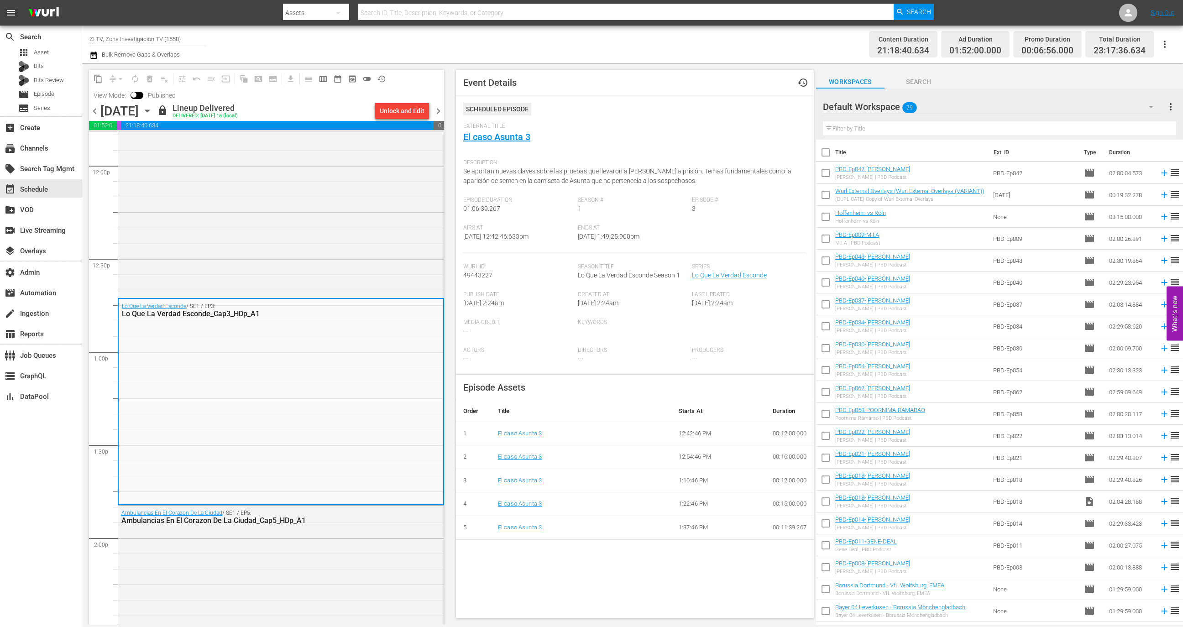
click at [176, 36] on input "ZI TV, Zona Investigación TV (1558)" at bounding box center [147, 39] width 117 height 22
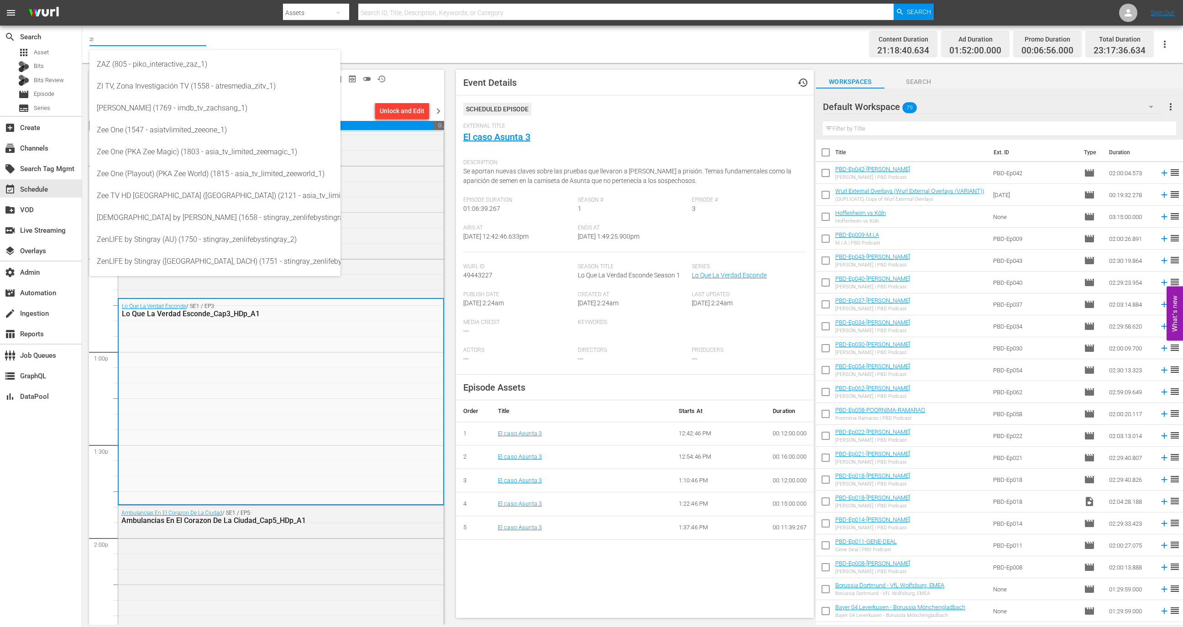
type input "zi"
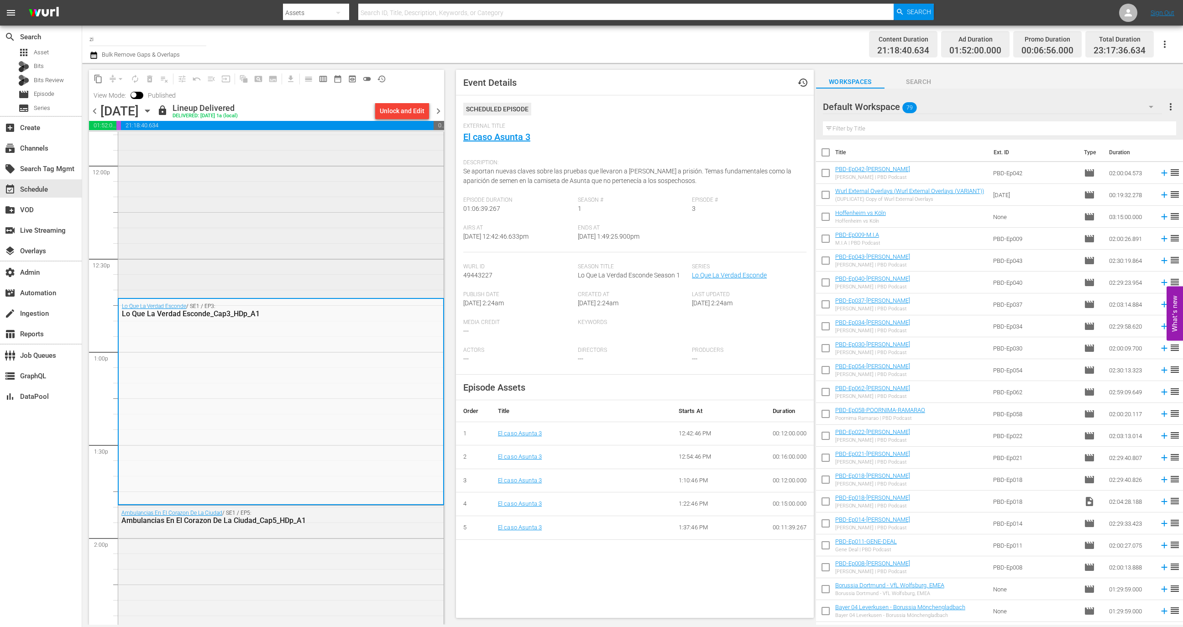
click at [404, 277] on div "Lo Que La Verdad Esconde / SE1 / EP2: Lo Que La Verdad Esconde_Cap2_HDp_A1" at bounding box center [280, 188] width 325 height 215
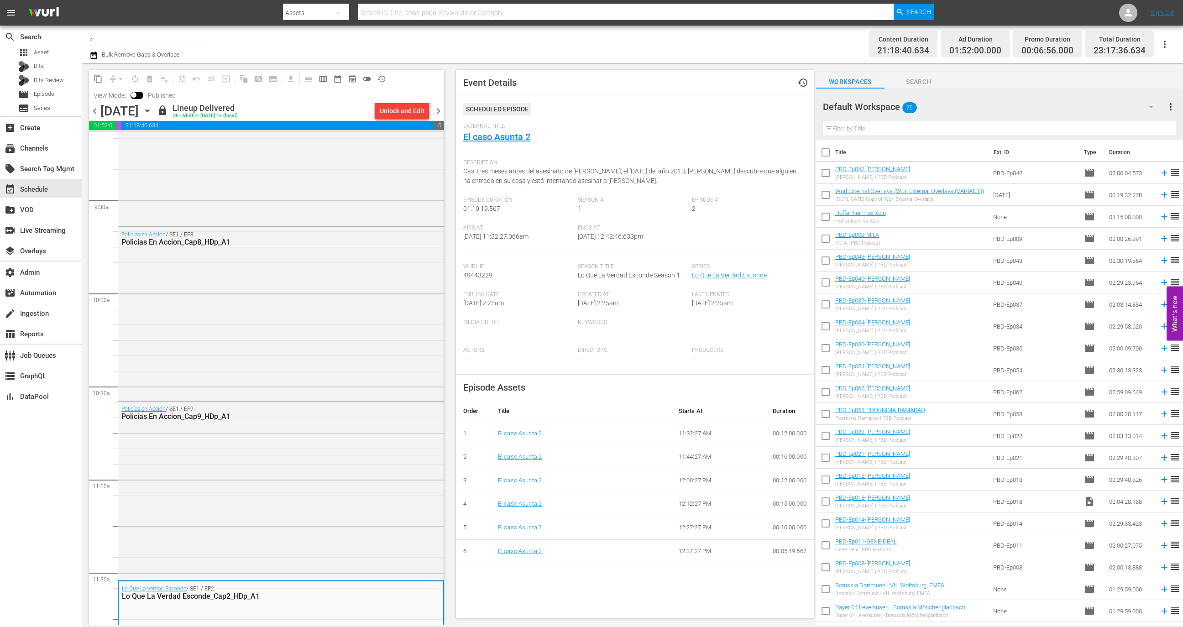
scroll to position [1684, 0]
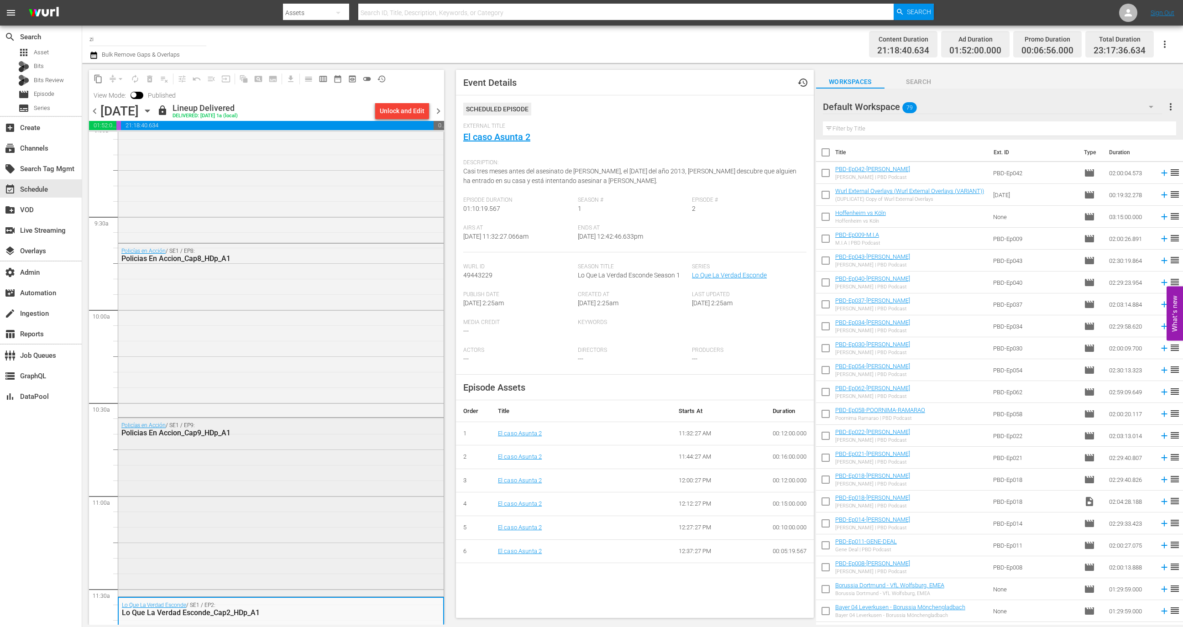
click at [328, 443] on div "Policías en Acción / SE1 / EP9: Policias En Accion_Cap9_HDp_A1" at bounding box center [280, 506] width 325 height 177
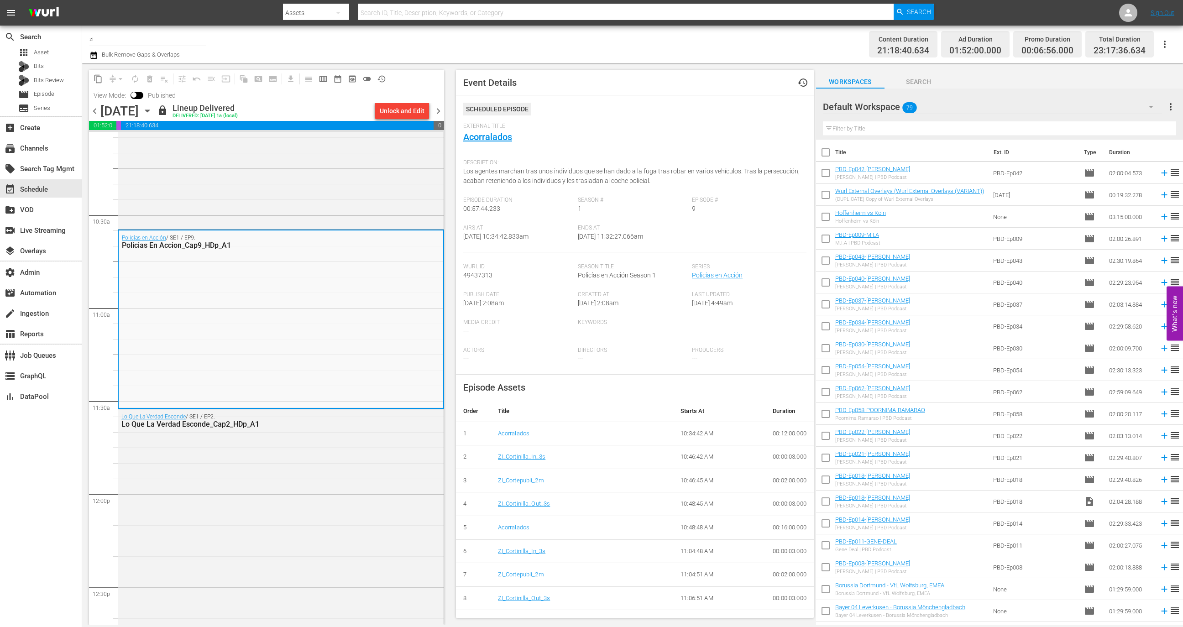
scroll to position [1887, 0]
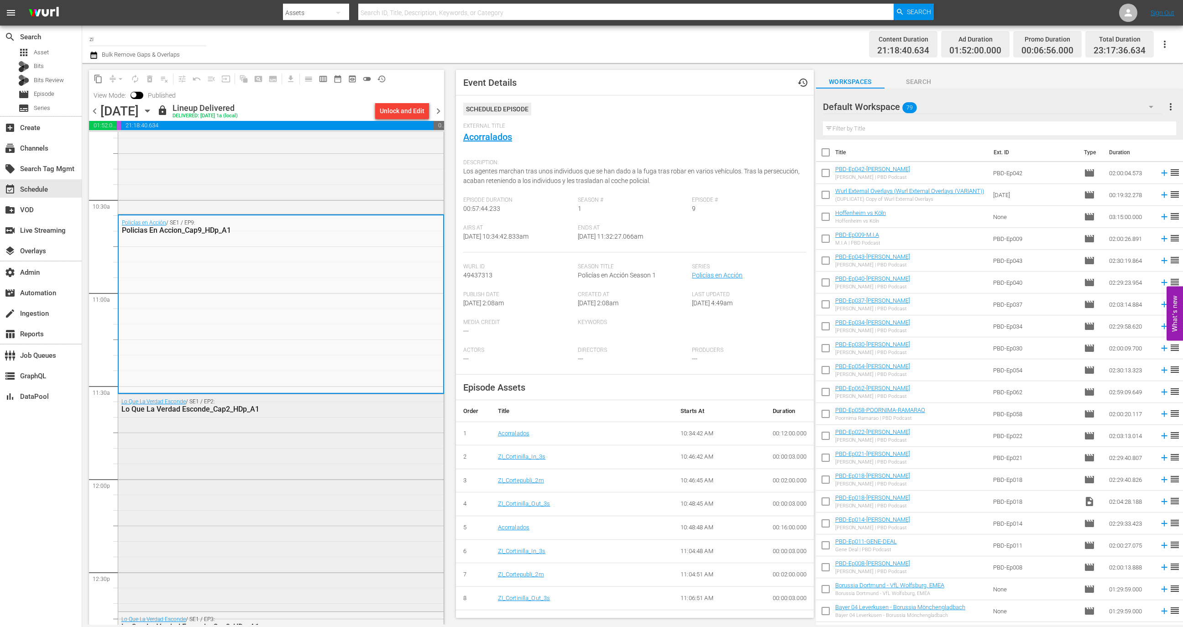
click at [328, 447] on div "Lo Que La Verdad Esconde / SE1 / EP2: Lo Que La Verdad Esconde_Cap2_HDp_A1" at bounding box center [280, 501] width 325 height 215
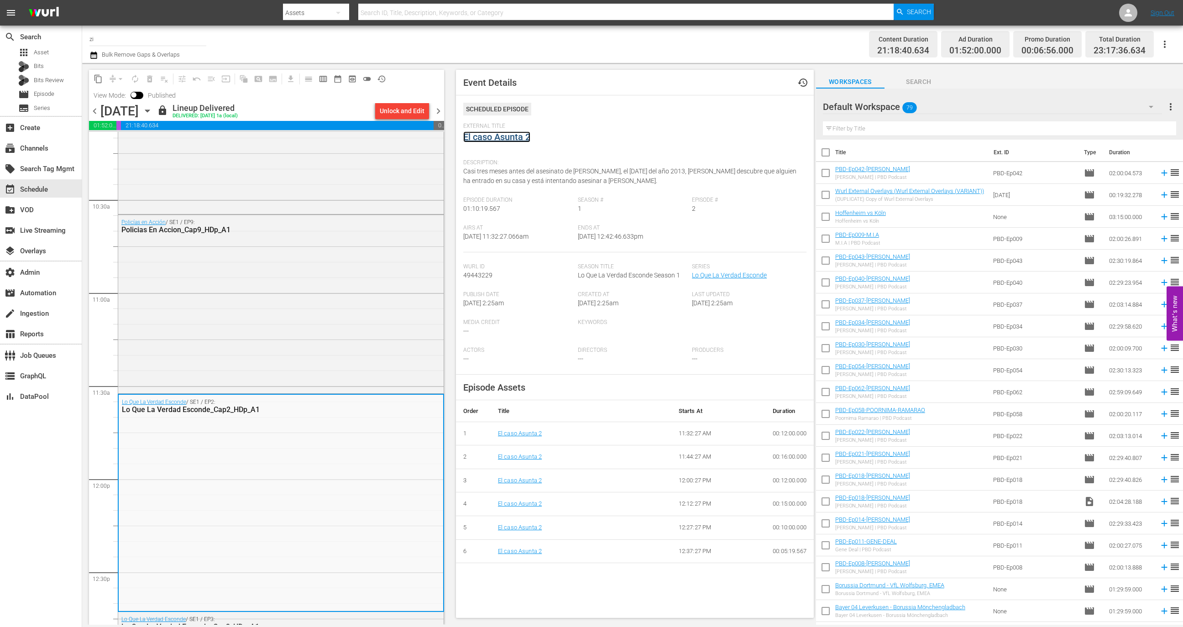
click at [505, 136] on link "El caso Asunta 2" at bounding box center [496, 136] width 67 height 11
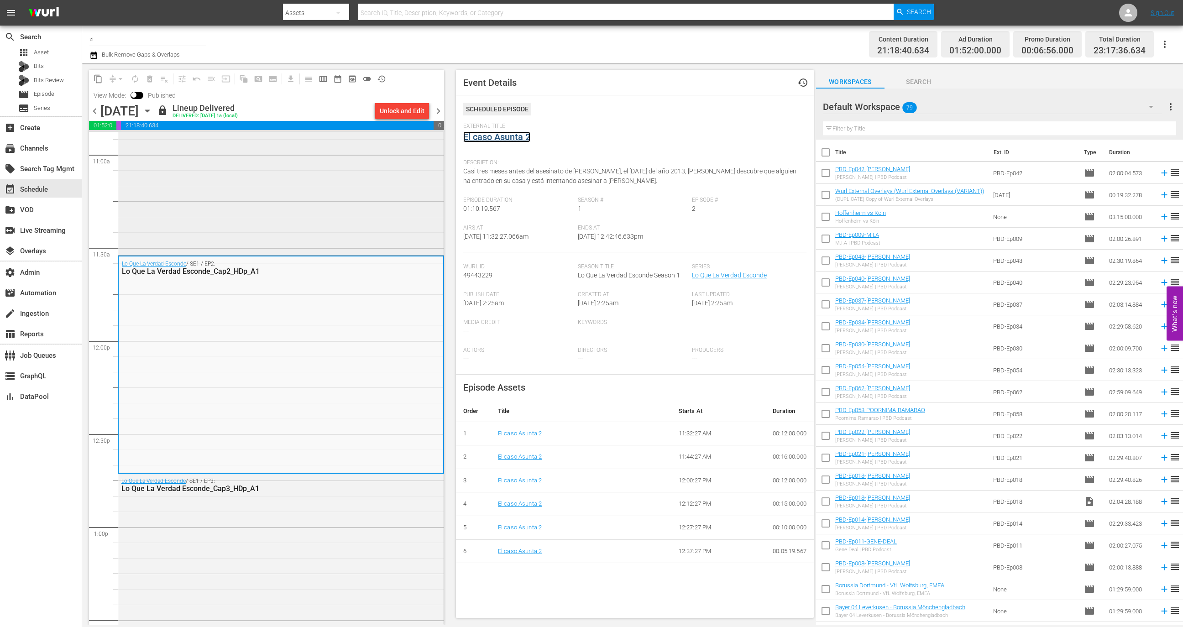
scroll to position [2074, 0]
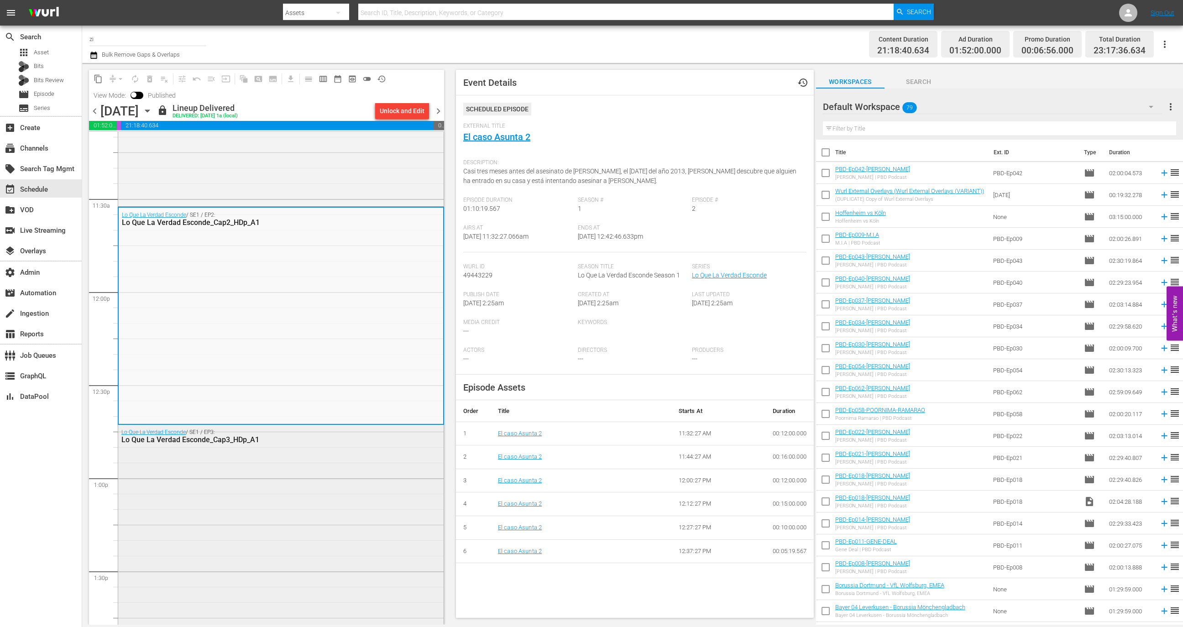
click at [298, 465] on div "Lo Que La Verdad Esconde / SE1 / EP3: Lo Que La Verdad Esconde_Cap3_HDp_A1" at bounding box center [280, 527] width 325 height 204
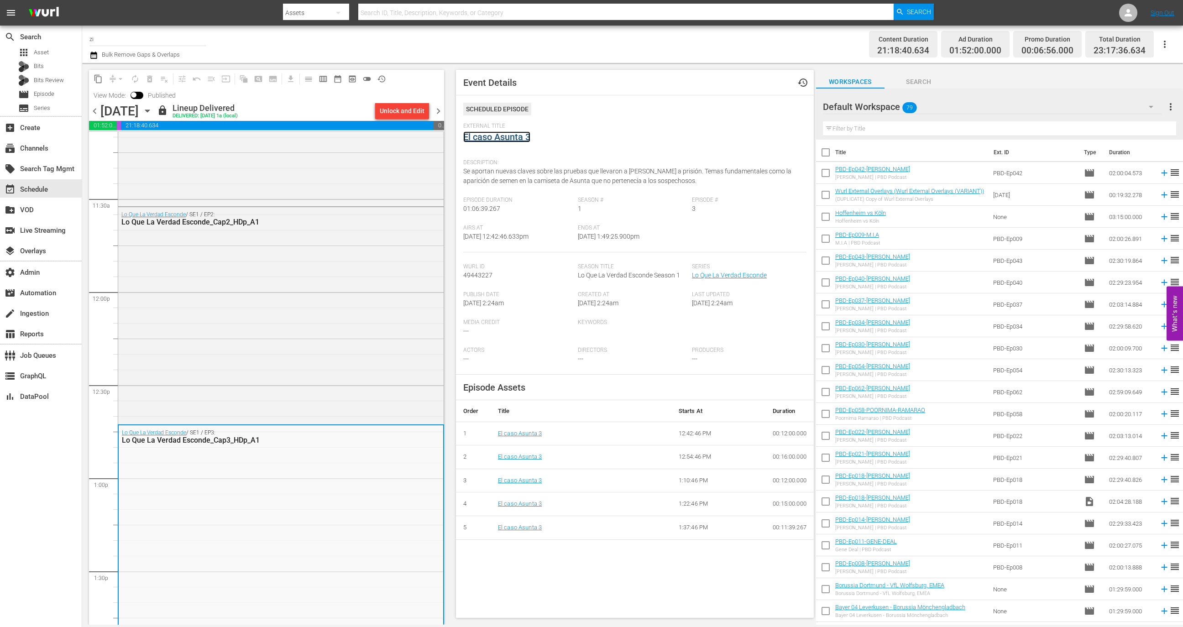
click at [515, 138] on link "El caso Asunta 3" at bounding box center [496, 136] width 67 height 11
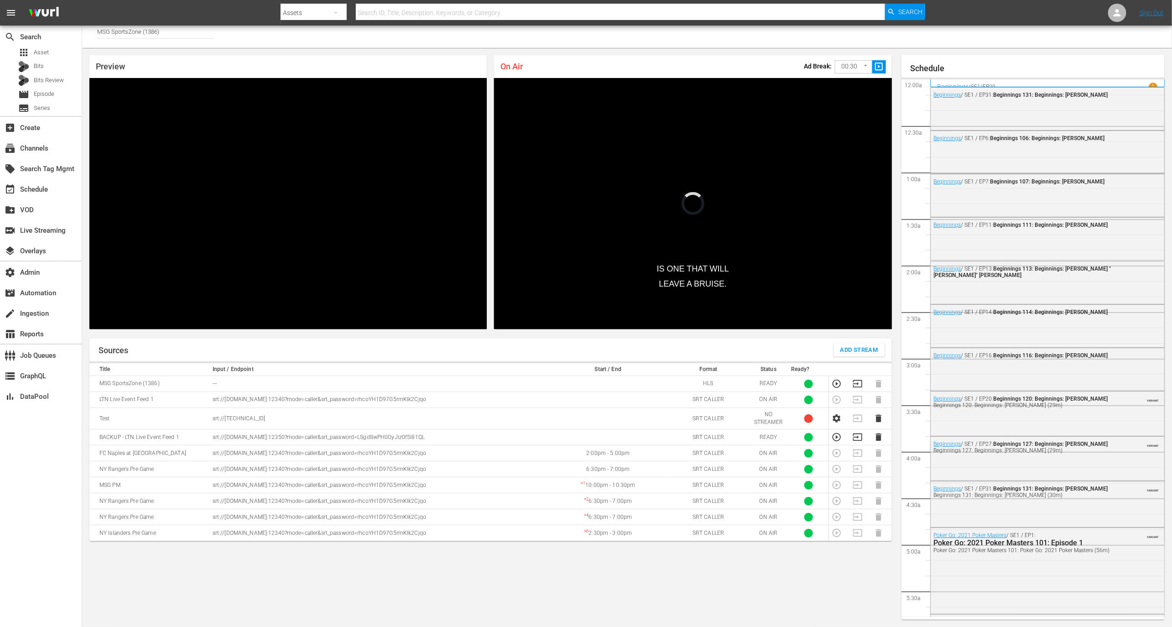
scroll to position [1030, 0]
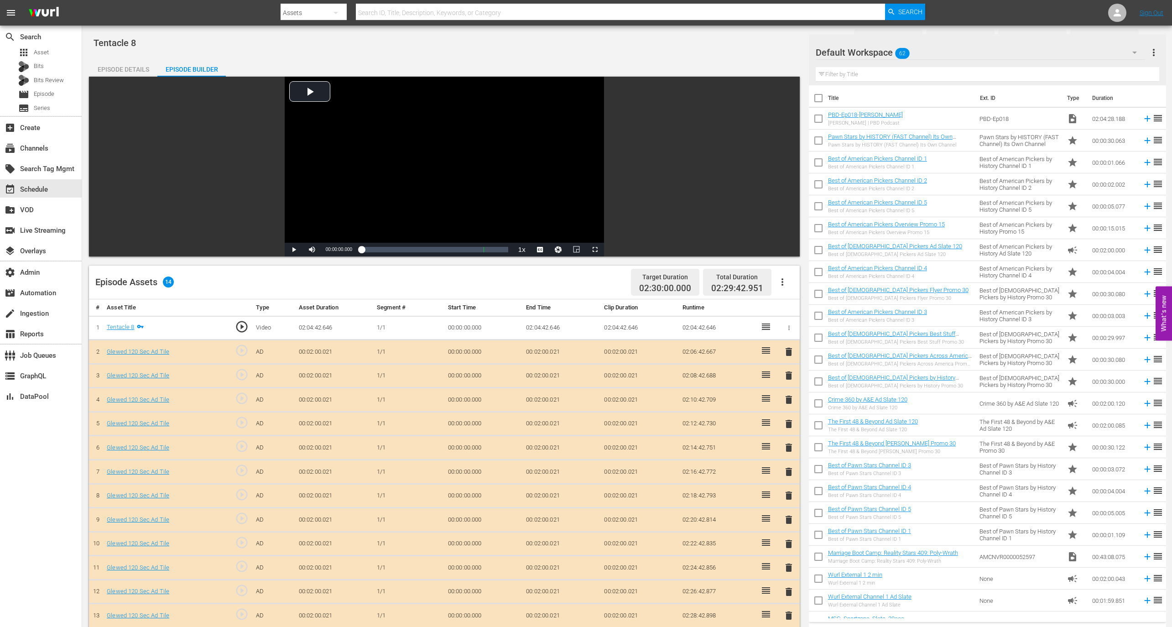
scroll to position [98, 0]
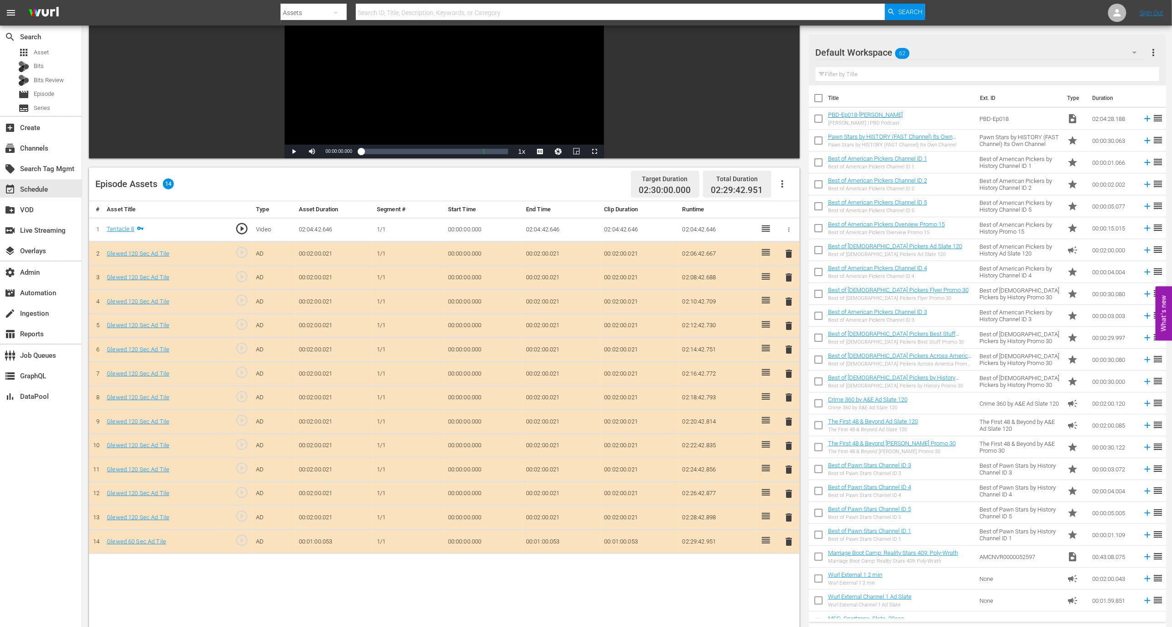
click at [37, 220] on div "switch_video Live Streaming" at bounding box center [41, 230] width 82 height 21
click at [36, 228] on div "switch_video Live Streaming" at bounding box center [25, 229] width 51 height 8
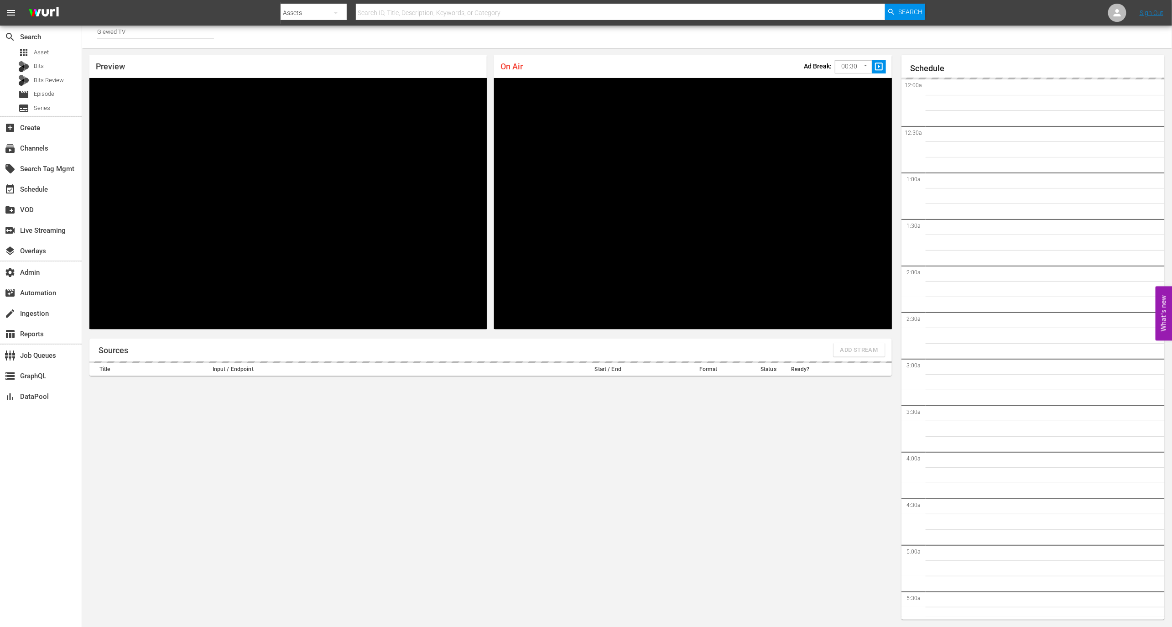
scroll to position [5, 0]
click at [141, 35] on input "Glewed TV" at bounding box center [155, 32] width 117 height 22
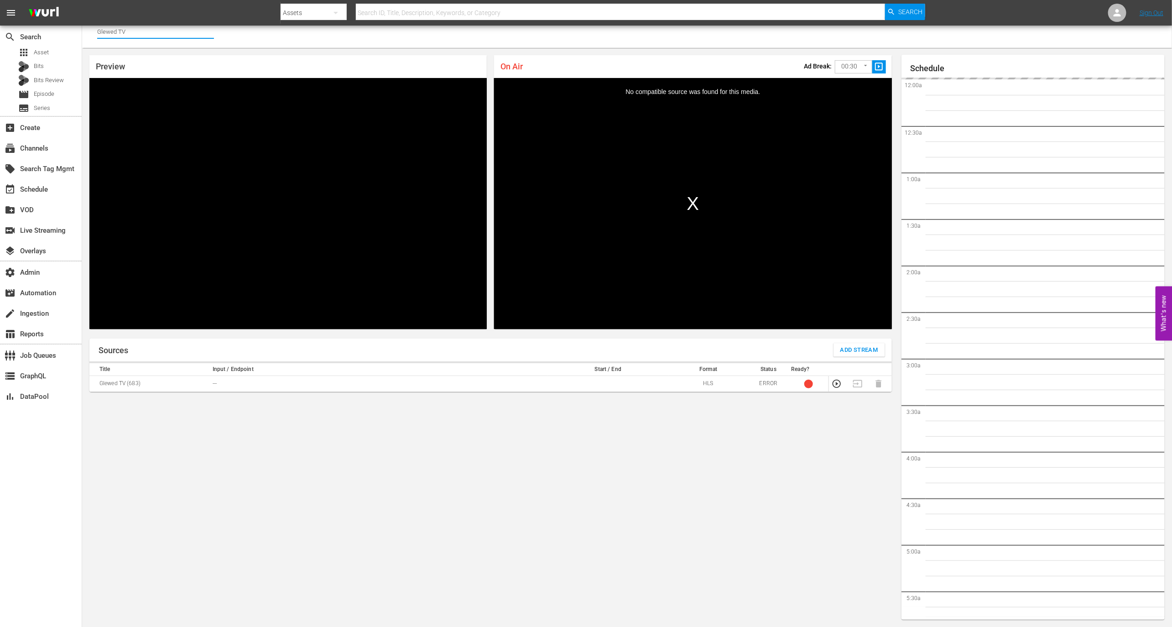
click at [141, 35] on input "Glewed TV" at bounding box center [155, 32] width 117 height 22
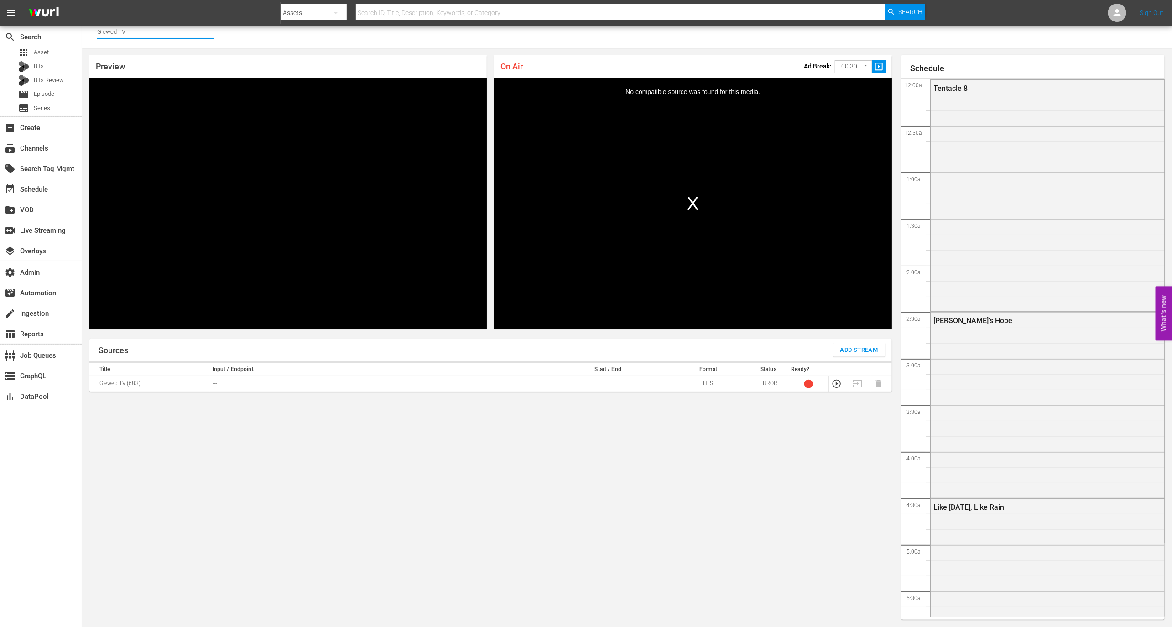
scroll to position [1517, 0]
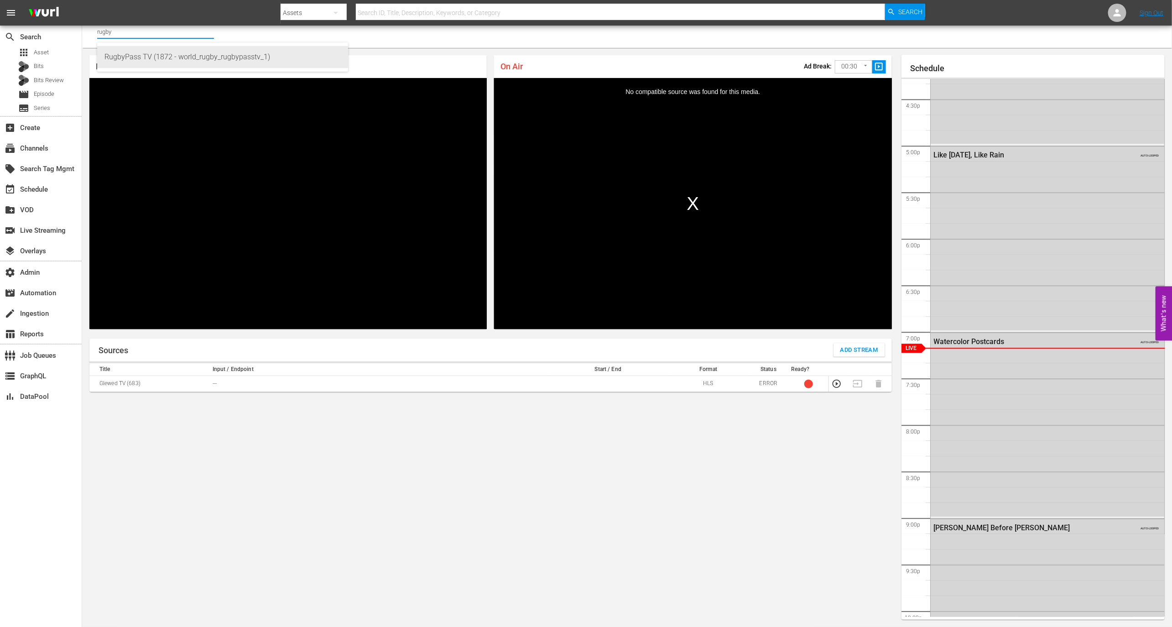
click at [153, 59] on div "RugbyPass TV (1872 - world_rugby_rugbypasstv_1)" at bounding box center [223, 57] width 236 height 22
type input "RugbyPass TV (1872 - world_rugby_rugbypasstv_1)"
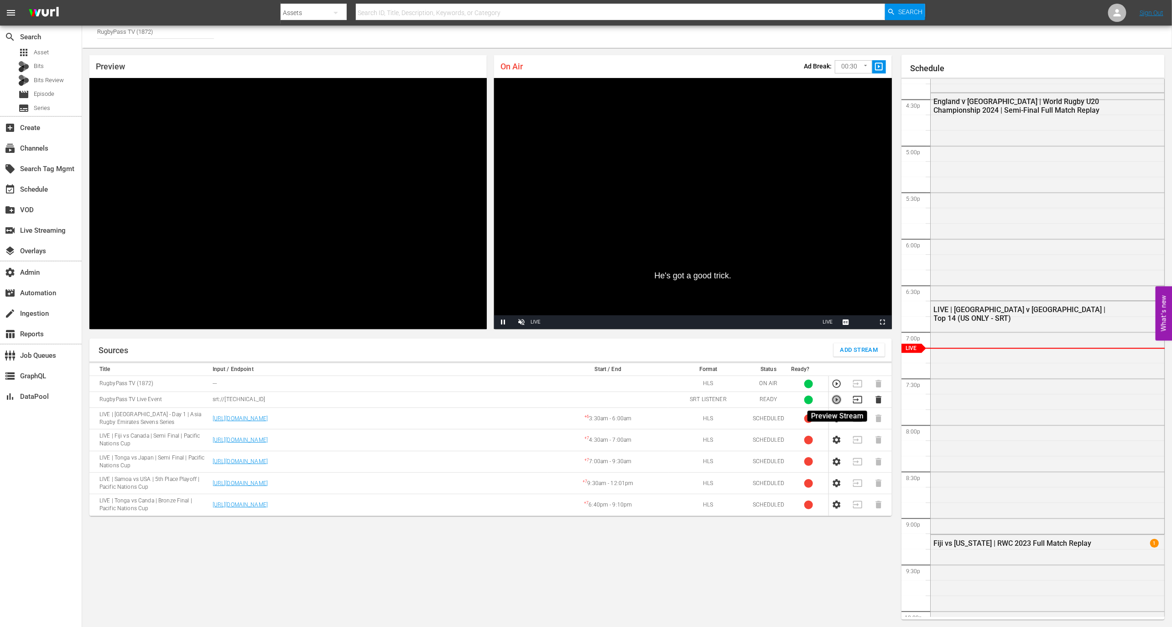
click at [837, 398] on icon "button" at bounding box center [837, 400] width 10 height 10
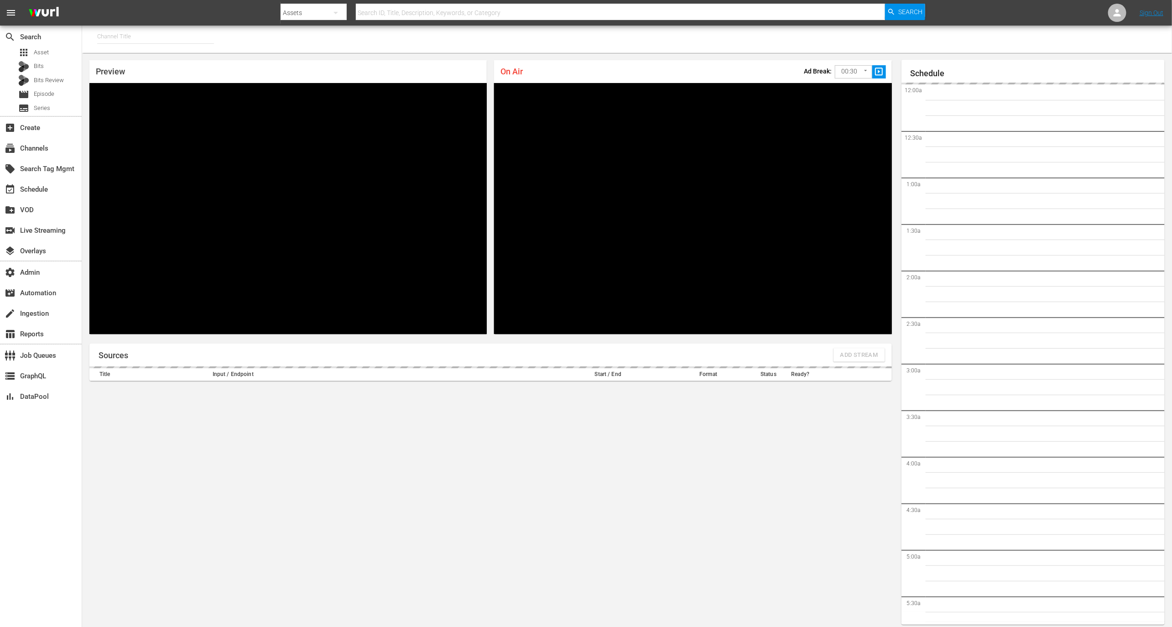
type input "RugbyPass TV (1872)"
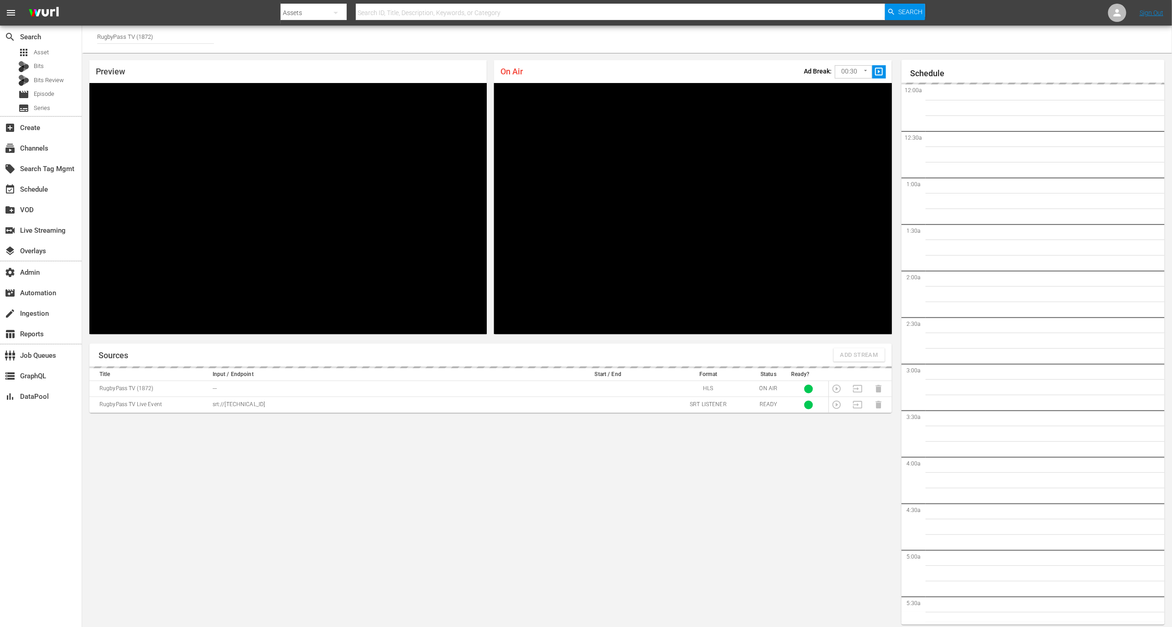
scroll to position [5, 0]
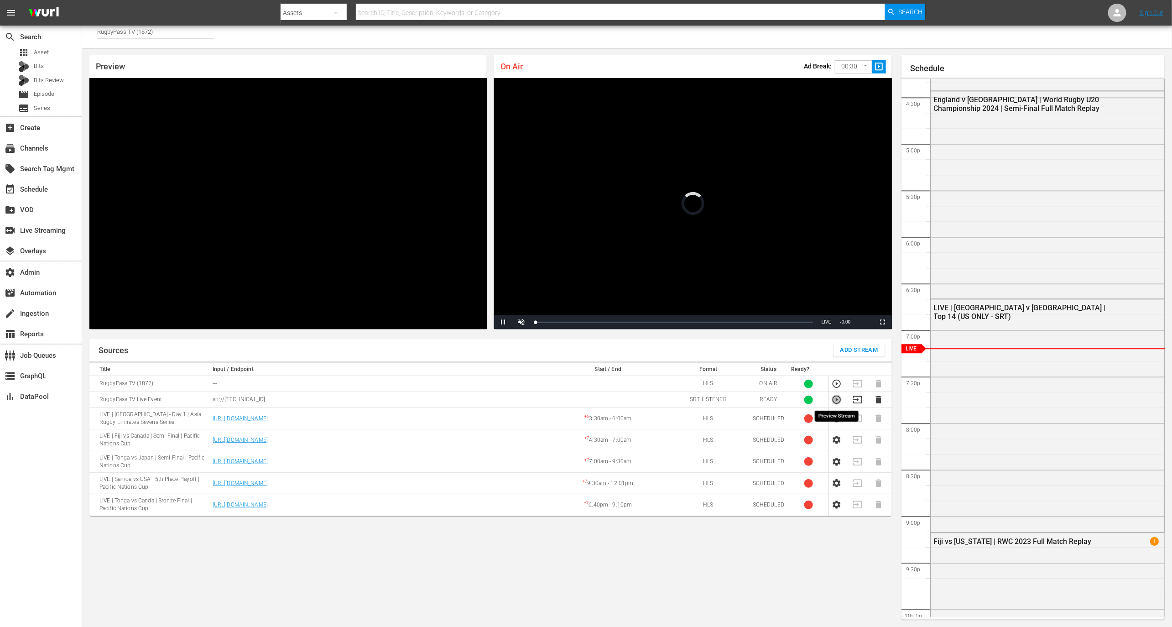
click at [838, 399] on icon "button" at bounding box center [837, 400] width 8 height 8
click at [323, 400] on p "srt://98.90.184.135:26237" at bounding box center [379, 400] width 333 height 8
copy p "srt://98.90.184.135:26237"
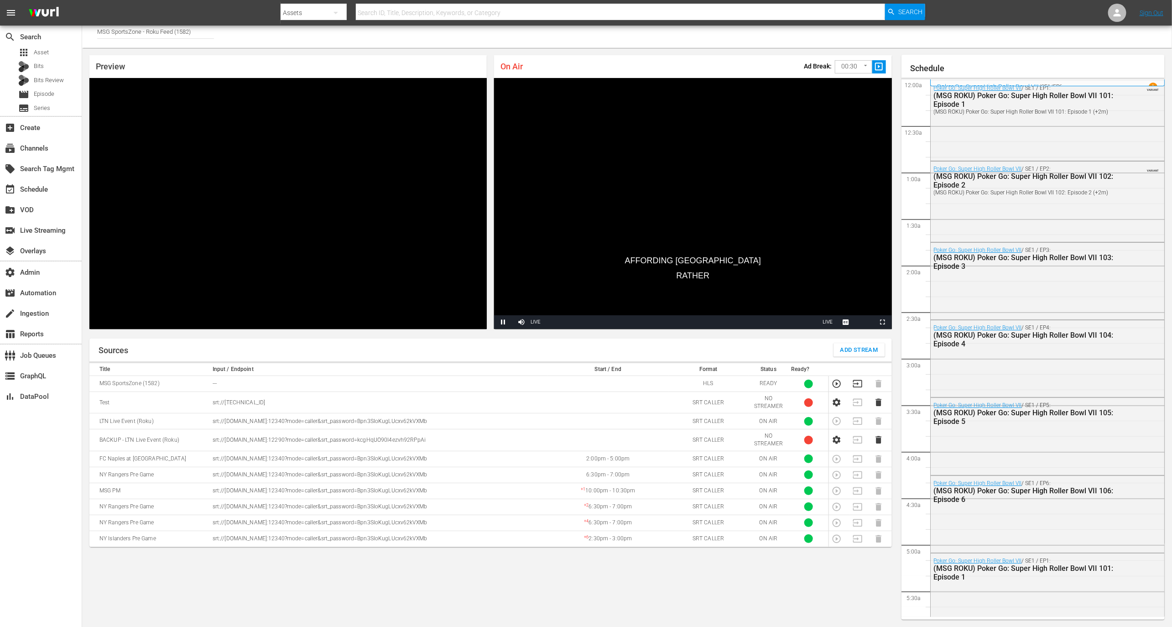
scroll to position [1030, 0]
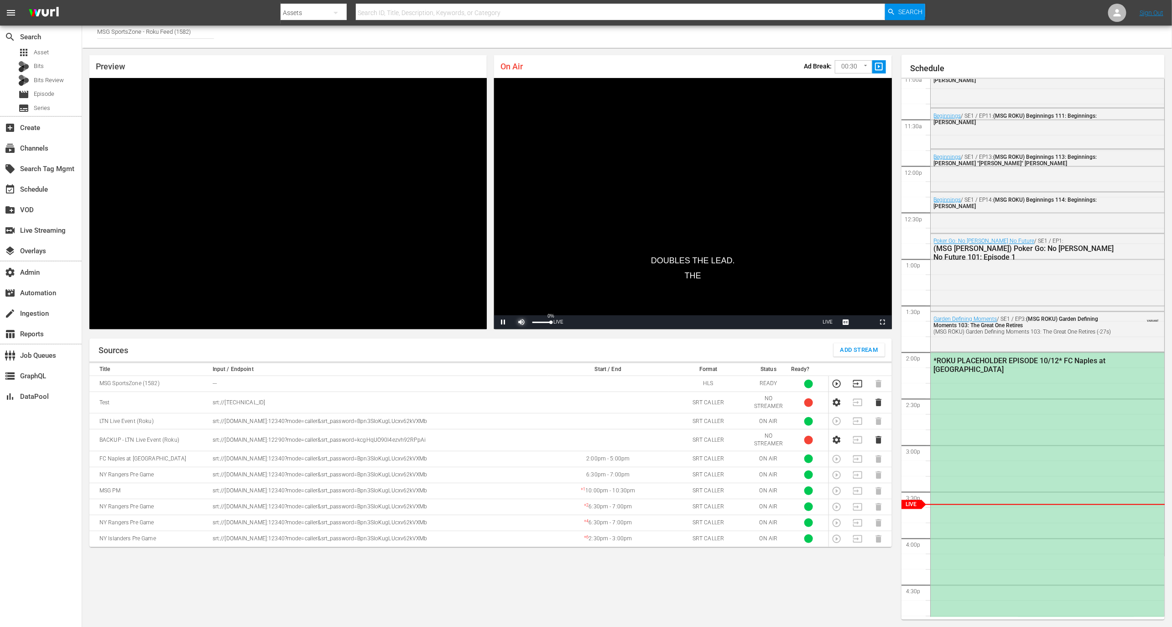
click at [522, 322] on span "Video Player" at bounding box center [522, 322] width 0 height 0
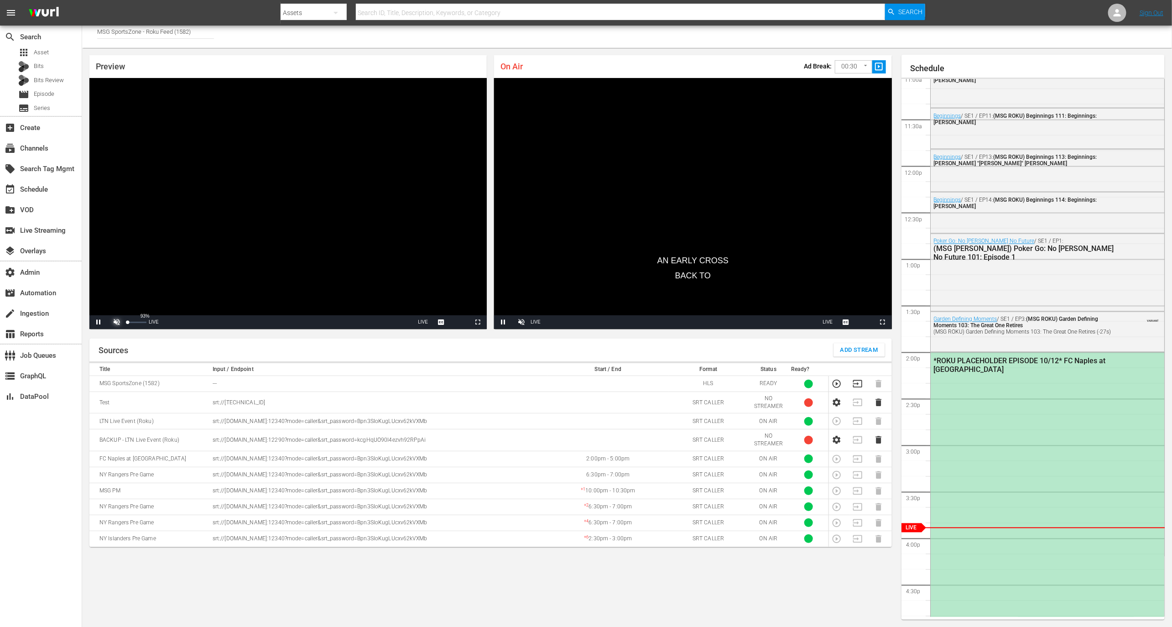
click at [117, 322] on span "Video Player" at bounding box center [117, 322] width 0 height 0
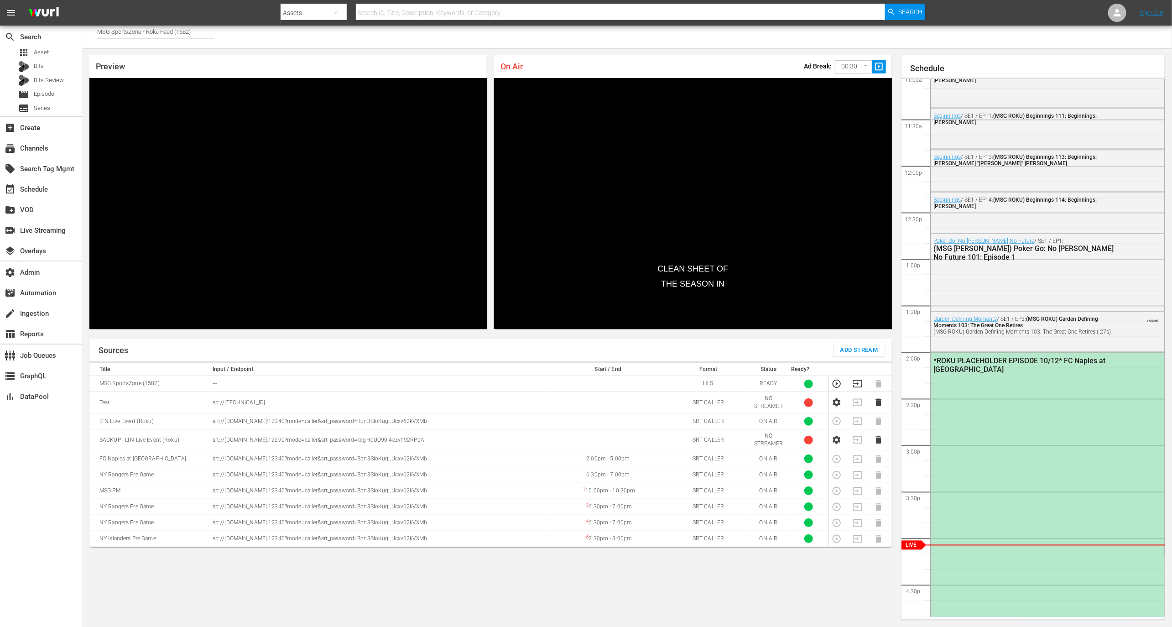
click at [564, 410] on td at bounding box center [608, 402] width 120 height 21
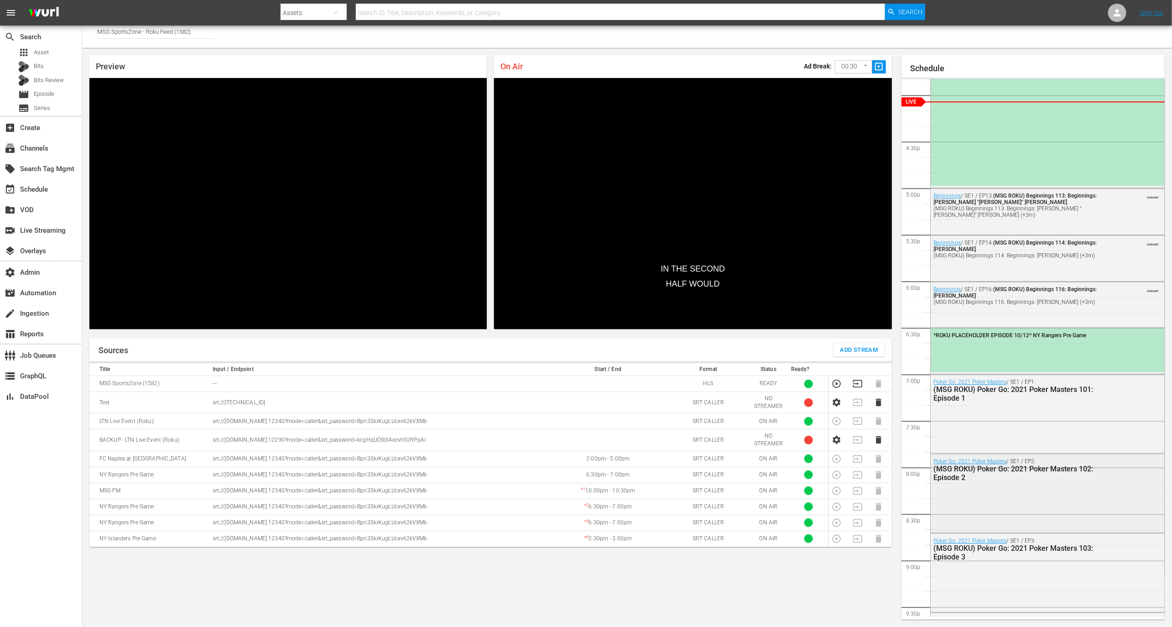
scroll to position [1423, 0]
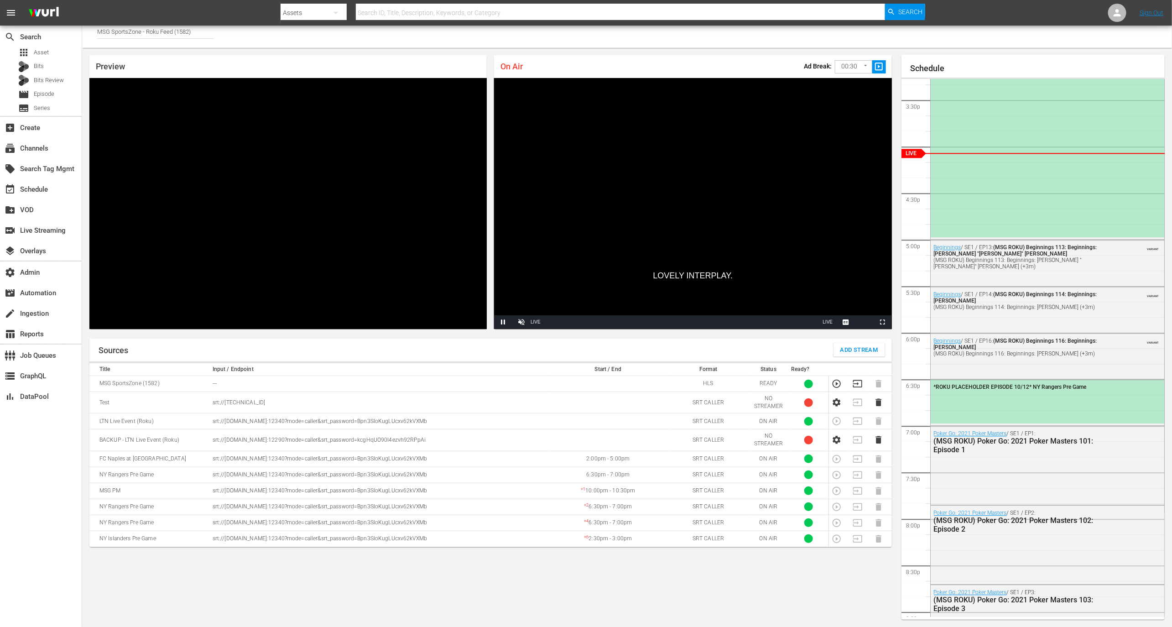
click at [565, 410] on td at bounding box center [608, 402] width 120 height 21
click at [610, 407] on td at bounding box center [608, 402] width 120 height 21
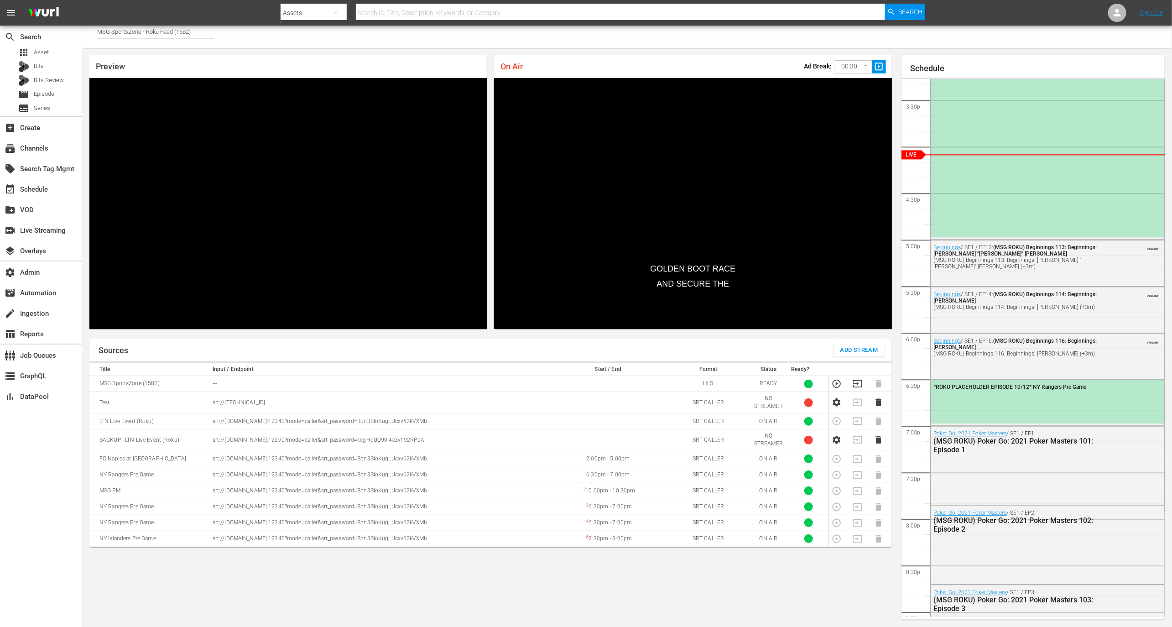
click at [863, 361] on div at bounding box center [490, 362] width 803 height 2
click at [858, 380] on icon "button" at bounding box center [857, 383] width 9 height 7
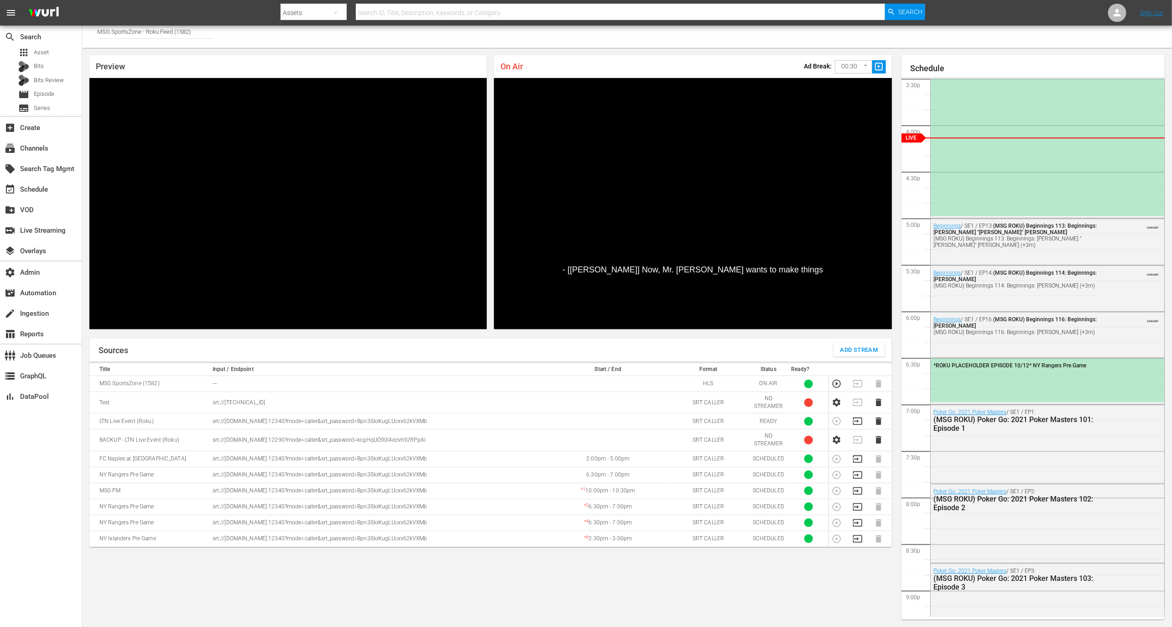
scroll to position [1581, 0]
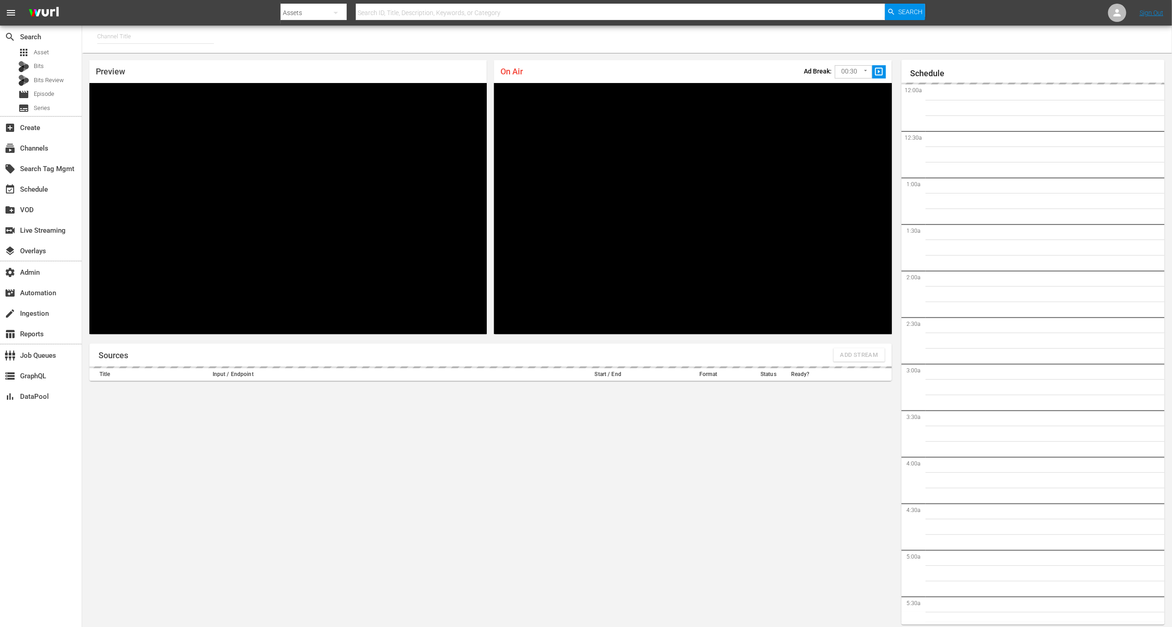
type input "RugbyPass TV (1872)"
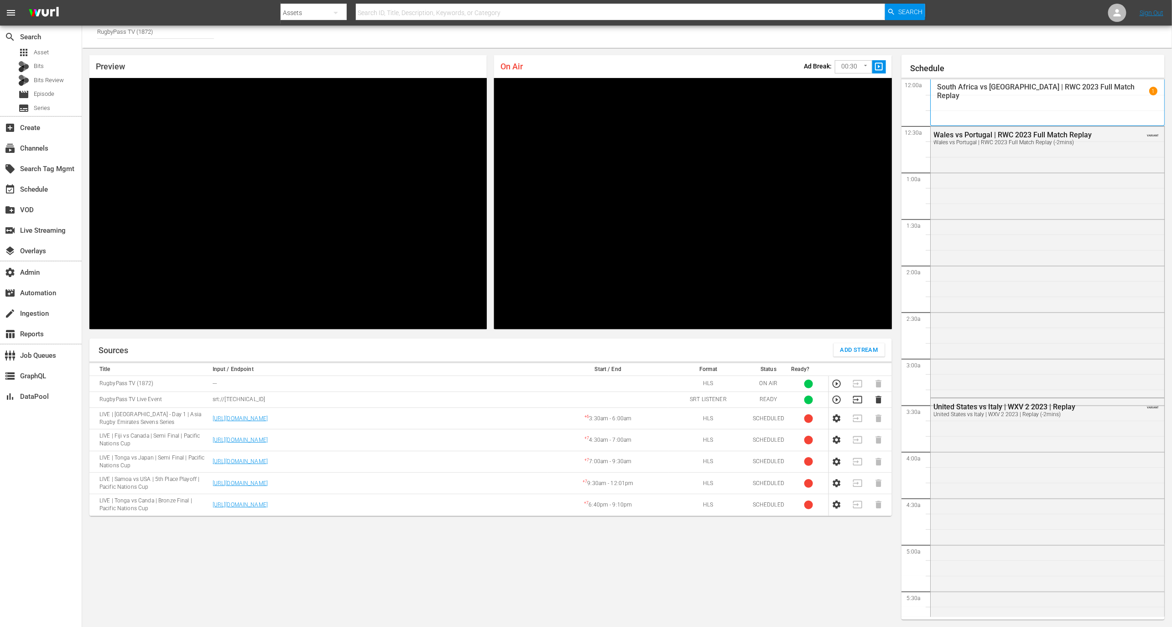
scroll to position [1525, 0]
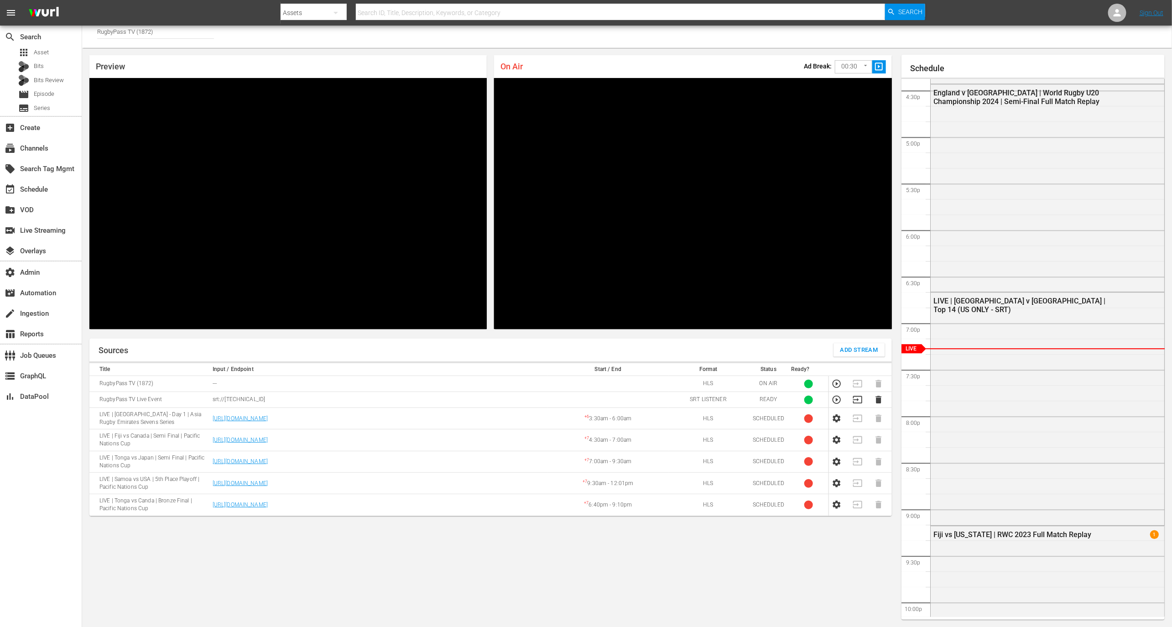
click at [836, 401] on icon "button" at bounding box center [837, 400] width 8 height 8
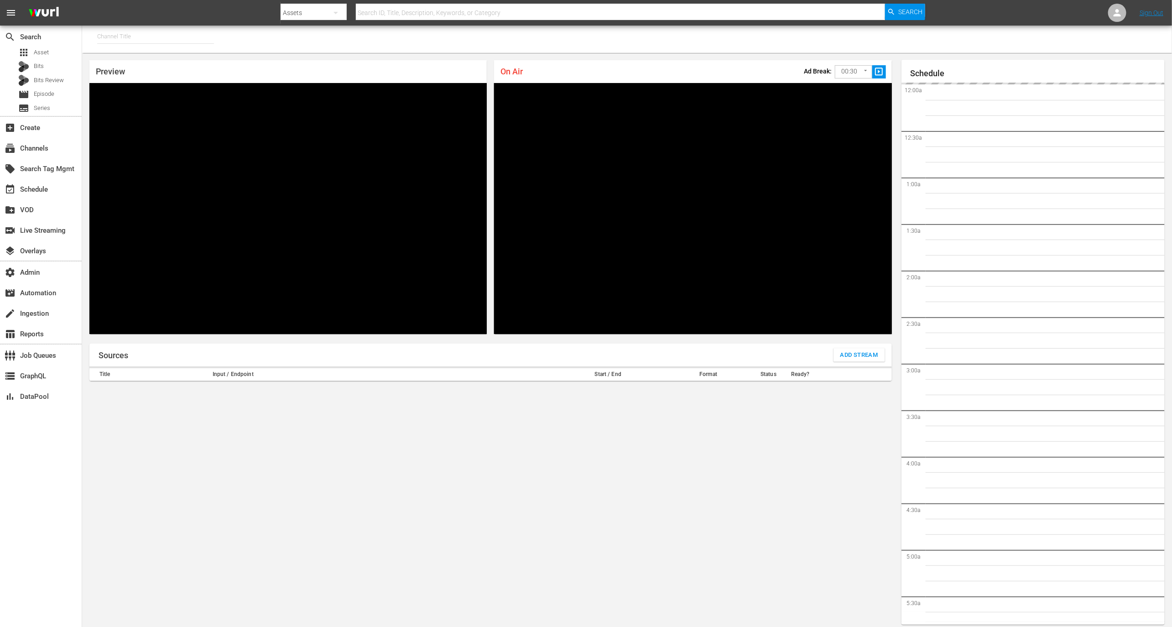
type input "RugbyPass TV (1872)"
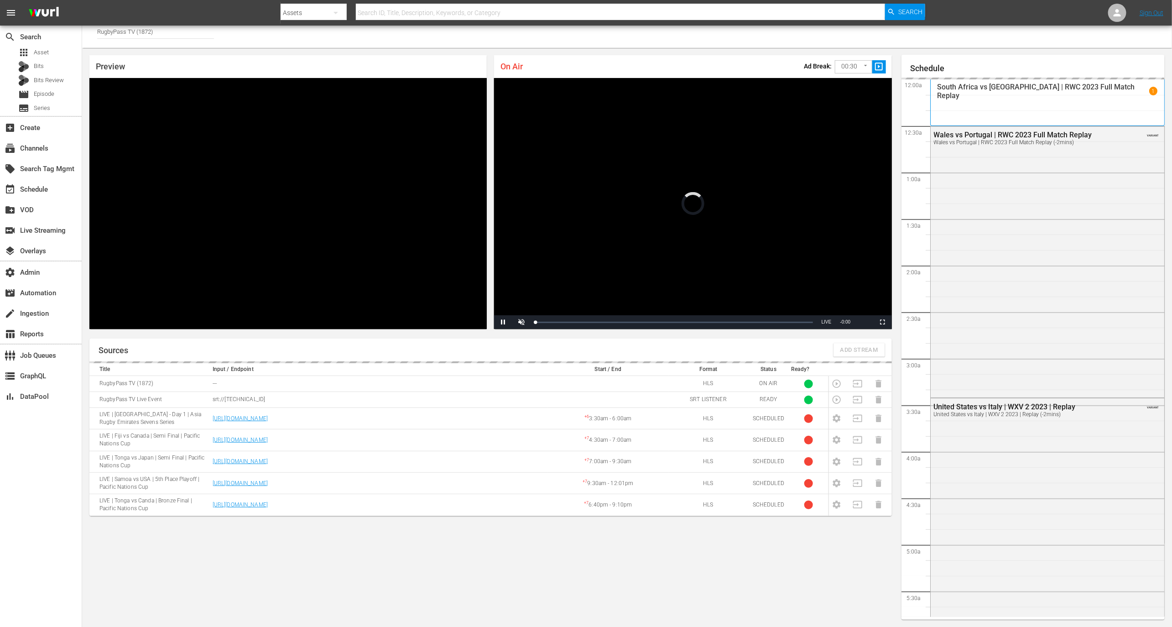
scroll to position [1529, 0]
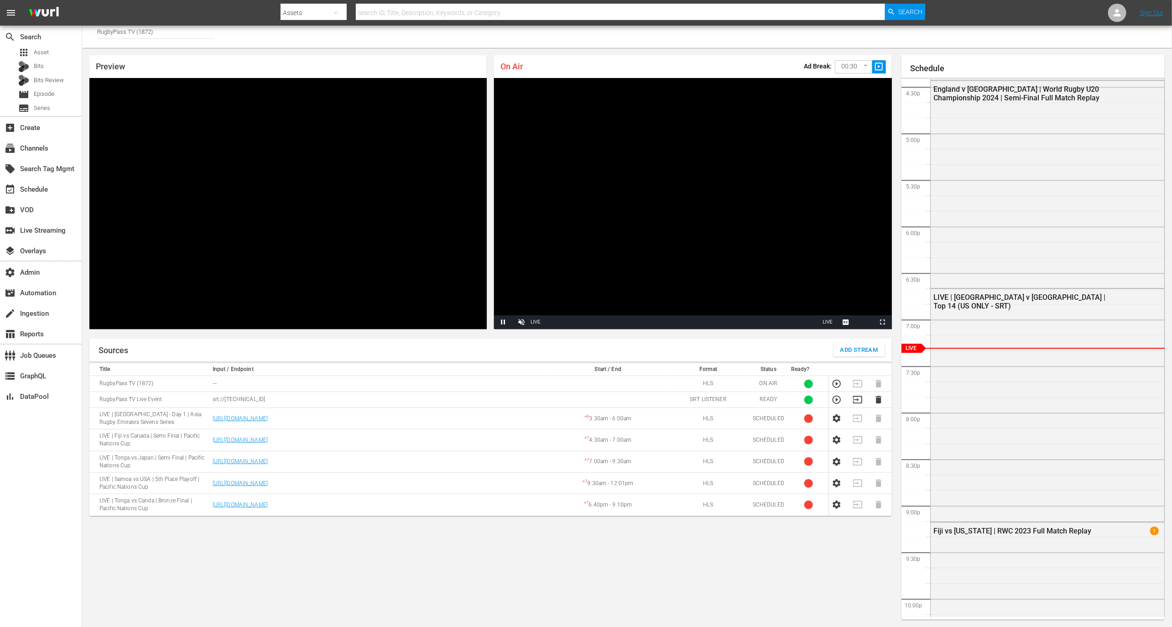
click at [838, 399] on icon "button" at bounding box center [837, 400] width 10 height 10
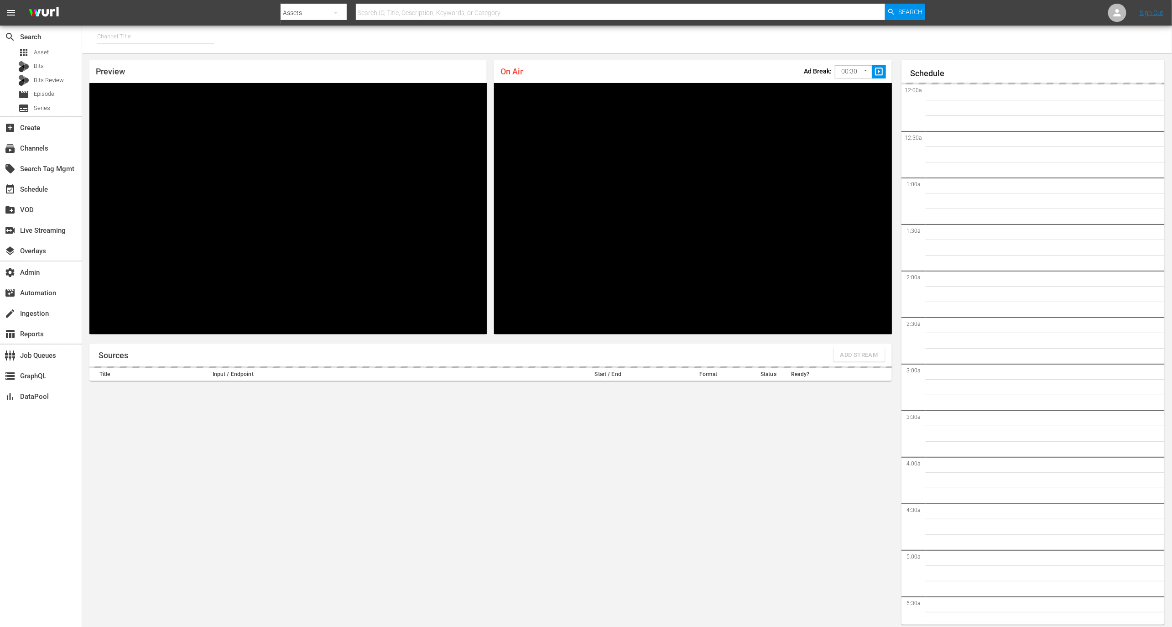
type input "RugbyPass TV (1872)"
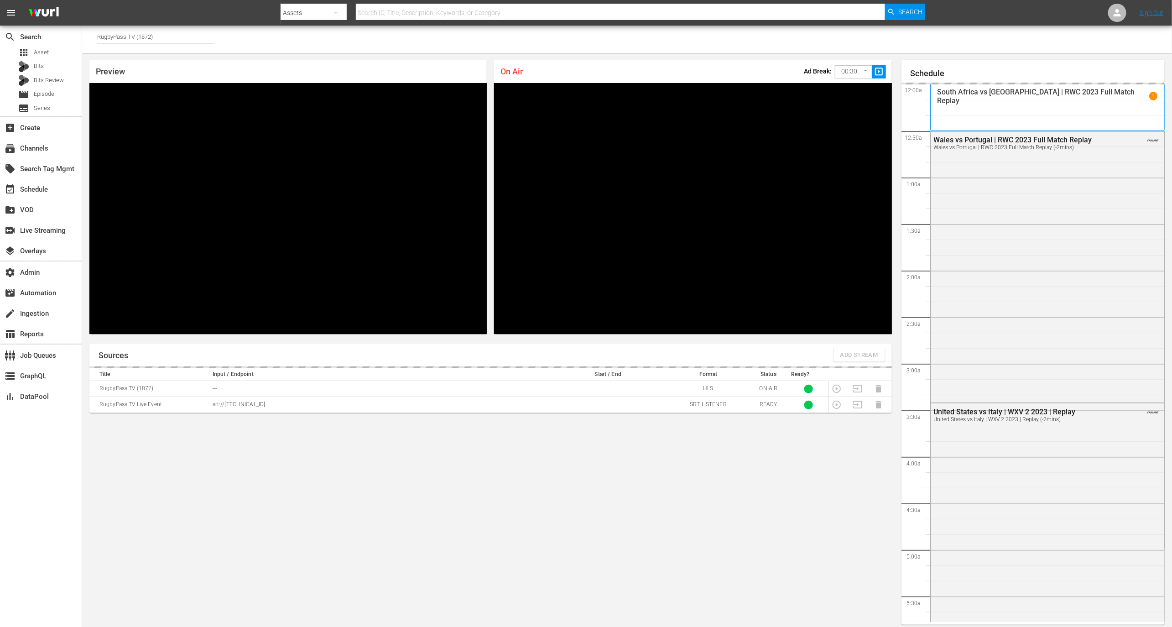
scroll to position [5, 0]
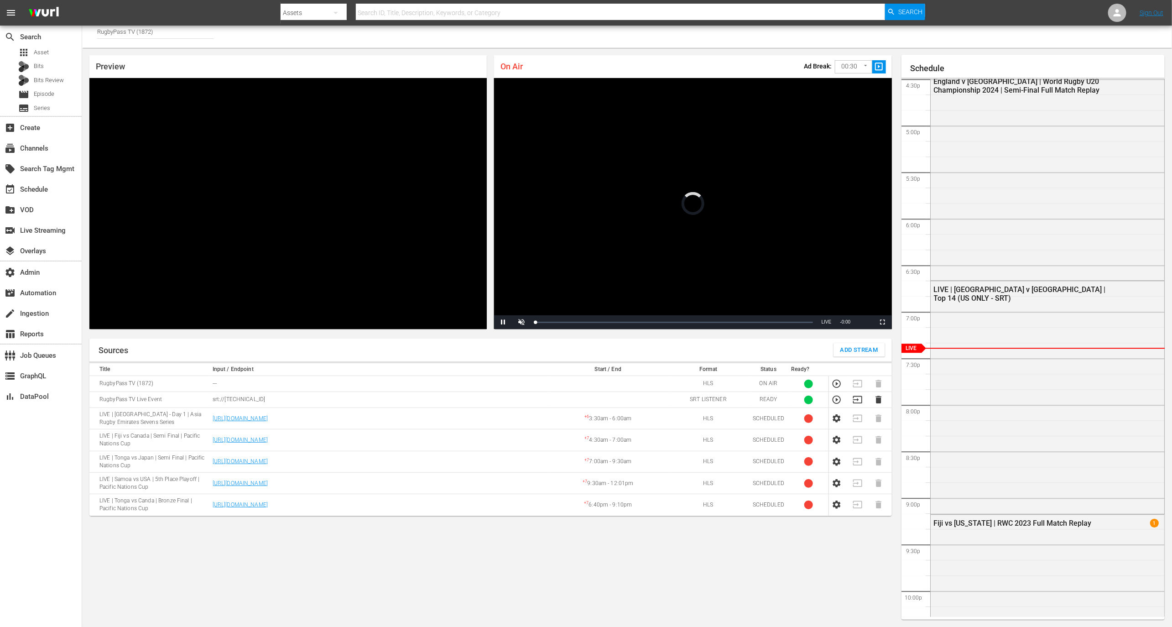
click at [836, 400] on icon "button" at bounding box center [837, 400] width 10 height 10
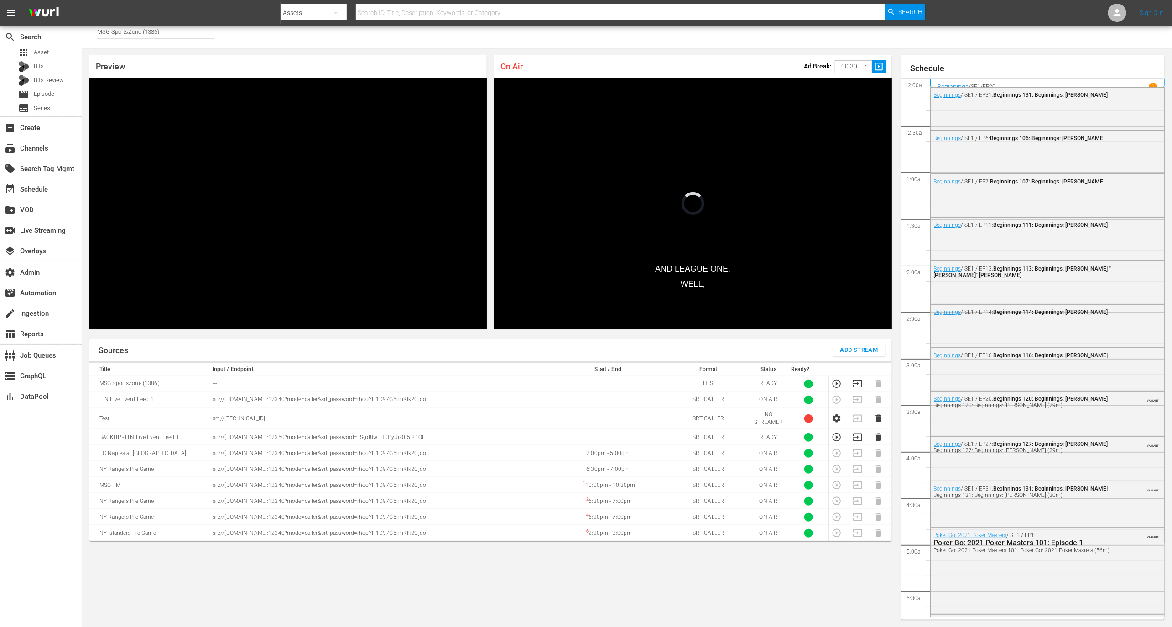
scroll to position [1030, 0]
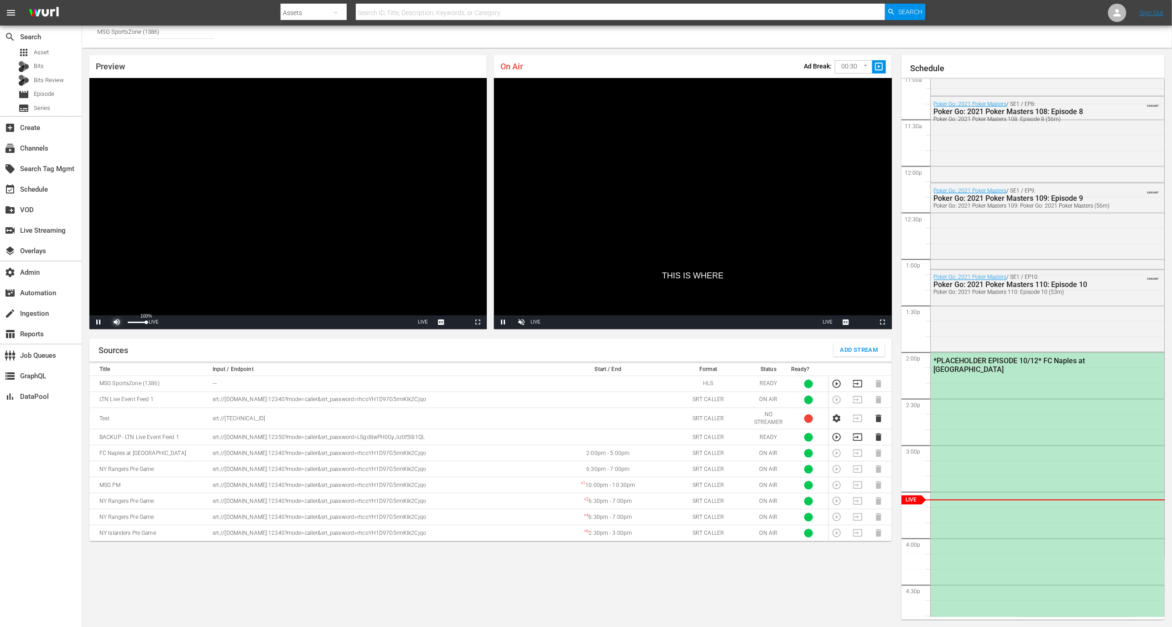
drag, startPoint x: 141, startPoint y: 324, endPoint x: 165, endPoint y: 324, distance: 23.7
click at [165, 324] on div "Pause Mute 100% Current Time 1:39:34 / Duration -:-:- Loaded : 100.00% 0:00 Str…" at bounding box center [288, 322] width 398 height 14
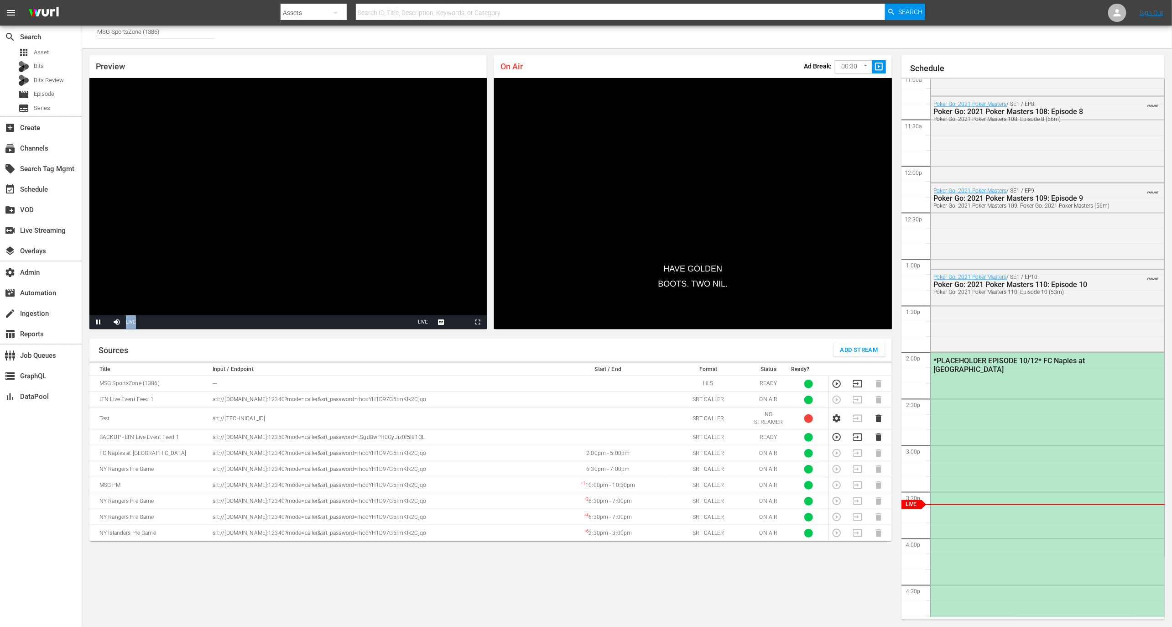
drag, startPoint x: 143, startPoint y: 324, endPoint x: 188, endPoint y: 324, distance: 44.7
click at [188, 324] on div "Pause Mute 100% Current Time 1:41:58 / Duration -:-:- Loaded : 100.00% 0:00 Str…" at bounding box center [288, 322] width 398 height 14
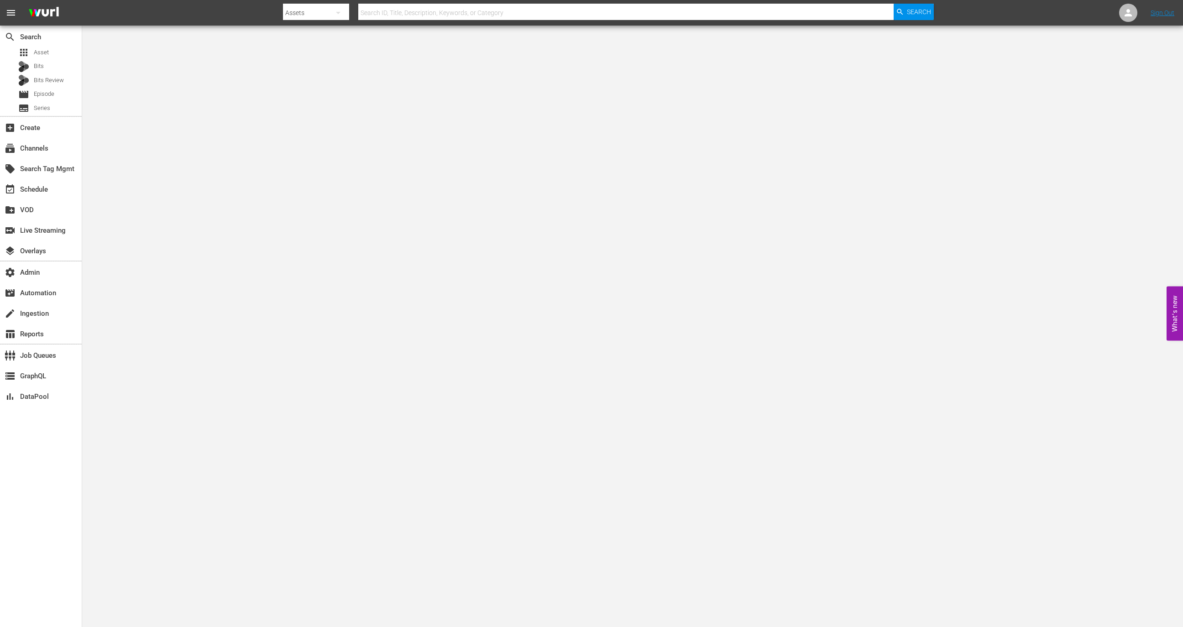
click at [41, 45] on div "search Search apps Asset Bits Bits Review movie Episode subtitles Series" at bounding box center [41, 71] width 82 height 90
click at [42, 47] on div "apps Asset" at bounding box center [33, 52] width 31 height 13
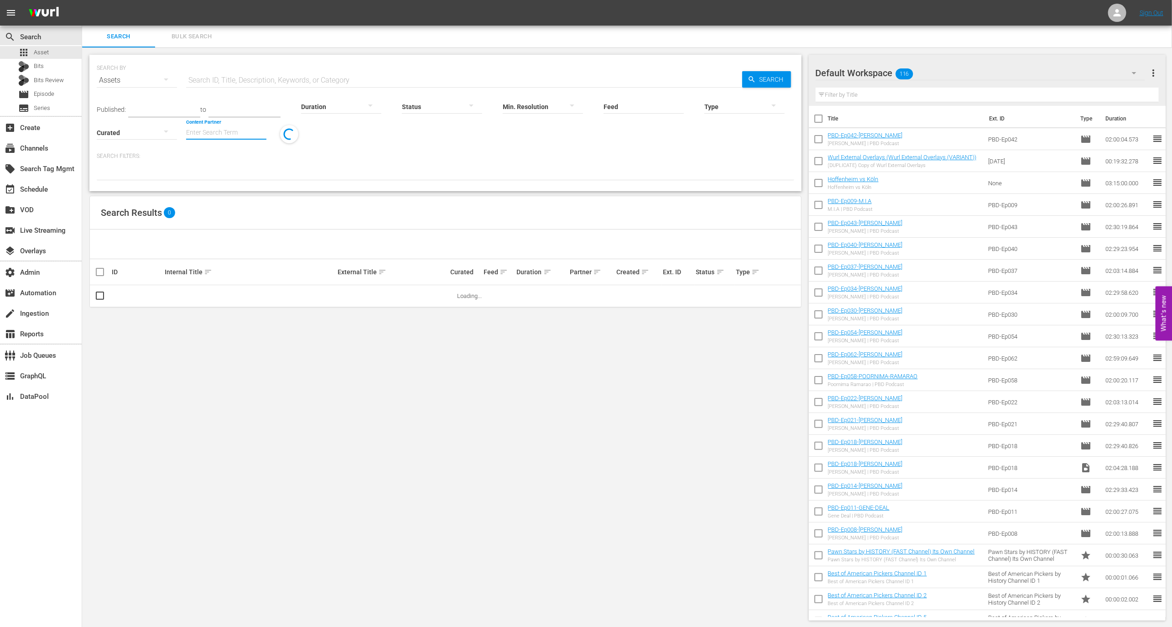
click at [230, 132] on input "Content Partner" at bounding box center [226, 133] width 80 height 33
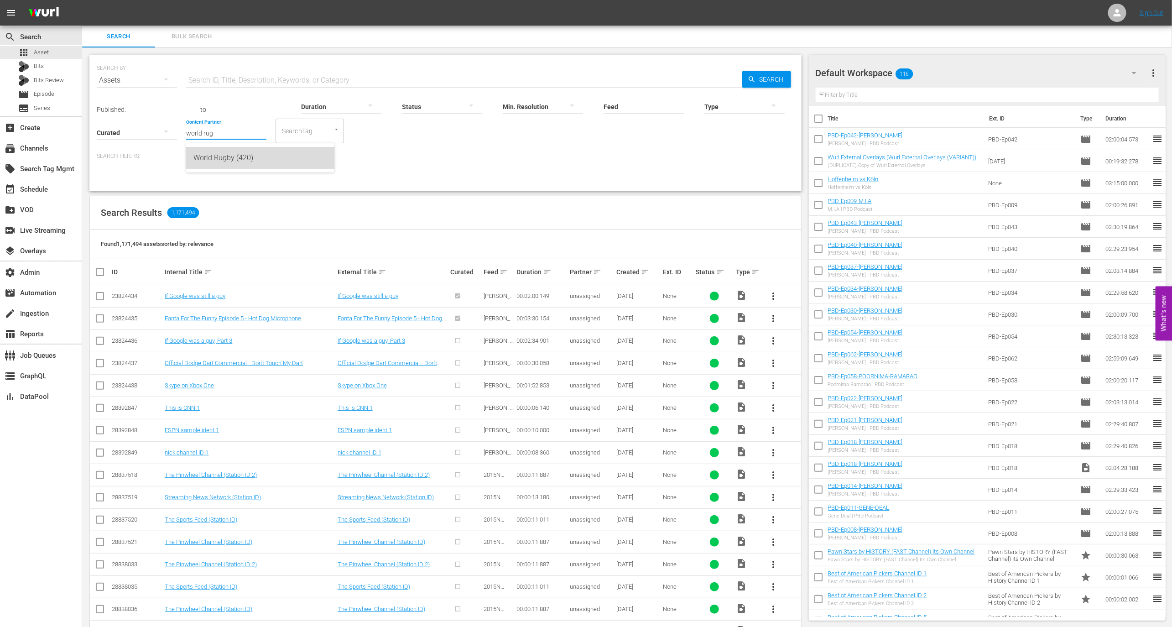
click at [246, 165] on div "World Rugby (420)" at bounding box center [261, 158] width 134 height 22
type input "World Rugby (420)"
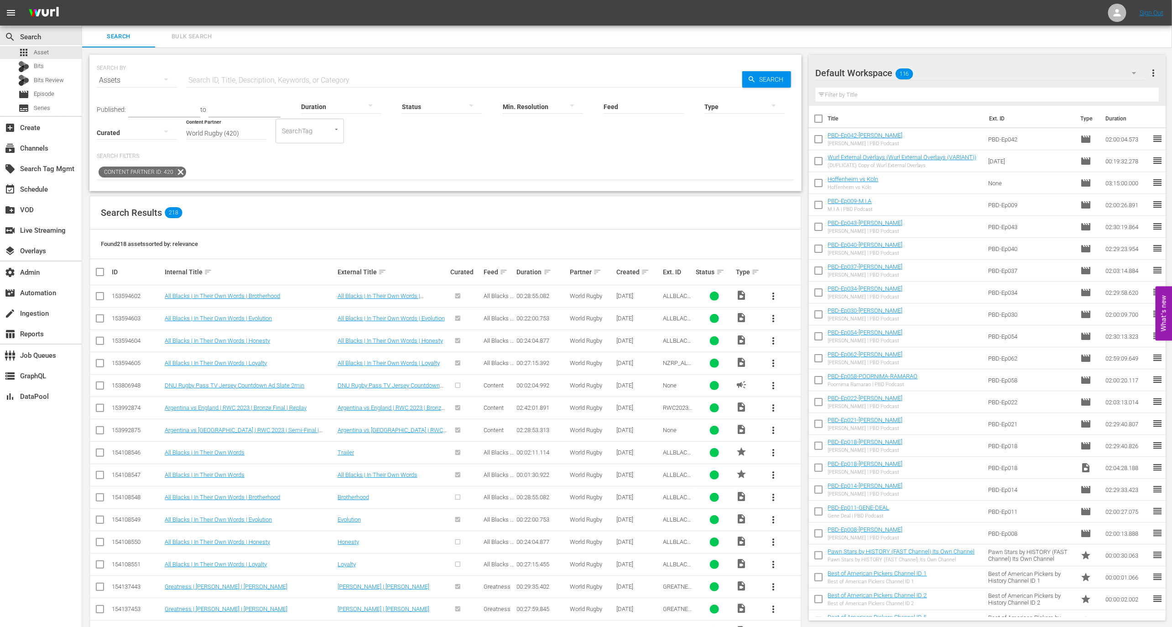
click at [178, 168] on icon at bounding box center [181, 172] width 12 height 12
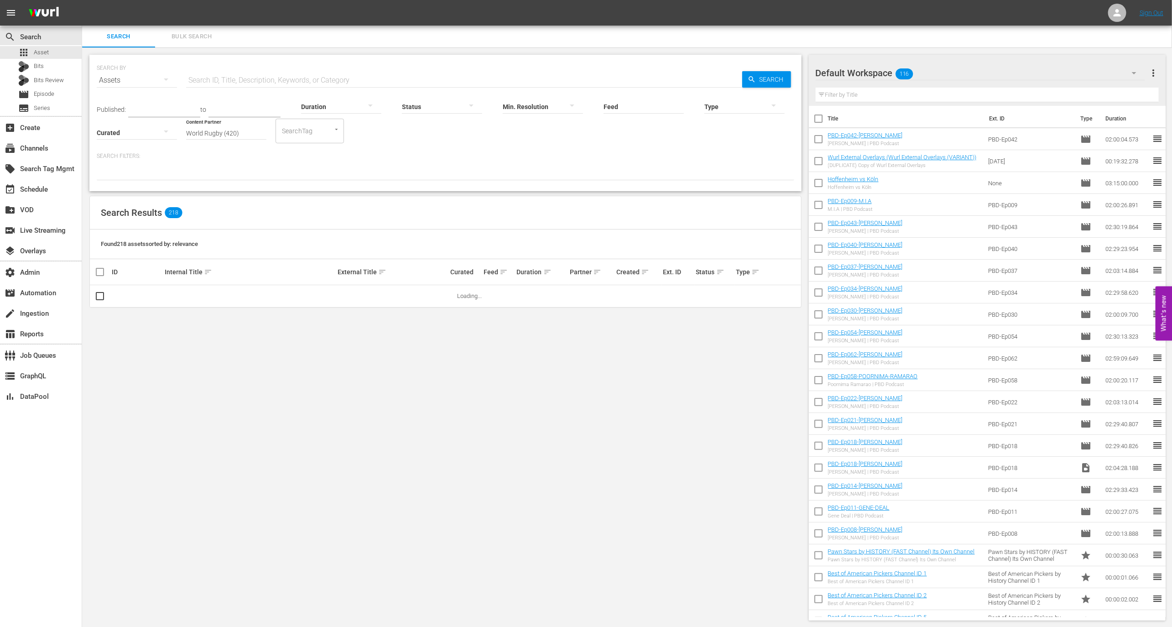
click at [251, 139] on hr at bounding box center [226, 139] width 80 height 0
click at [251, 137] on input "World Rugby (420)" at bounding box center [226, 133] width 80 height 33
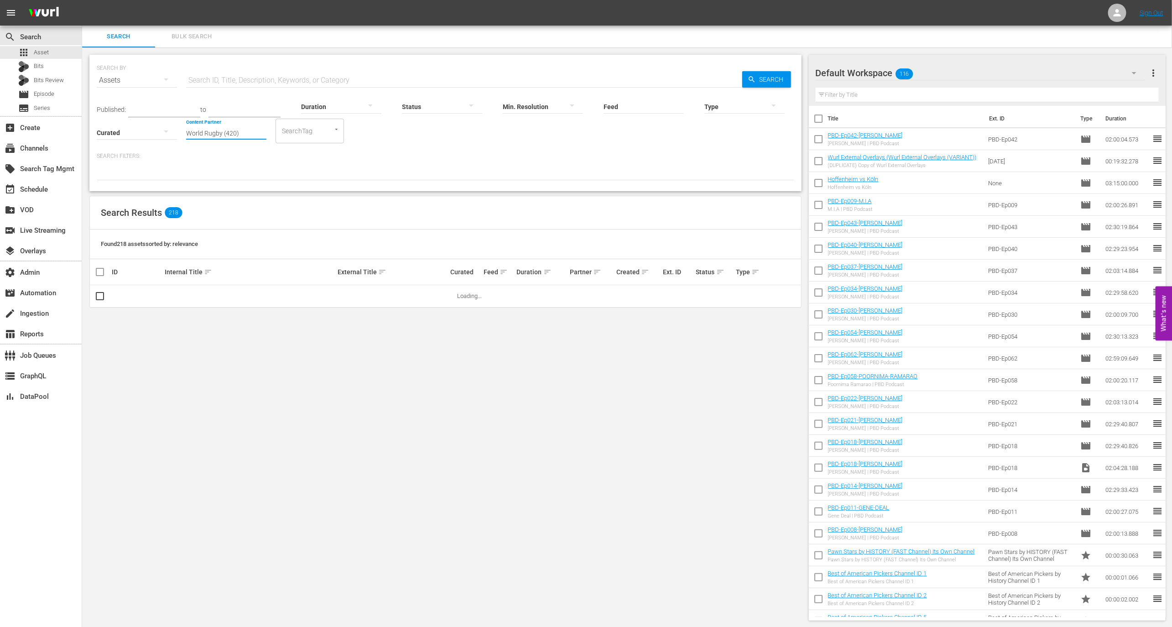
click at [251, 137] on input "World Rugby (420)" at bounding box center [226, 133] width 80 height 33
click at [260, 153] on div "DangerTV (64)" at bounding box center [261, 158] width 134 height 22
type input "DangerTV (64)"
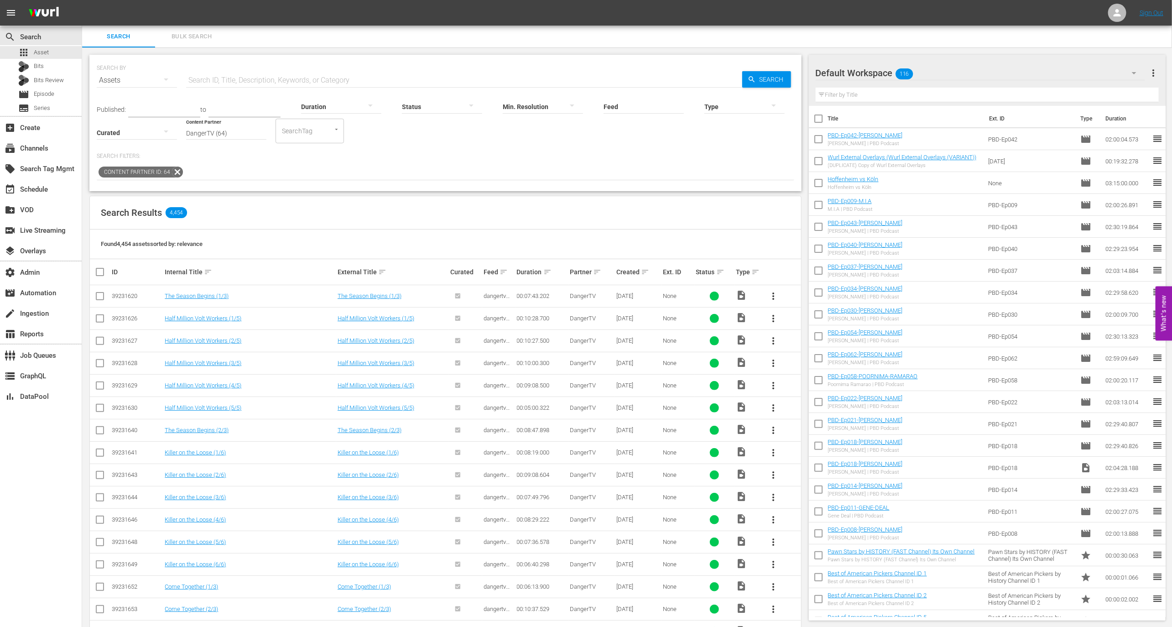
click at [649, 268] on div "Created sort" at bounding box center [639, 272] width 44 height 11
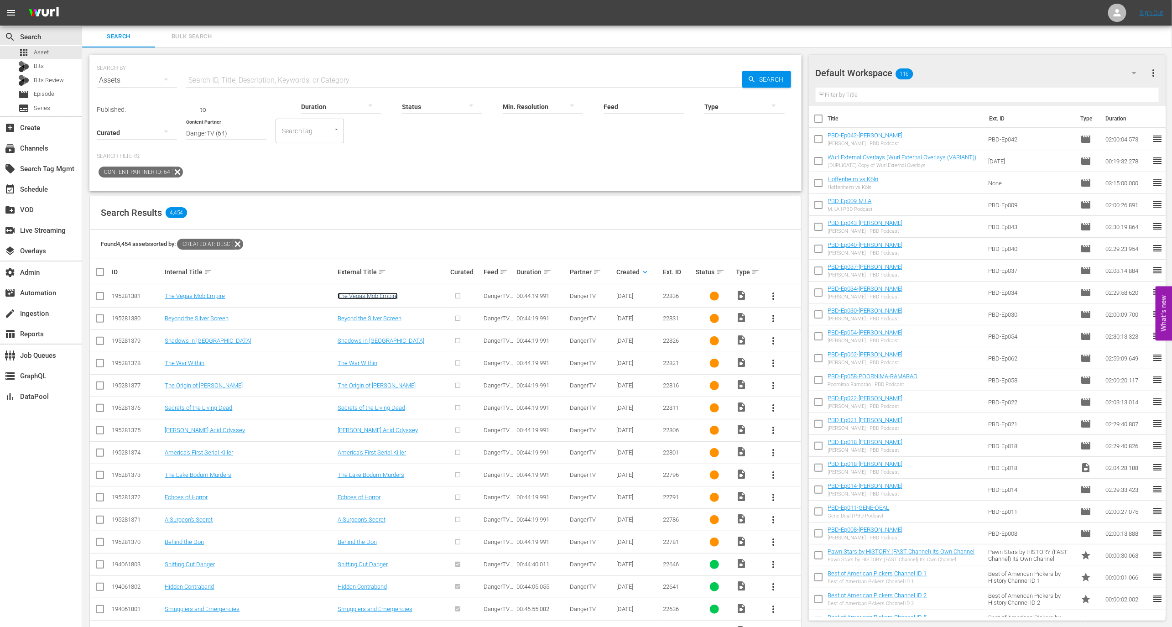
click at [380, 298] on link "The Vegas Mob Empire" at bounding box center [368, 296] width 60 height 7
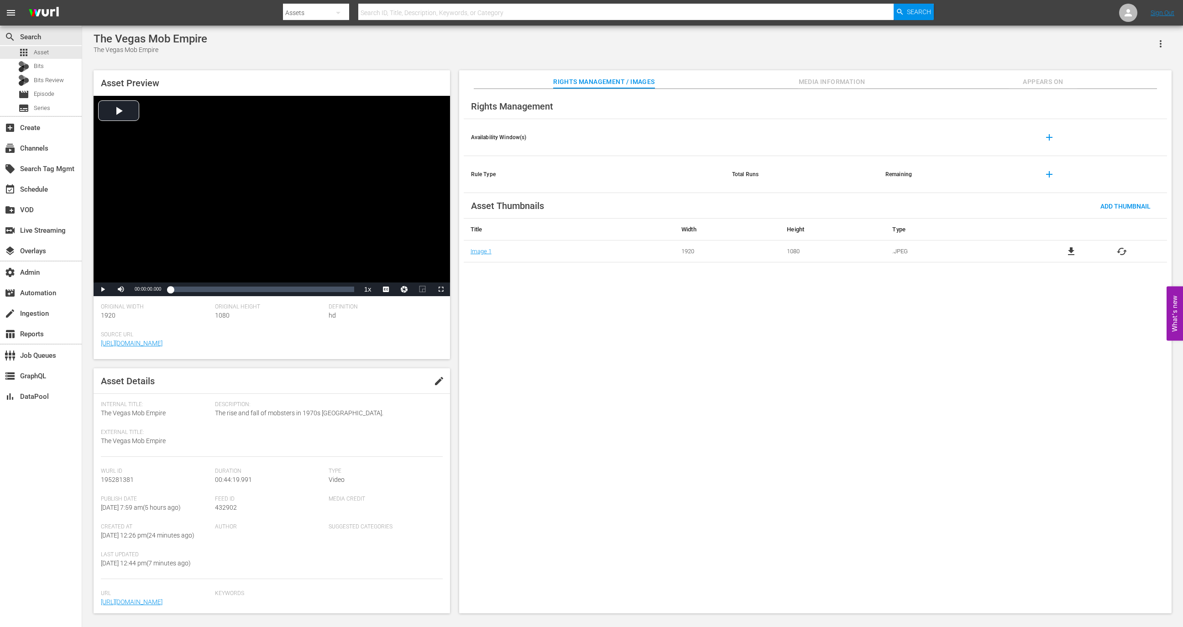
click at [821, 68] on div "Asset Preview Video Player is loading. Play Video Play Mute Current Time 00:00:…" at bounding box center [632, 337] width 1087 height 543
click at [821, 75] on button "Media Information" at bounding box center [832, 79] width 68 height 18
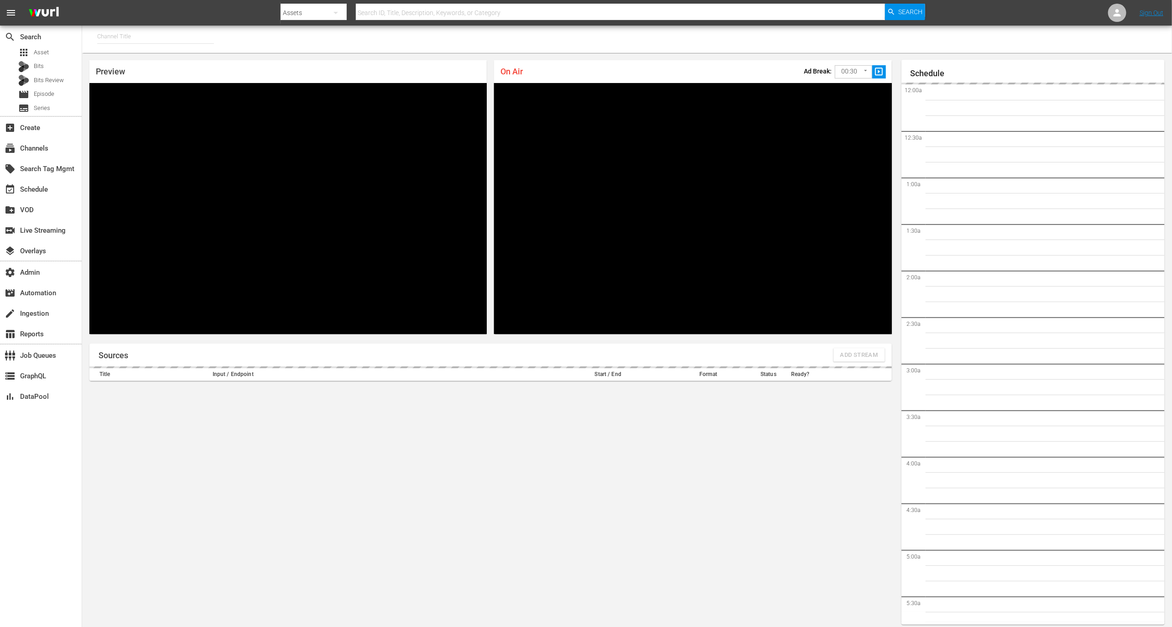
type input "MSG SportsZone (1386)"
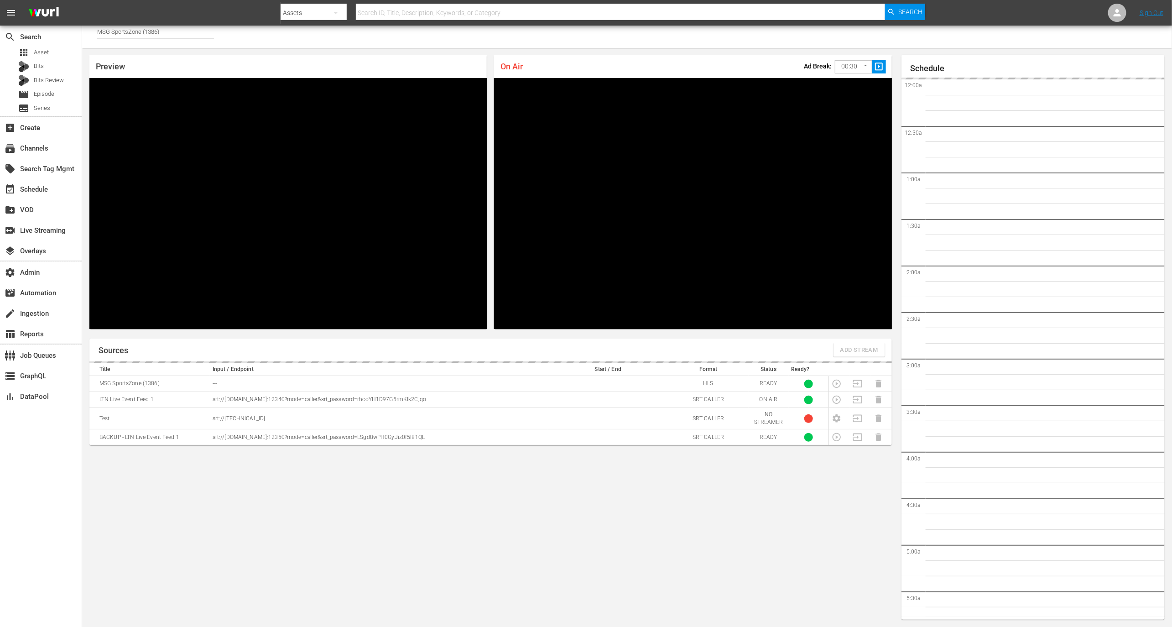
scroll to position [1209, 0]
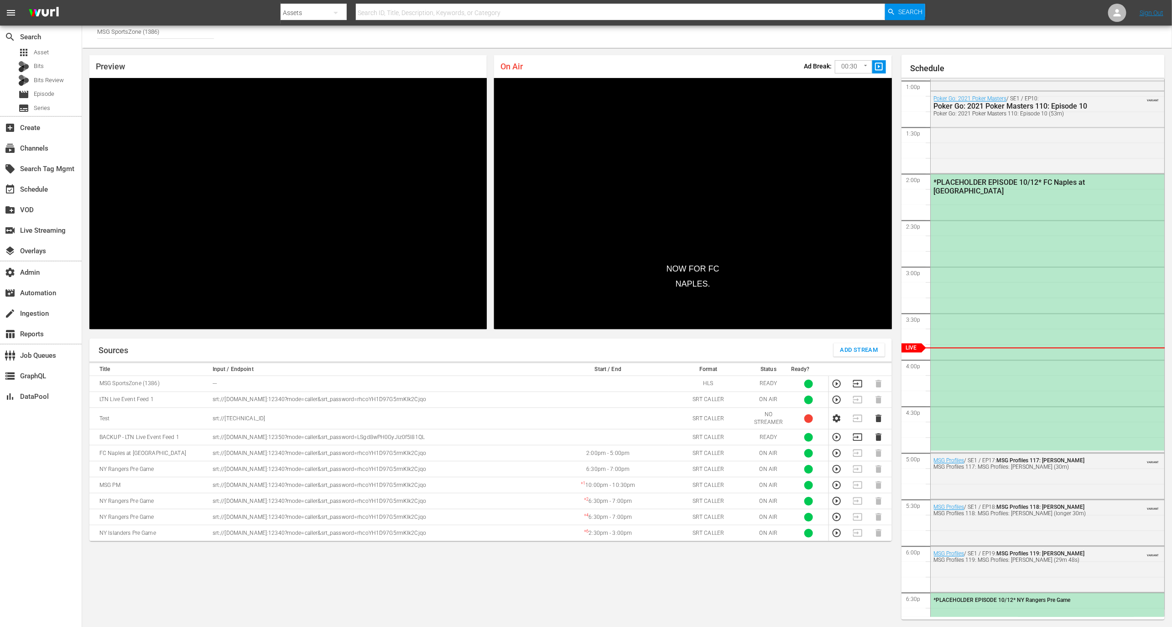
click at [837, 400] on icon "button" at bounding box center [837, 400] width 8 height 8
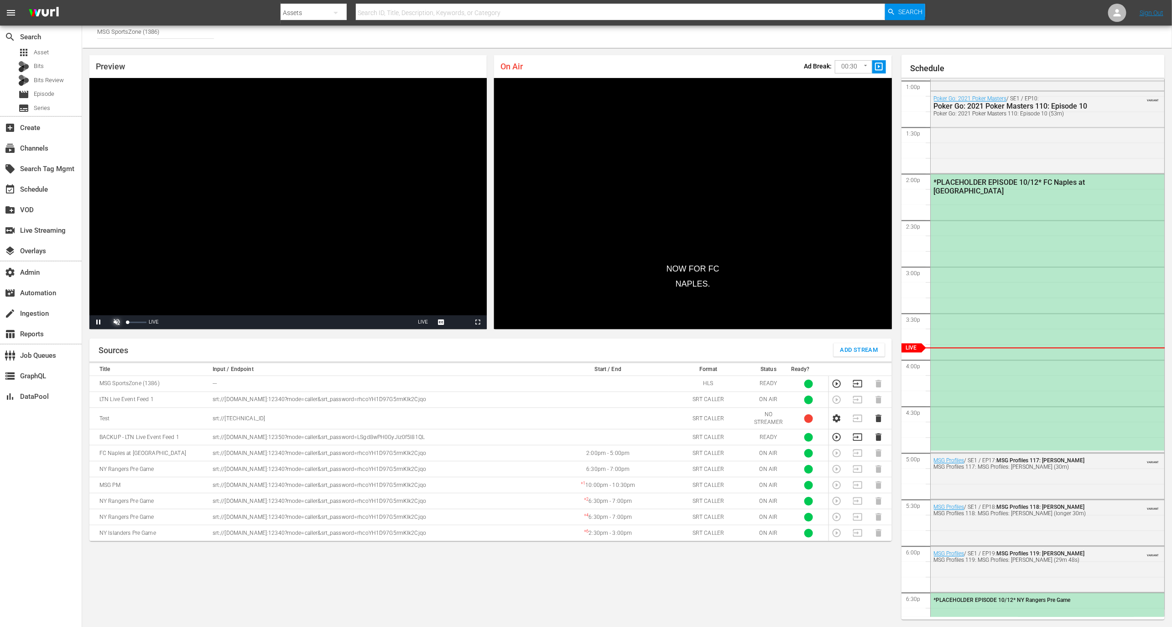
click at [117, 322] on span "Video Player" at bounding box center [117, 322] width 0 height 0
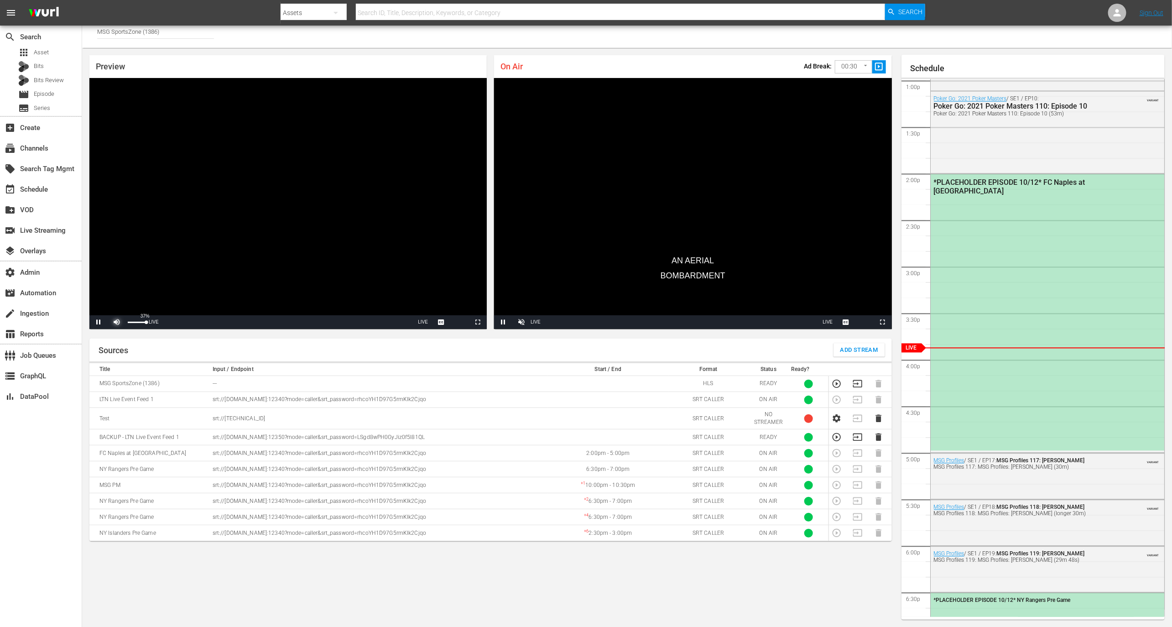
click at [117, 322] on span "Video Player" at bounding box center [117, 322] width 0 height 0
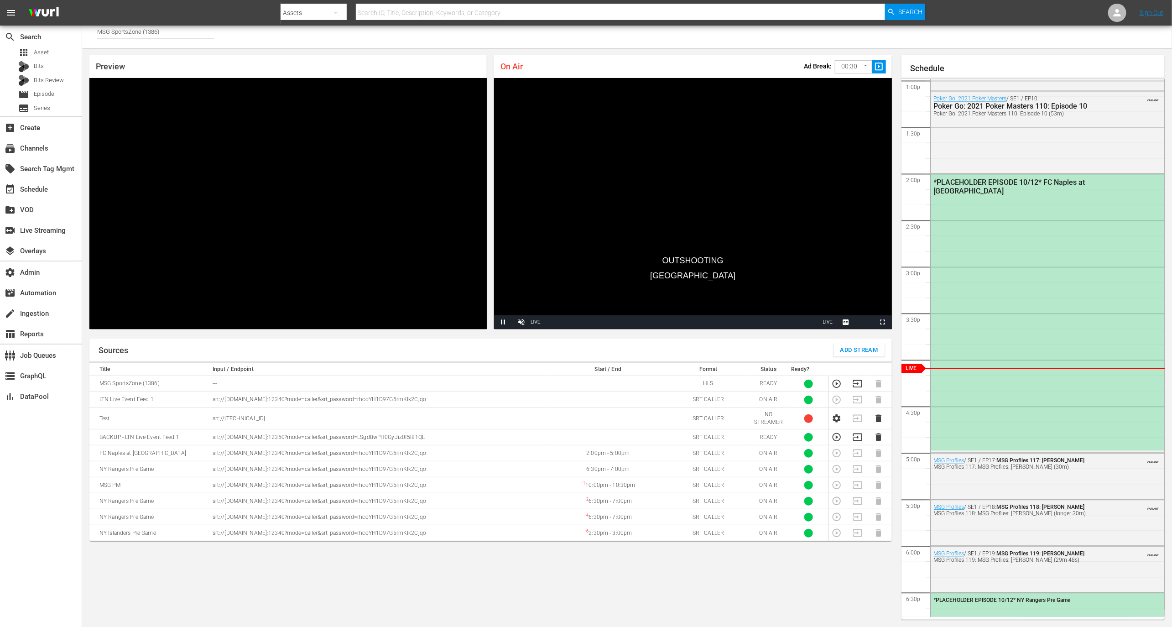
click at [858, 384] on icon "button" at bounding box center [857, 383] width 9 height 7
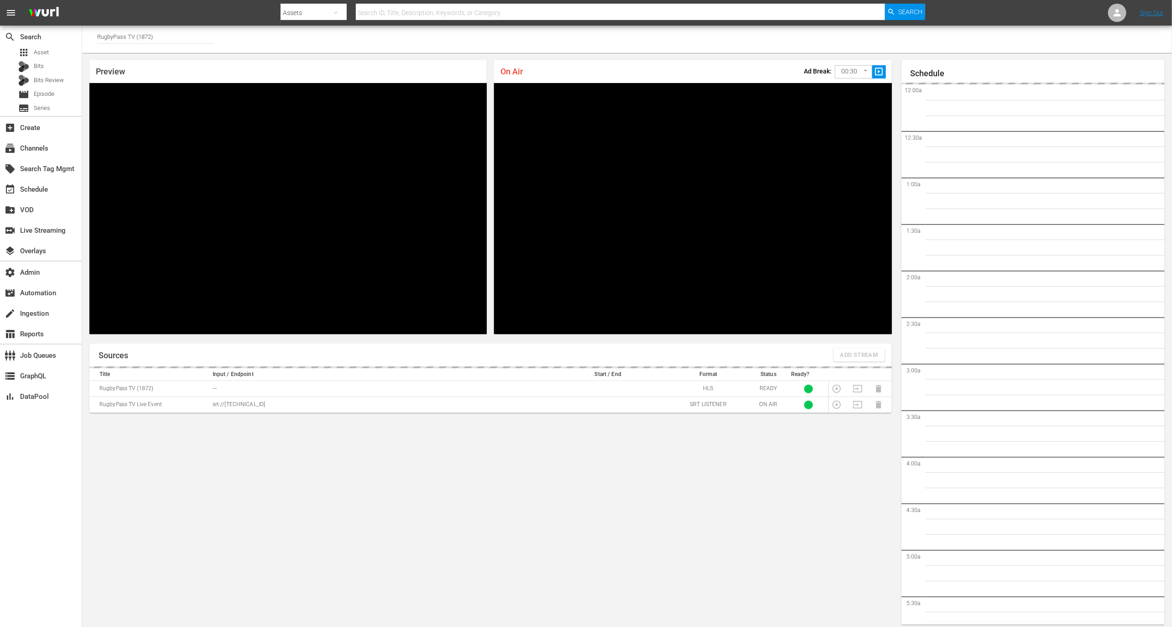
scroll to position [5, 0]
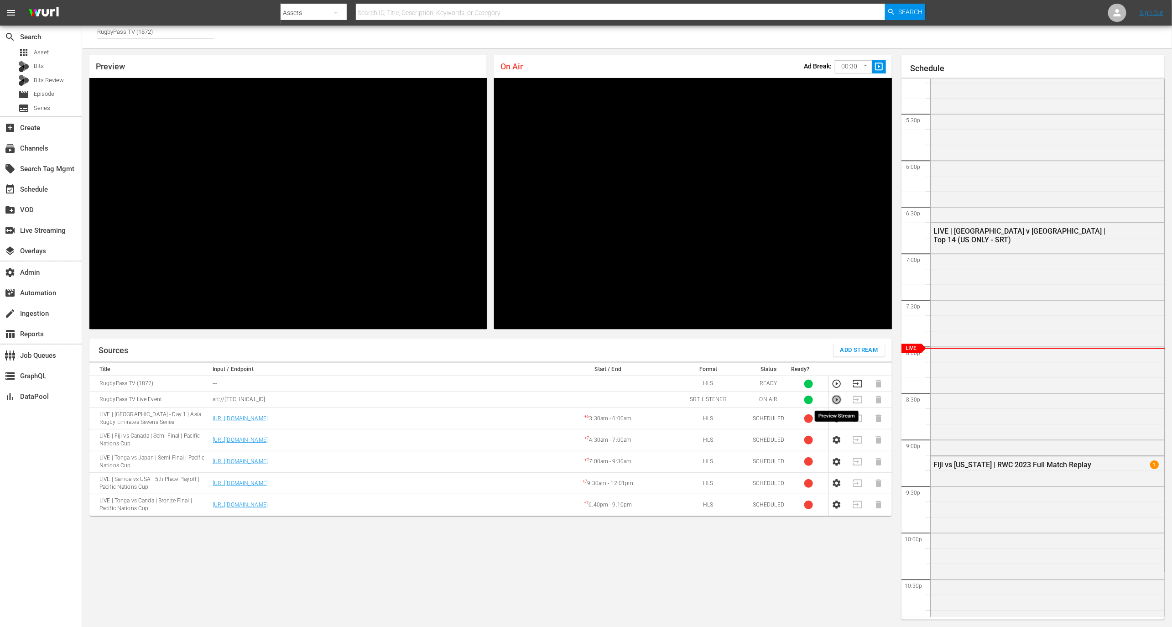
click at [835, 400] on icon "button" at bounding box center [837, 400] width 10 height 10
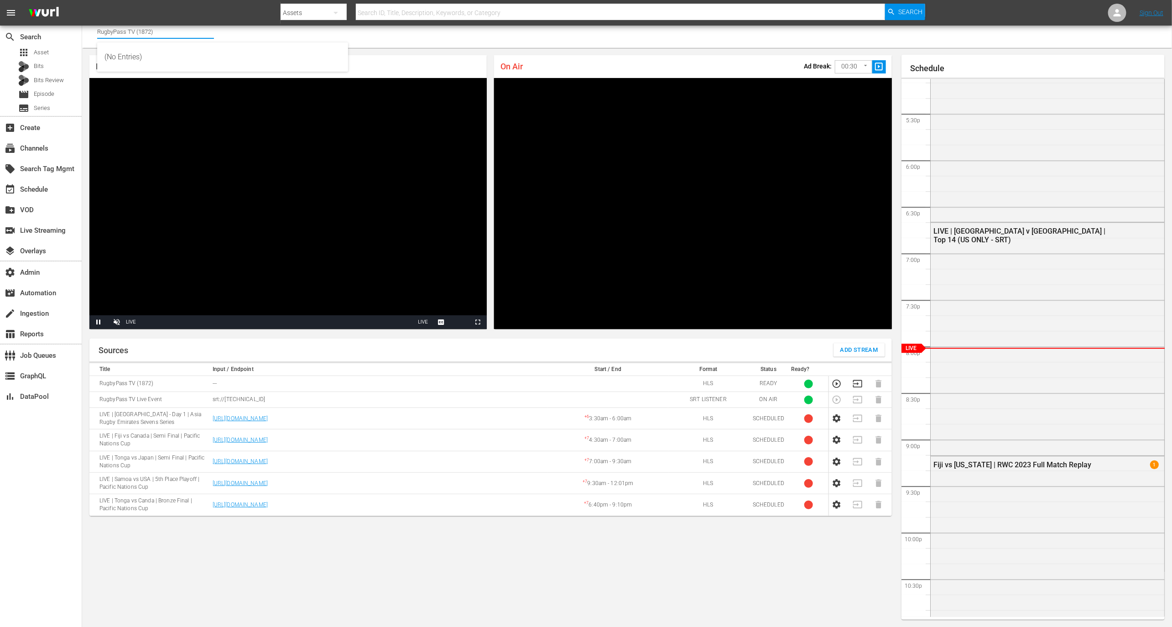
click at [199, 31] on input "RugbyPass TV (1872)" at bounding box center [155, 32] width 117 height 22
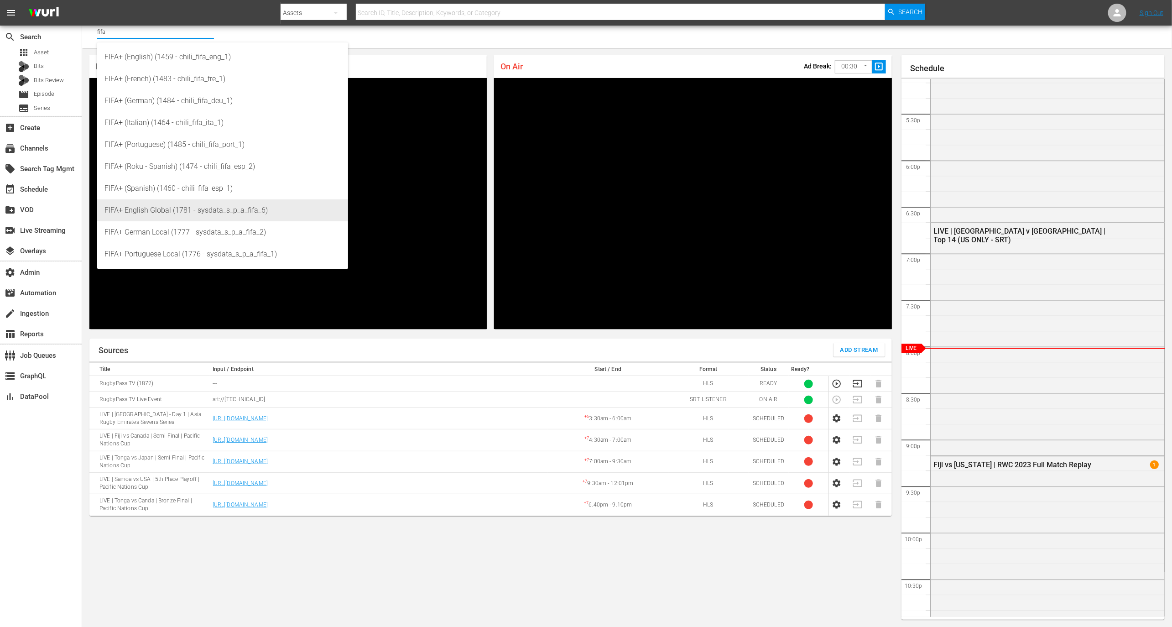
click at [257, 211] on div "FIFA+ English Global (1781 - sysdata_s_p_a_fifa_6)" at bounding box center [223, 210] width 236 height 22
type input "FIFA+ English Global (1781 - sysdata_s_p_a_fifa_6)"
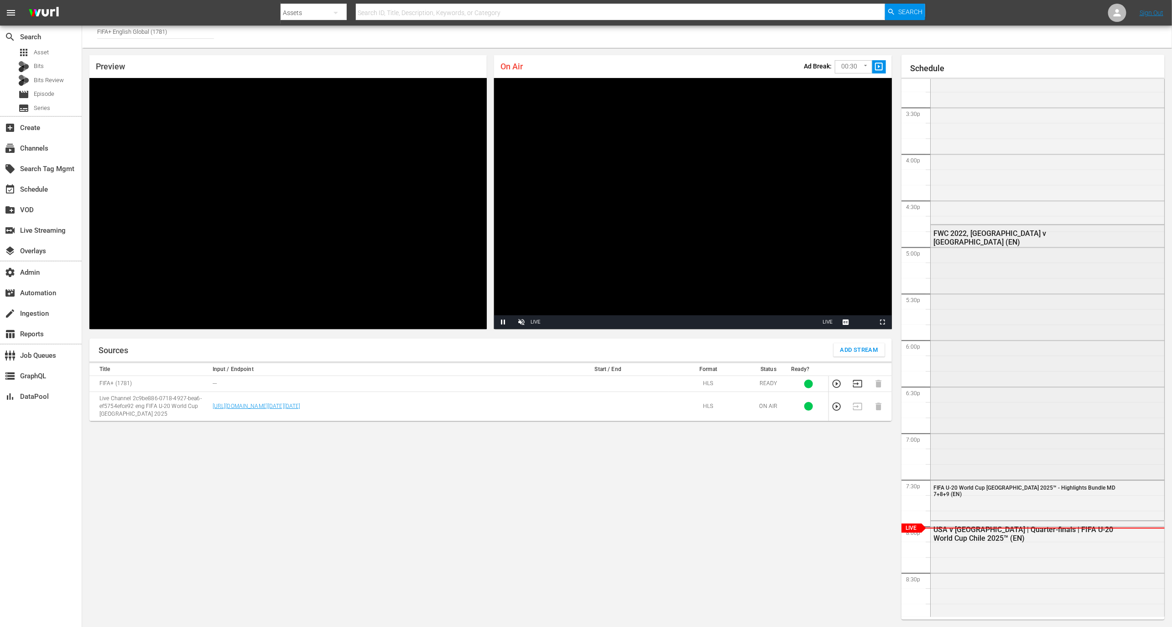
scroll to position [1500, 0]
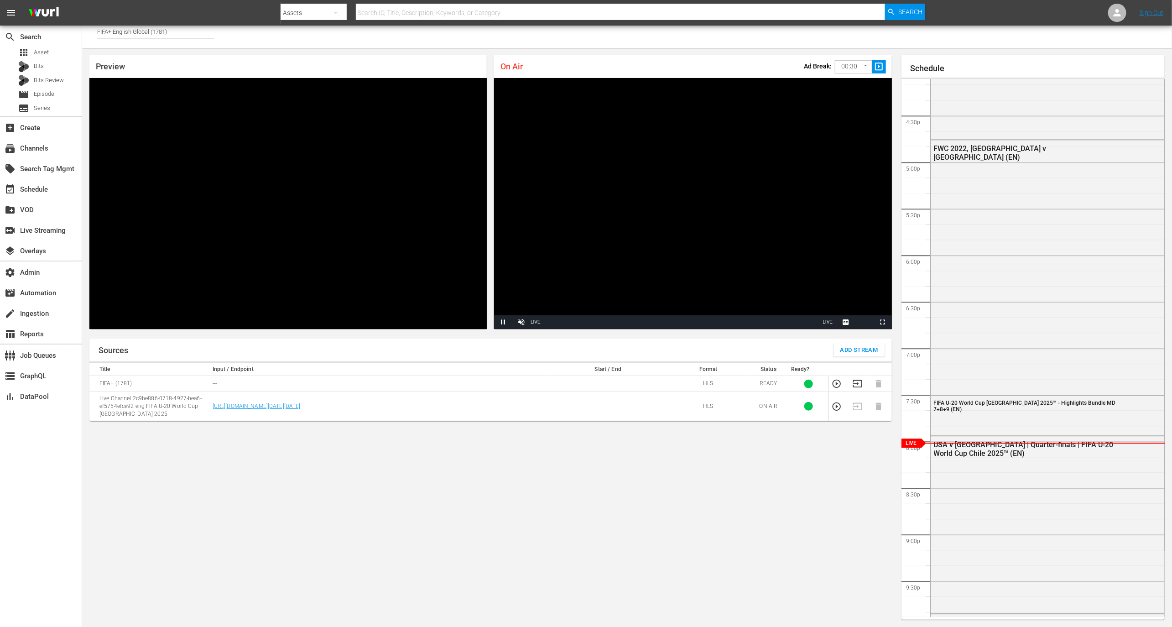
click at [833, 411] on icon "button" at bounding box center [837, 407] width 10 height 10
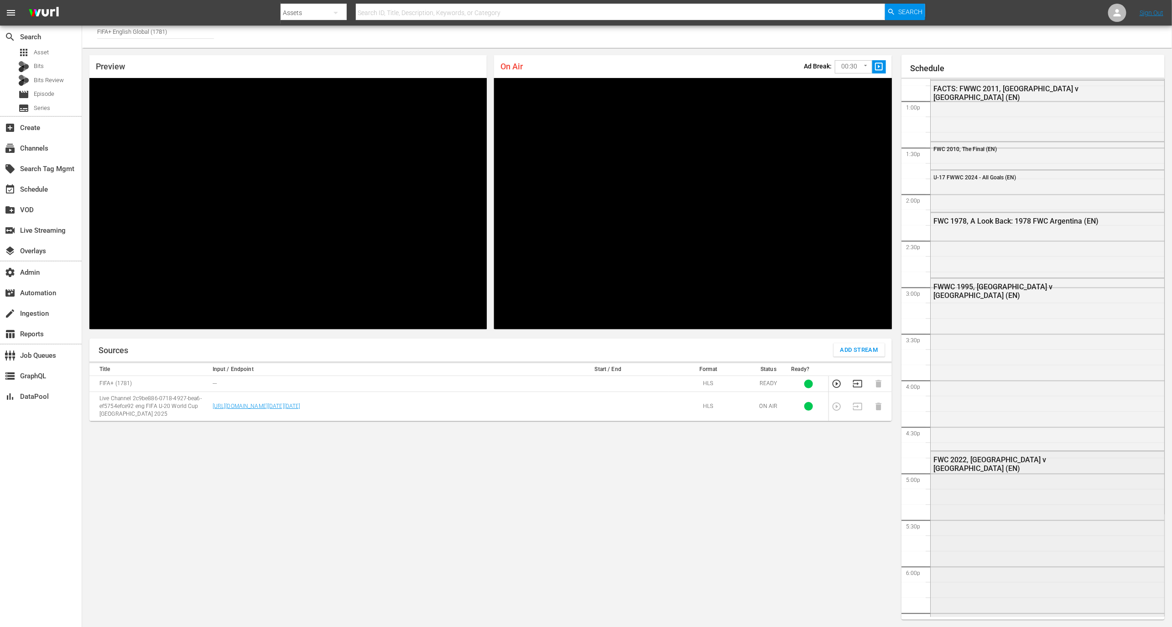
scroll to position [1151, 0]
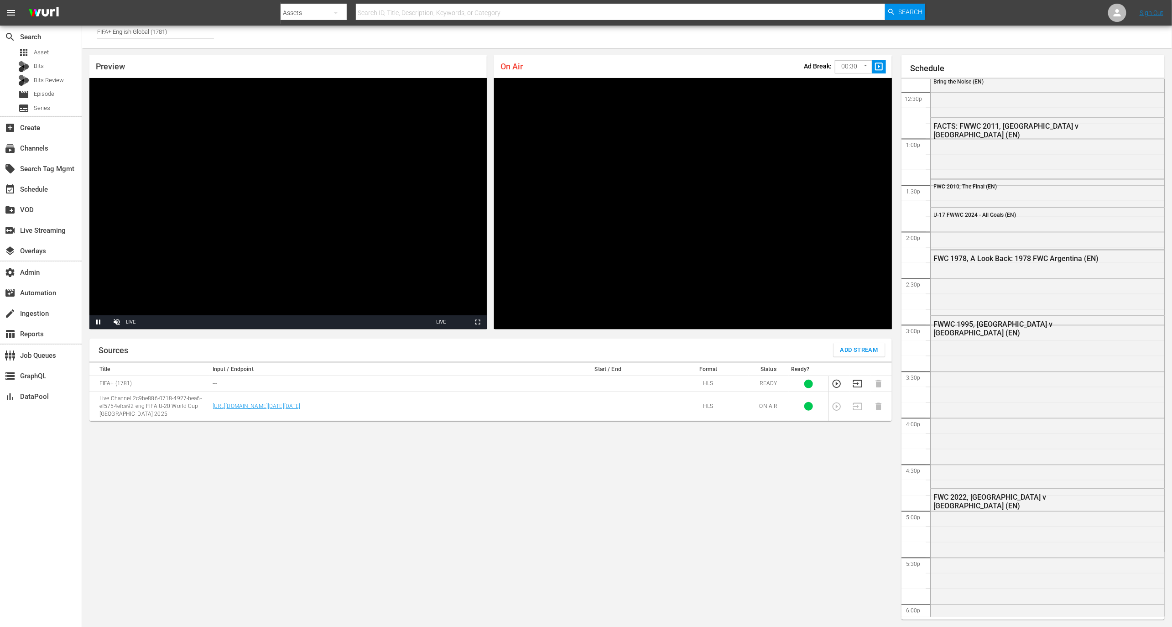
click at [205, 30] on input "FIFA+ English Global (1781)" at bounding box center [155, 32] width 117 height 22
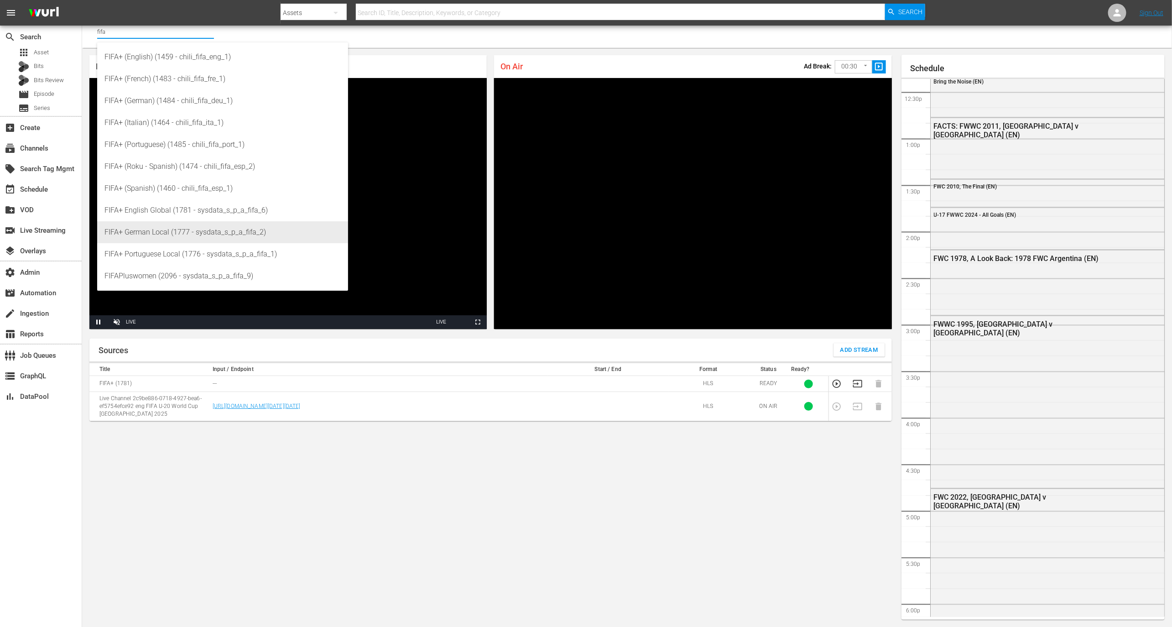
click at [245, 230] on div "FIFA+ German Local (1777 - sysdata_s_p_a_fifa_2)" at bounding box center [223, 232] width 236 height 22
type input "FIFA+ German Local (1777 - sysdata_s_p_a_fifa_2)"
